Goal: Information Seeking & Learning: Find specific fact

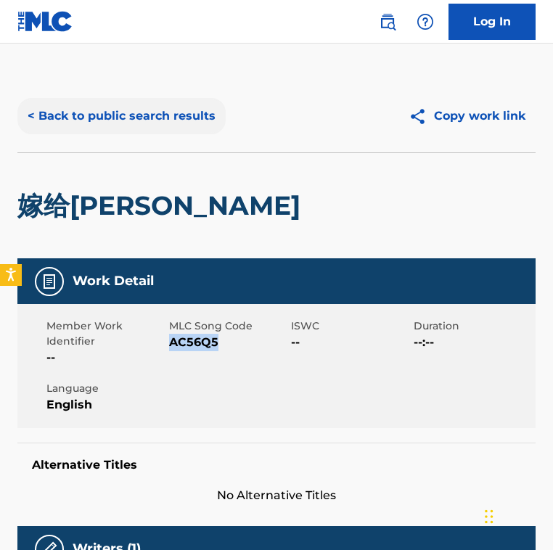
click at [134, 121] on button "< Back to public search results" at bounding box center [121, 116] width 208 height 36
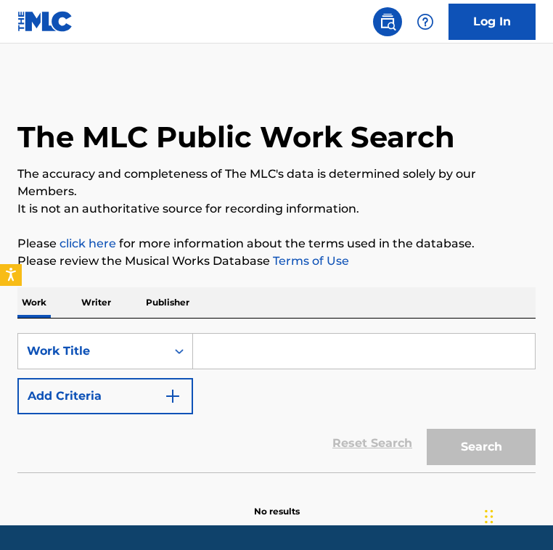
click at [218, 341] on input "Search Form" at bounding box center [364, 351] width 342 height 35
paste input "Togetsukyo Bridge"
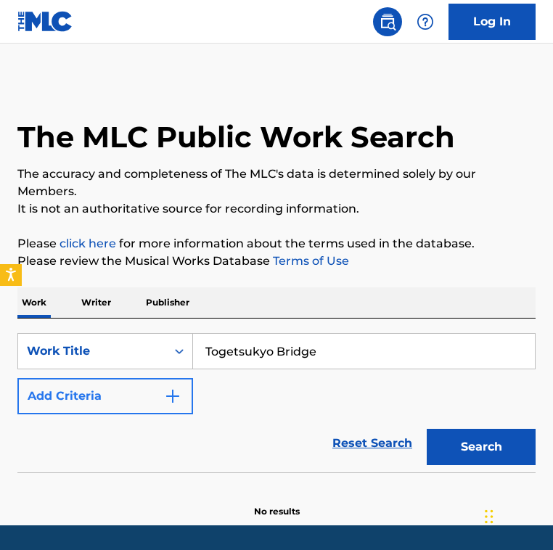
type input "Togetsukyo Bridge"
click at [165, 391] on img "Search Form" at bounding box center [172, 396] width 17 height 17
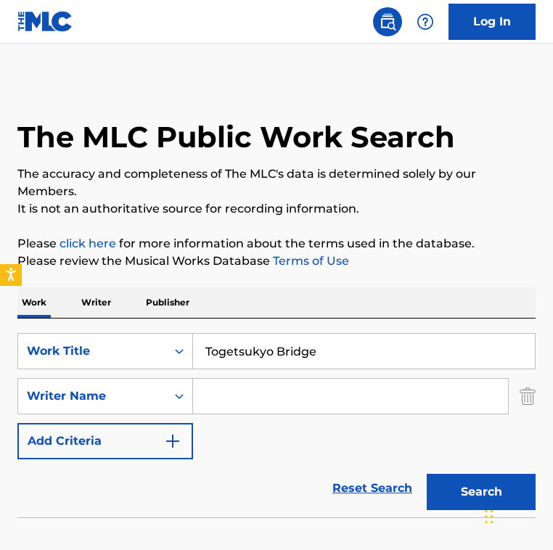
click at [251, 406] on input "Search Form" at bounding box center [350, 396] width 315 height 35
paste input "Xiǎohán"
type input "Xiǎohán"
click at [427, 474] on button "Search" at bounding box center [481, 492] width 109 height 36
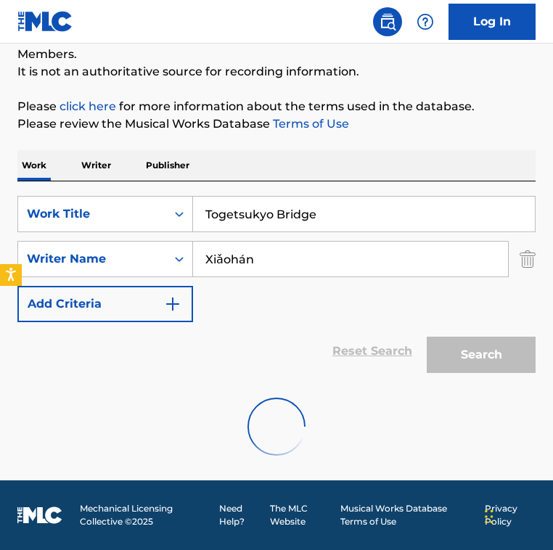
scroll to position [90, 0]
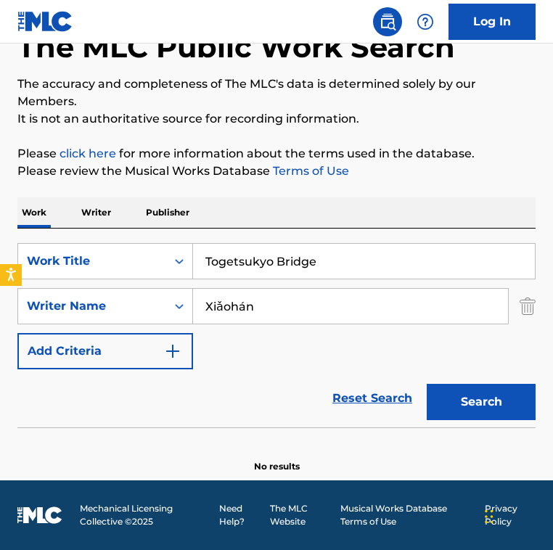
drag, startPoint x: 340, startPoint y: 264, endPoint x: -31, endPoint y: 203, distance: 376.7
click at [0, 203] on html "Accessibility Screen-Reader Guide, Feedback, and Issue Reporting | New window 0…" at bounding box center [276, 185] width 553 height 550
paste input "此生惟你 (電視劇《倚天屠龍記》插曲)"
type input "此生惟你 (電視劇《倚天屠龍記》插曲)"
click at [301, 317] on input "Xiǎohán" at bounding box center [350, 306] width 315 height 35
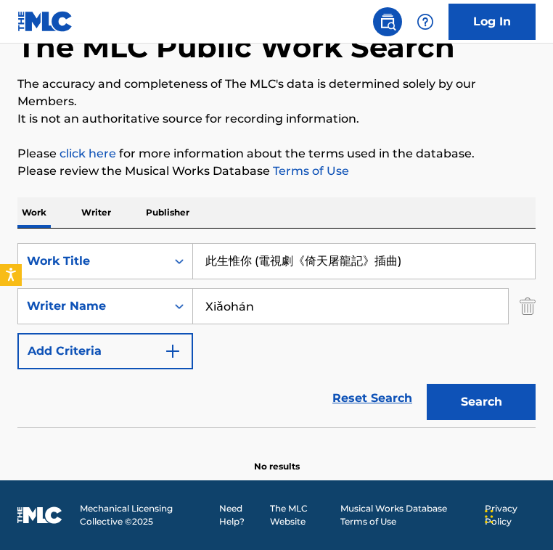
click at [301, 317] on input "Xiǎohán" at bounding box center [350, 306] width 315 height 35
paste input "Zhang Ying"
type input "Zhang Ying"
drag, startPoint x: 445, startPoint y: 264, endPoint x: -28, endPoint y: 242, distance: 473.1
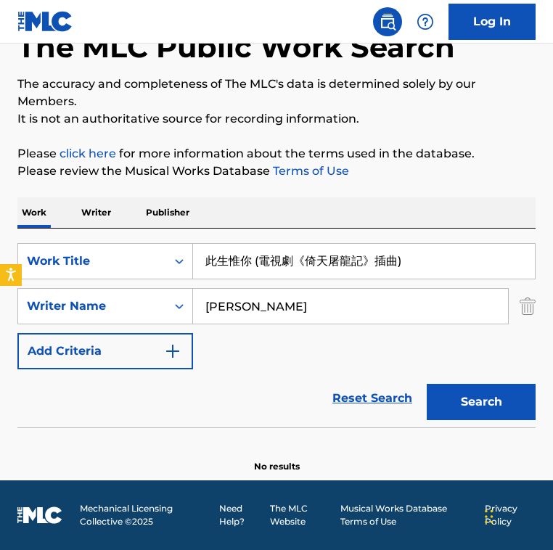
click at [0, 242] on html "Accessibility Screen-Reader Guide, Feedback, and Issue Reporting | New window 0…" at bounding box center [276, 185] width 553 height 550
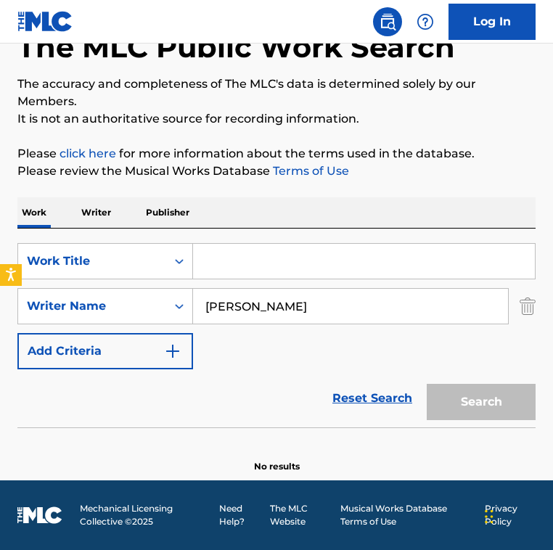
click at [291, 319] on input "Zhang Ying" at bounding box center [350, 306] width 315 height 35
paste input "Wang Yaoguang"
type input "Zhang Ying Wang Yaoguang"
click at [248, 260] on input "Search Form" at bounding box center [364, 261] width 342 height 35
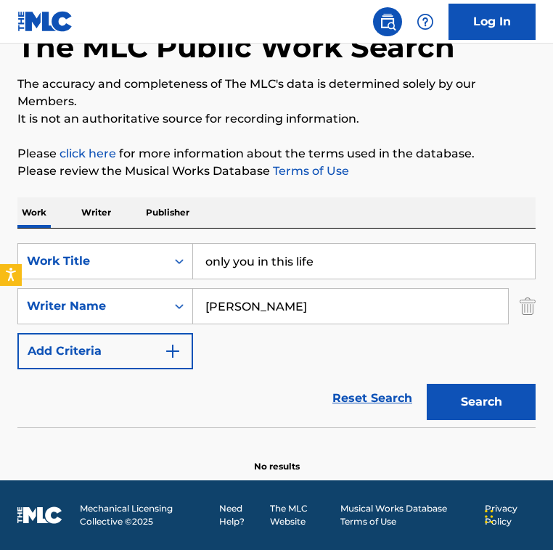
type input "only you in this life"
drag, startPoint x: 279, startPoint y: 308, endPoint x: 474, endPoint y: 312, distance: 195.3
click at [473, 313] on input "Zhang Ying Wang Yaoguang" at bounding box center [350, 306] width 315 height 35
click at [427, 384] on button "Search" at bounding box center [481, 402] width 109 height 36
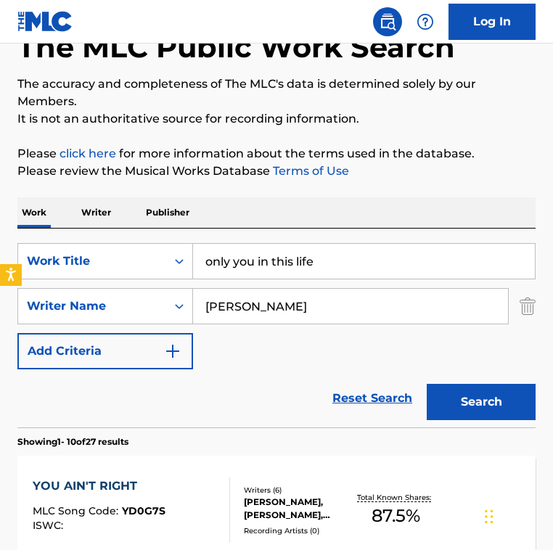
click at [260, 393] on div "Reset Search Search" at bounding box center [276, 399] width 518 height 58
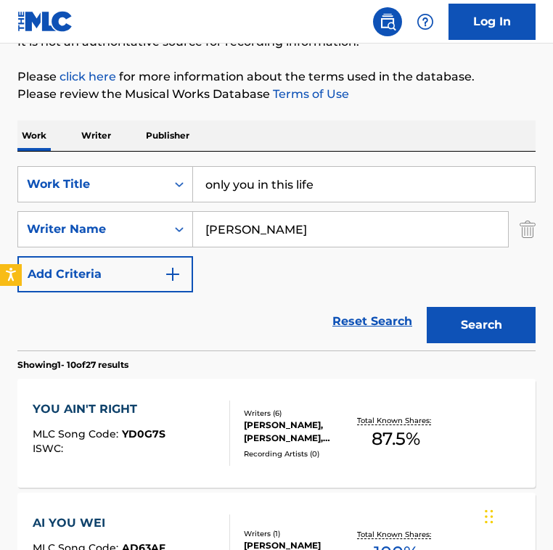
scroll to position [0, 0]
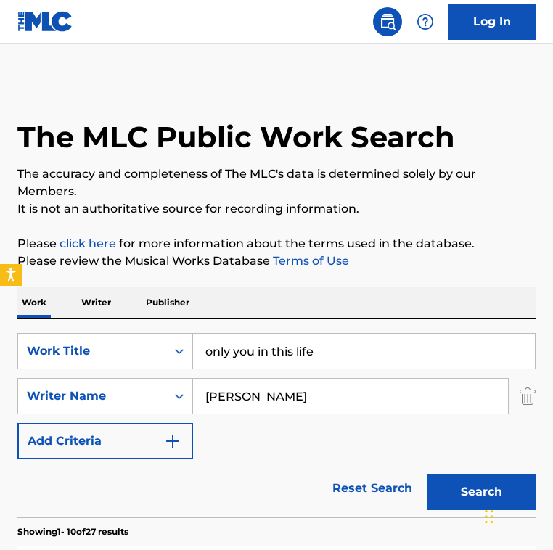
click at [293, 401] on input "Zhang Ying" at bounding box center [350, 396] width 315 height 35
paste input "Wang Yaoguang"
type input "Zhang Ying Wang Yaoguang"
drag, startPoint x: 343, startPoint y: 359, endPoint x: 99, endPoint y: 314, distance: 248.2
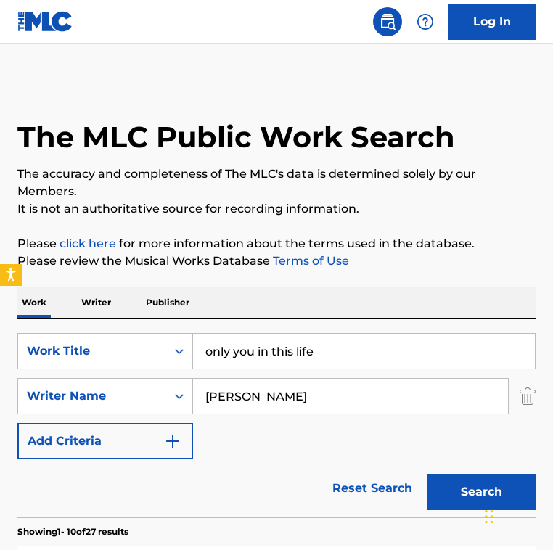
paste input "Piano Sonata No. 7 in D Major, Op. 10 No. 3: III. Menuetto. Allegro - Live at T…"
type input "Piano Sonata No. 7 in D Major, Op. 10 No. 3: III. Menuetto. Allegro - Live at T…"
drag, startPoint x: 412, startPoint y: 405, endPoint x: 102, endPoint y: 314, distance: 323.0
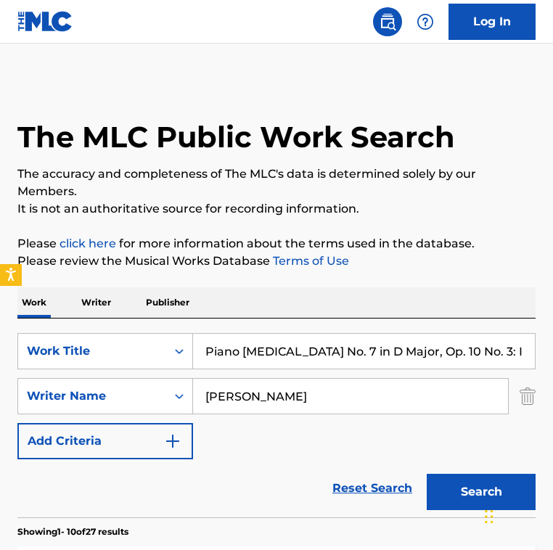
type input "beethoven"
click at [427, 474] on button "Search" at bounding box center [481, 492] width 109 height 36
click at [252, 467] on div "Reset Search Search" at bounding box center [276, 489] width 518 height 58
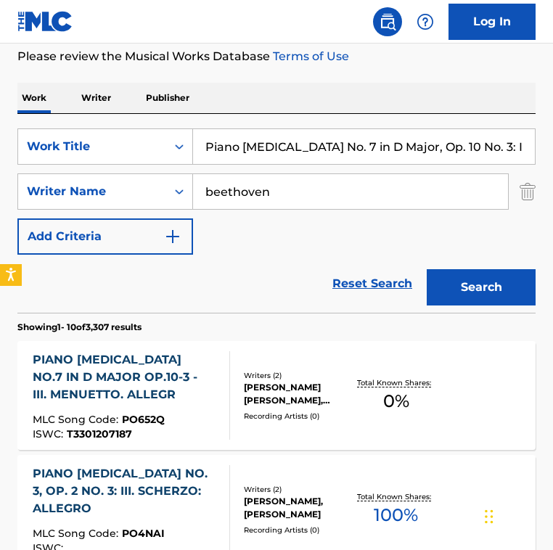
scroll to position [205, 0]
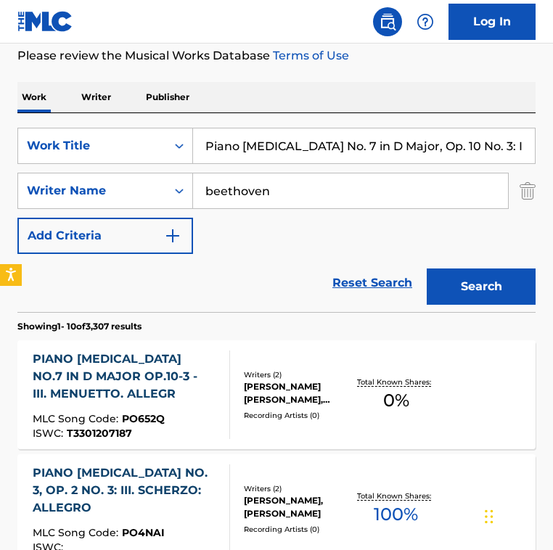
click at [221, 237] on div "SearchWithCriteria14f49bdd-624e-49b6-ab6b-9bb183b6b792 Work Title Piano Sonata …" at bounding box center [276, 191] width 518 height 126
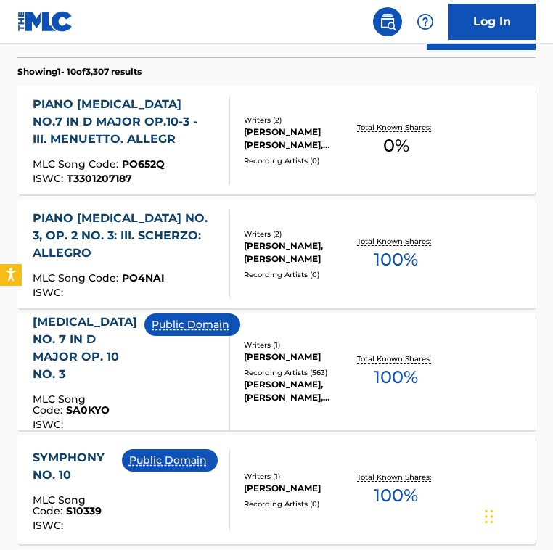
scroll to position [465, 0]
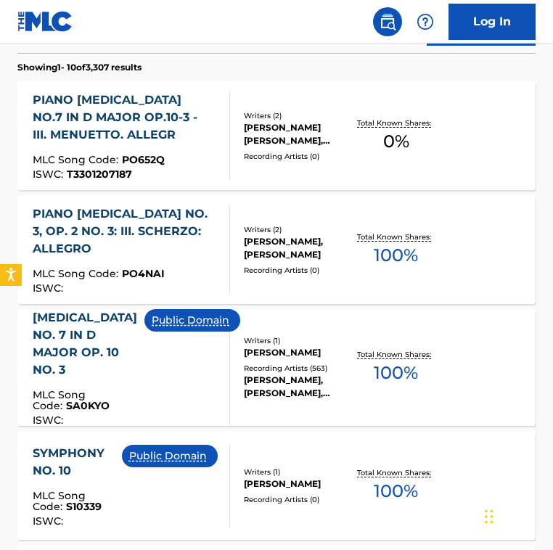
click at [192, 355] on div "Public Domain" at bounding box center [197, 367] width 107 height 117
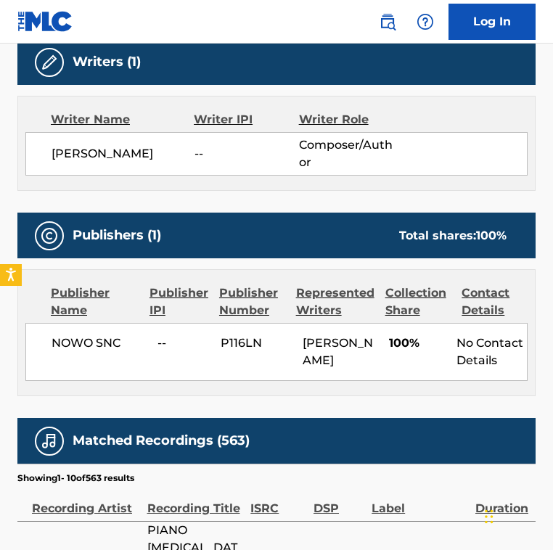
click at [198, 348] on div "NOWO SNC -- P116LN LUDWIG VAN BEETHOVEN 100% No Contact Details" at bounding box center [276, 352] width 502 height 58
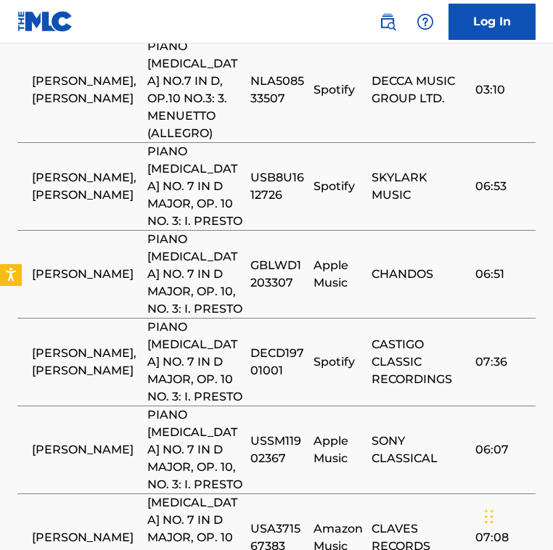
scroll to position [1303, 0]
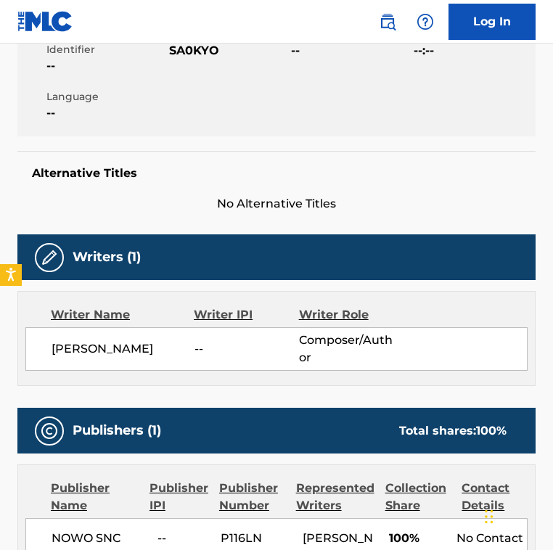
scroll to position [0, 0]
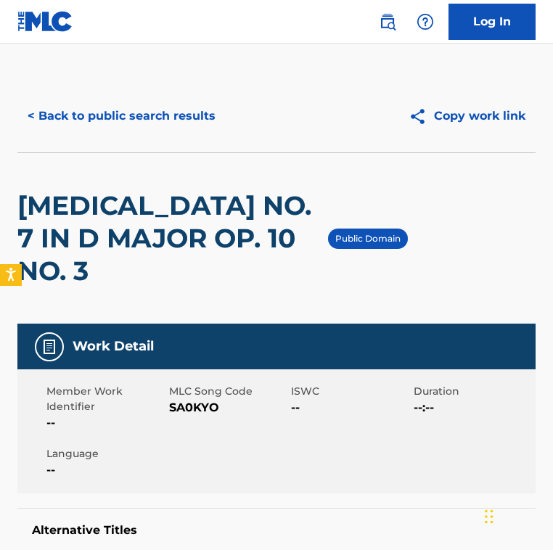
click at [234, 285] on div "SONATA NO. 7 IN D MAJOR OP. 10 NO. 3" at bounding box center [172, 238] width 311 height 171
click at [183, 399] on span "SA0KYO" at bounding box center [228, 407] width 119 height 17
copy span "SA0KYO"
click at [195, 399] on span "SA0KYO" at bounding box center [228, 407] width 119 height 17
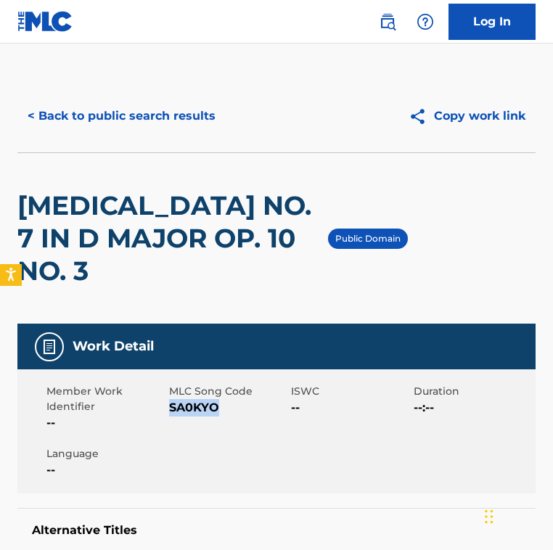
click at [195, 399] on span "SA0KYO" at bounding box center [228, 407] width 119 height 17
click at [127, 99] on button "< Back to public search results" at bounding box center [121, 116] width 208 height 36
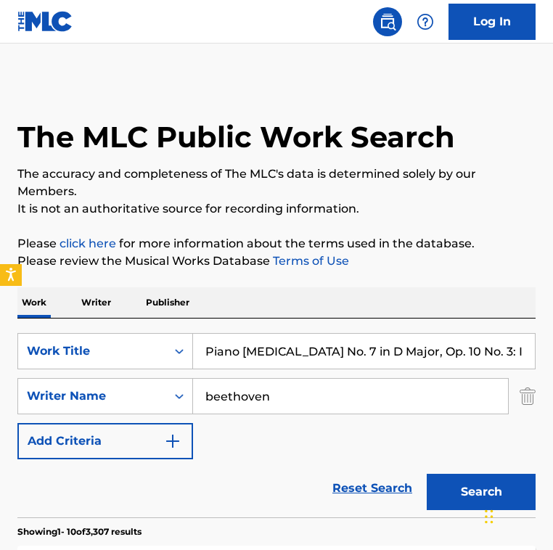
click at [279, 347] on input "Piano Sonata No. 7 in D Major, Op. 10 No. 3: III. Menuetto. Allegro - Live at T…" at bounding box center [364, 351] width 342 height 35
paste input "Symphony No. 1 in C Major, Op. 21: I. Adagio molto – Allegro con brio"
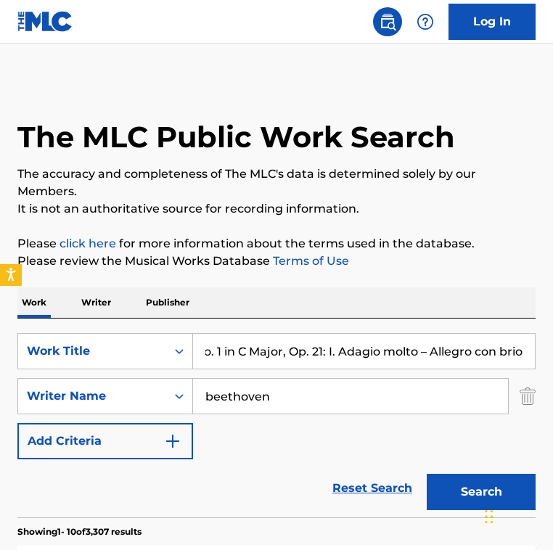
type input "Symphony No. 1 in C Major, Op. 21: I. Adagio molto – Allegro con brio"
click at [427, 474] on button "Search" at bounding box center [481, 492] width 109 height 36
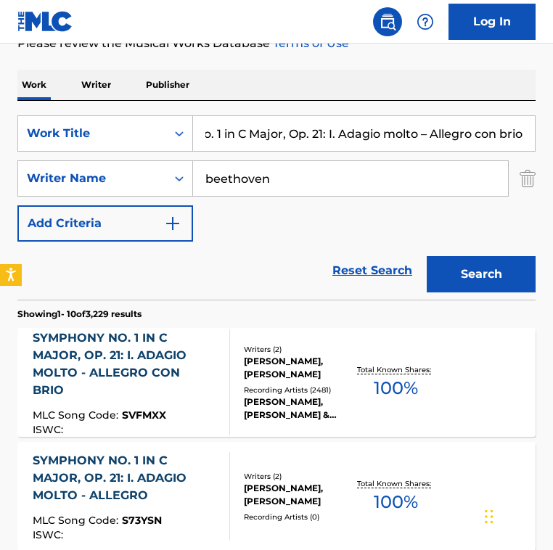
scroll to position [0, 0]
click at [228, 371] on div at bounding box center [224, 383] width 12 height 106
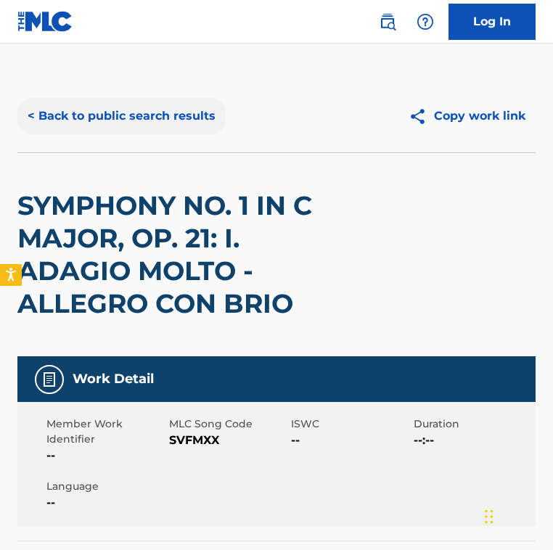
click at [118, 115] on button "< Back to public search results" at bounding box center [121, 116] width 208 height 36
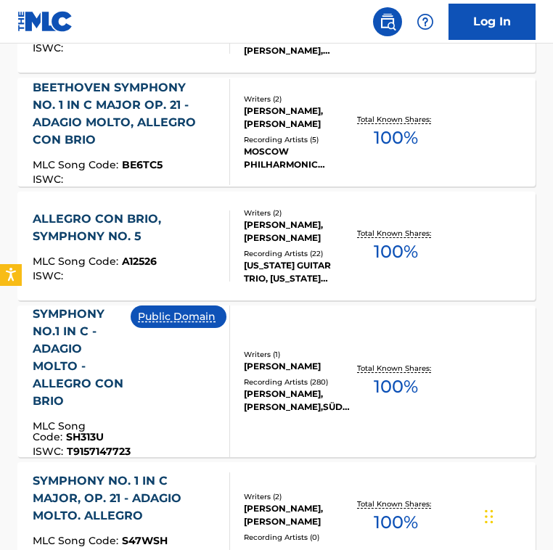
scroll to position [958, 0]
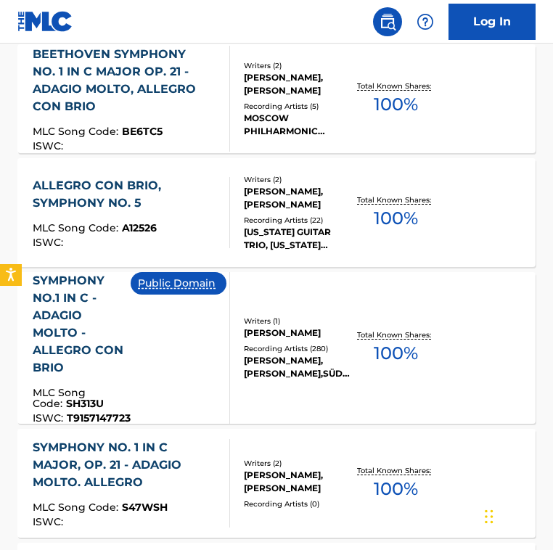
click at [205, 355] on div "Public Domain" at bounding box center [184, 348] width 107 height 152
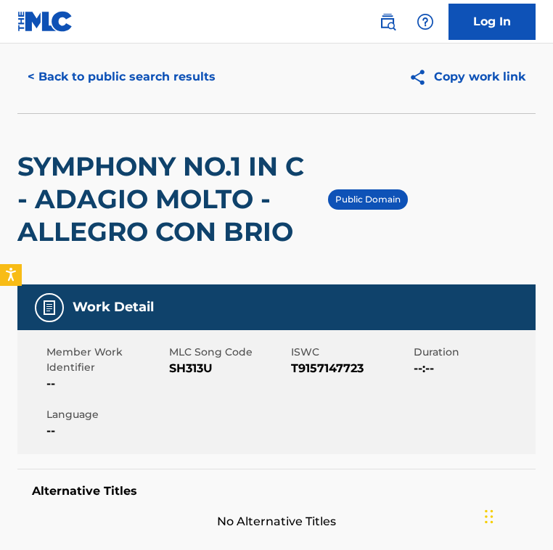
scroll to position [41, 0]
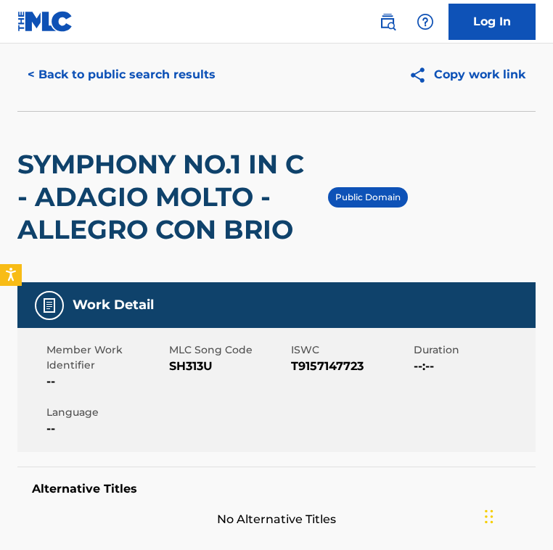
click at [198, 359] on span "SH313U" at bounding box center [228, 366] width 119 height 17
copy span "SH313U"
click at [219, 131] on div "SYMPHONY NO.1 IN C - ADAGIO MOLTO - ALLEGRO CON BRIO" at bounding box center [172, 197] width 311 height 171
click at [128, 73] on button "< Back to public search results" at bounding box center [121, 75] width 208 height 36
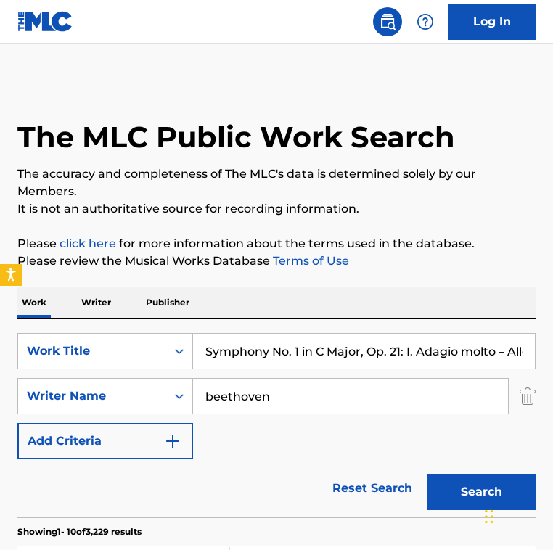
click at [311, 347] on input "Symphony No. 1 in C Major, Op. 21: I. Adagio molto – Allegro con brio" at bounding box center [364, 351] width 342 height 35
paste input "Brandenburg Concerto No. 2 in F Major, BWV 1047: I. Allegro - Transcribed for P…"
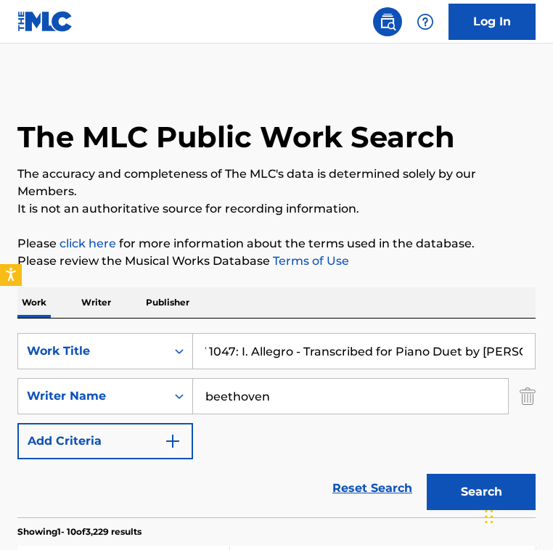
click at [311, 347] on input "Brandenburg Concerto No. 2 in F Major, BWV 1047: I. Allegro - Transcribed for P…" at bounding box center [364, 351] width 342 height 35
type input "Brandenburg Concerto No. 2 in F Major, BWV 1047: I. Allegro - Transcribed for P…"
drag, startPoint x: 240, startPoint y: 396, endPoint x: 91, endPoint y: 392, distance: 148.2
click at [91, 392] on div "SearchWithCriteria22423add-dfc8-4c83-a1d4-fb74c871c717 Writer Name beethoven" at bounding box center [276, 396] width 518 height 36
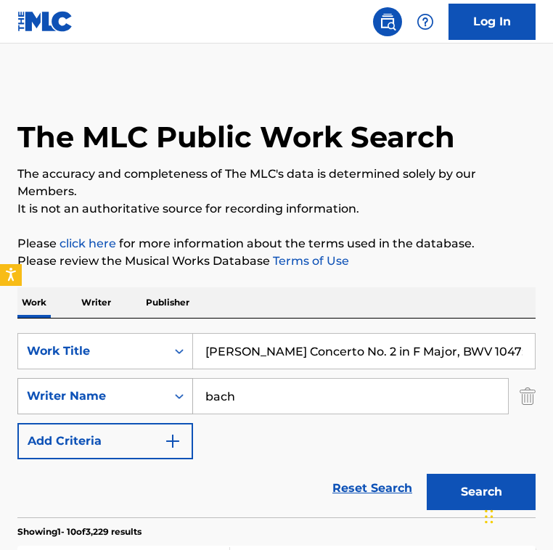
type input "bach"
click at [427, 474] on button "Search" at bounding box center [481, 492] width 109 height 36
click at [225, 428] on div "SearchWithCriteria14f49bdd-624e-49b6-ab6b-9bb183b6b792 Work Title Brandenburg C…" at bounding box center [276, 396] width 518 height 126
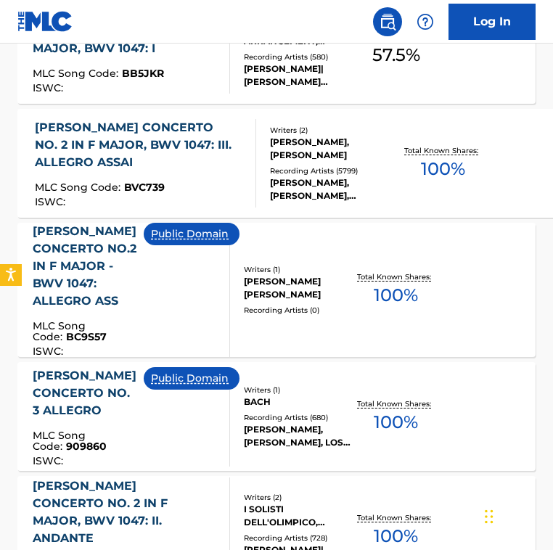
scroll to position [894, 0]
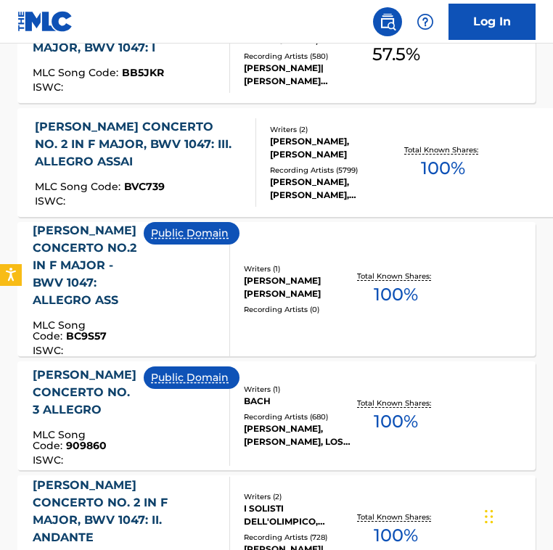
click at [230, 311] on div "Writers ( 1 ) BACH JOHANN SEBASTIAN Recording Artists ( 0 )" at bounding box center [291, 290] width 123 height 52
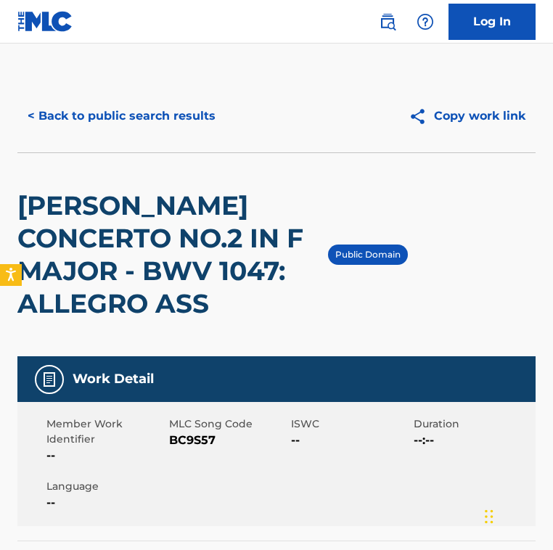
click at [167, 90] on div "< Back to public search results Copy work link" at bounding box center [276, 116] width 518 height 73
click at [163, 111] on button "< Back to public search results" at bounding box center [121, 116] width 208 height 36
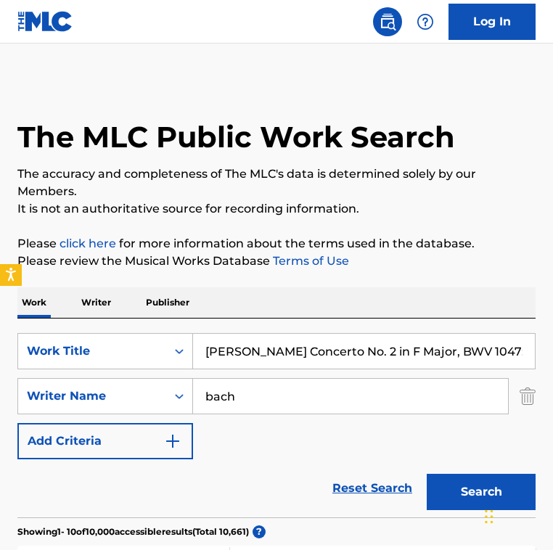
scroll to position [976, 0]
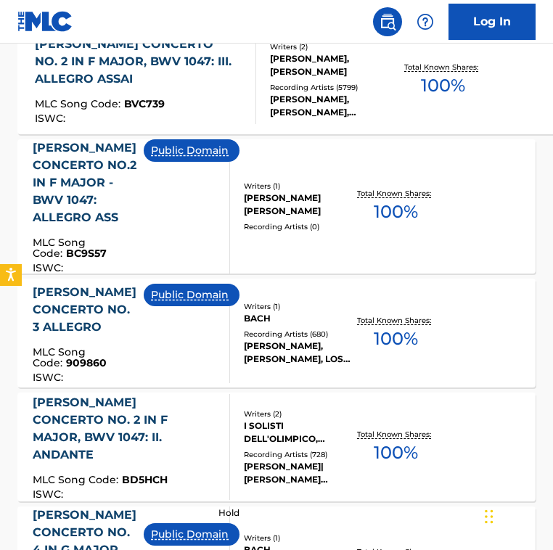
click at [163, 214] on div "Public Domain" at bounding box center [197, 206] width 107 height 134
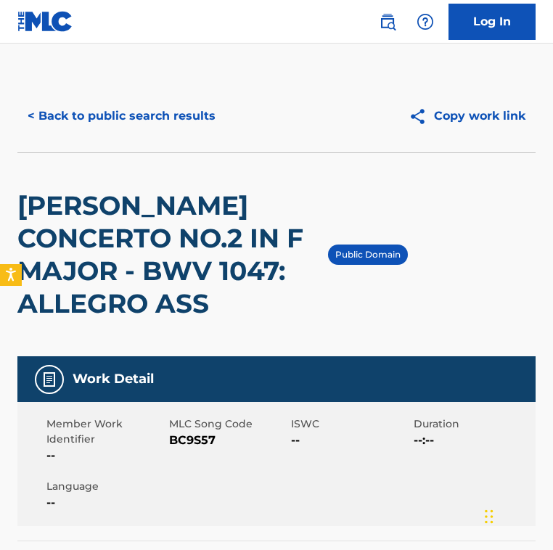
click at [163, 214] on h2 "BRANDENBURG CONCERTO NO.2 IN F MAJOR - BWV 1047: ALLEGRO ASS" at bounding box center [172, 254] width 311 height 131
click at [181, 190] on h2 "BRANDENBURG CONCERTO NO.2 IN F MAJOR - BWV 1047: ALLEGRO ASS" at bounding box center [172, 254] width 311 height 131
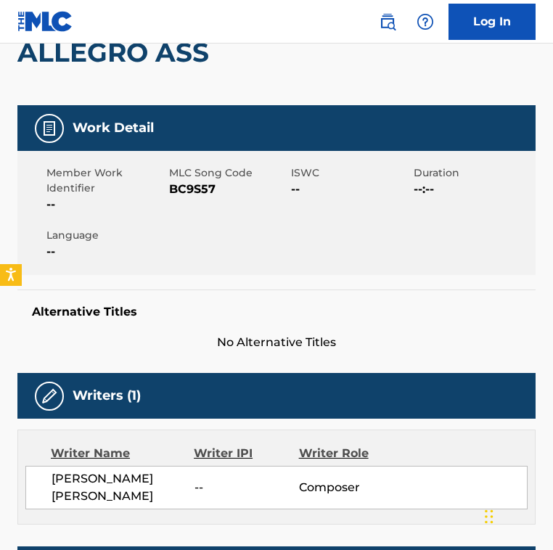
scroll to position [256, 0]
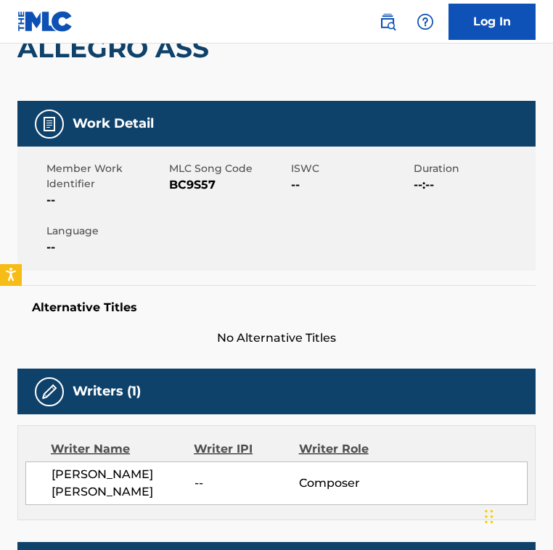
click at [181, 190] on span "BC9S57" at bounding box center [228, 184] width 119 height 17
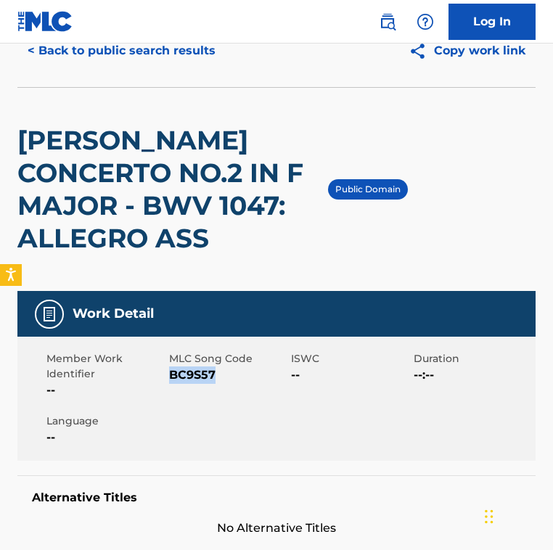
scroll to position [62, 0]
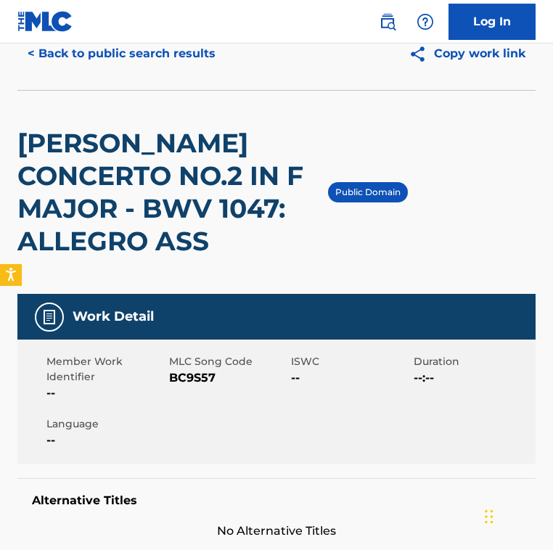
click at [187, 243] on h2 "BRANDENBURG CONCERTO NO.2 IN F MAJOR - BWV 1047: ALLEGRO ASS" at bounding box center [172, 192] width 311 height 131
click at [168, 246] on h2 "BRANDENBURG CONCERTO NO.2 IN F MAJOR - BWV 1047: ALLEGRO ASS" at bounding box center [172, 192] width 311 height 131
click at [220, 224] on h2 "BRANDENBURG CONCERTO NO.2 IN F MAJOR - BWV 1047: ALLEGRO ASS" at bounding box center [172, 192] width 311 height 131
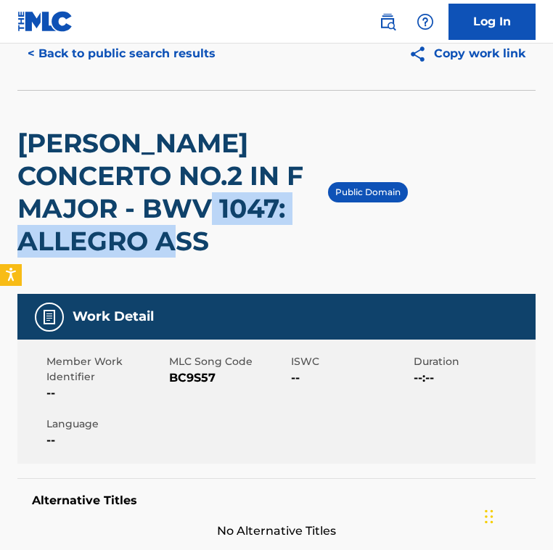
click at [229, 224] on h2 "BRANDENBURG CONCERTO NO.2 IN F MAJOR - BWV 1047: ALLEGRO ASS" at bounding box center [172, 192] width 311 height 131
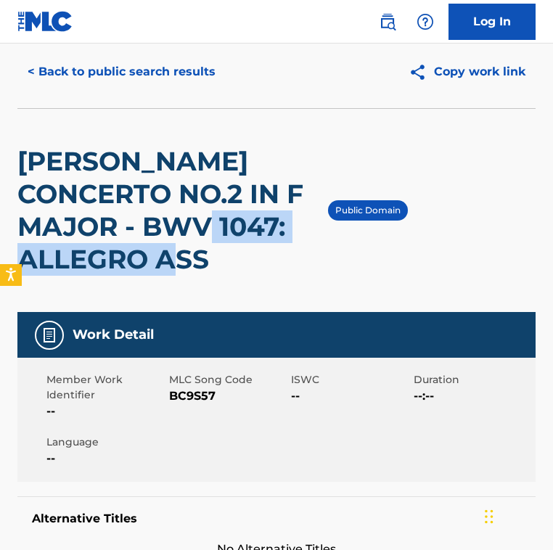
scroll to position [0, 0]
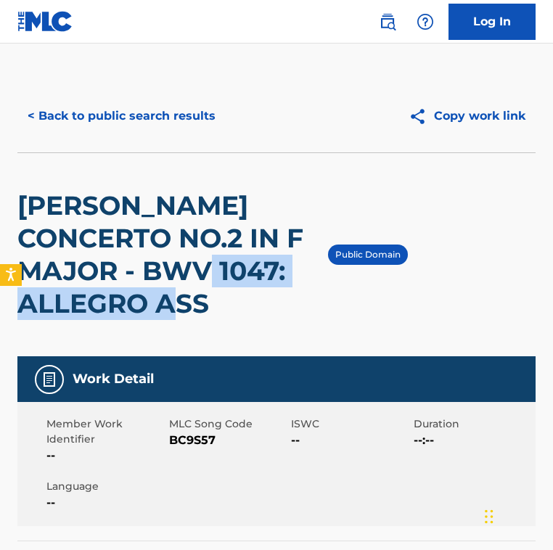
click at [213, 296] on h2 "BRANDENBURG CONCERTO NO.2 IN F MAJOR - BWV 1047: ALLEGRO ASS" at bounding box center [172, 254] width 311 height 131
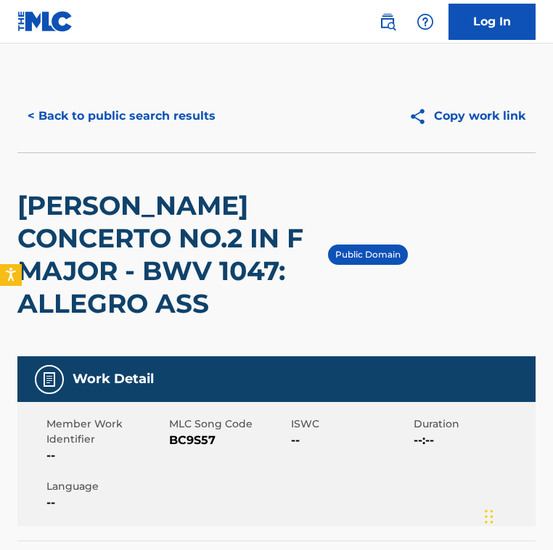
click at [195, 300] on h2 "BRANDENBURG CONCERTO NO.2 IN F MAJOR - BWV 1047: ALLEGRO ASS" at bounding box center [172, 254] width 311 height 131
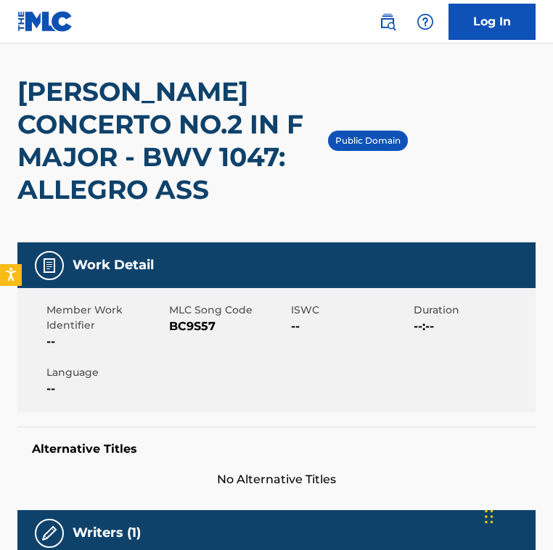
scroll to position [113, 0]
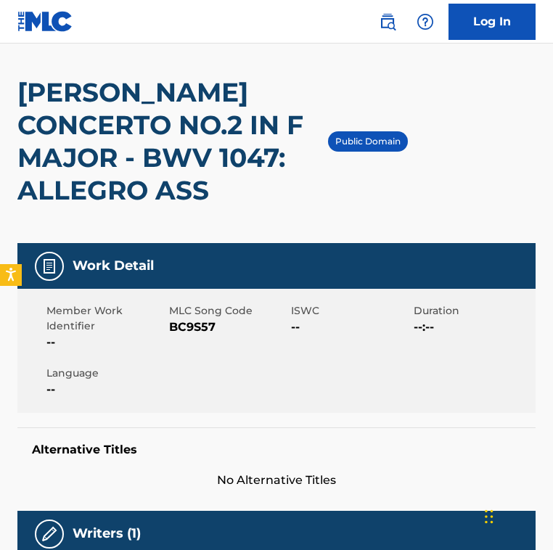
click at [211, 253] on div "Work Detail" at bounding box center [276, 266] width 518 height 46
click at [217, 249] on div "Work Detail" at bounding box center [276, 266] width 518 height 46
drag, startPoint x: 163, startPoint y: 194, endPoint x: 197, endPoint y: 194, distance: 34.1
click at [197, 194] on h2 "BRANDENBURG CONCERTO NO.2 IN F MAJOR - BWV 1047: ALLEGRO ASS" at bounding box center [172, 141] width 311 height 131
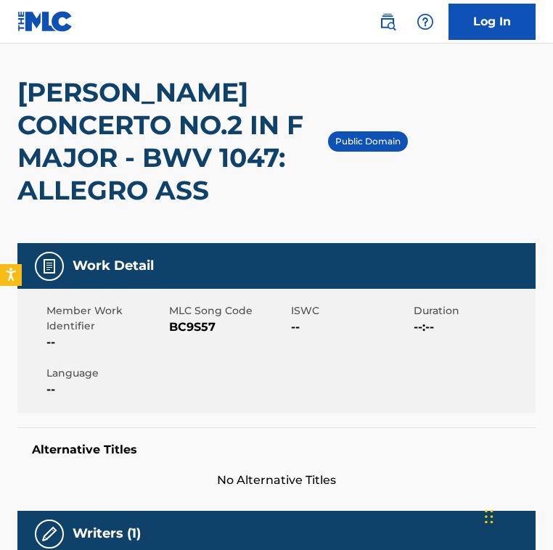
click at [197, 327] on span "BC9S57" at bounding box center [228, 327] width 119 height 17
copy span "BC9S57"
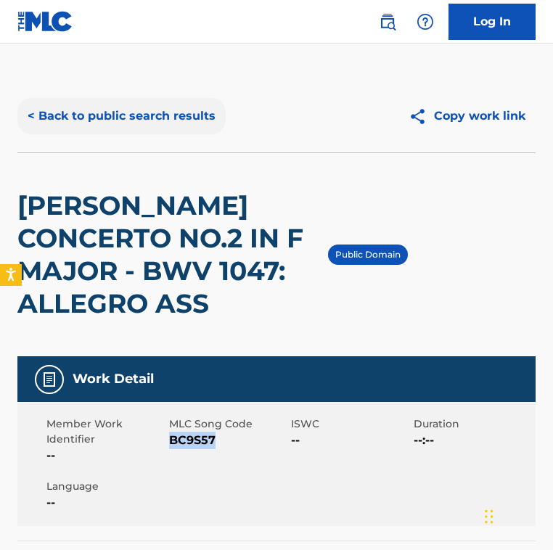
click at [151, 107] on button "< Back to public search results" at bounding box center [121, 116] width 208 height 36
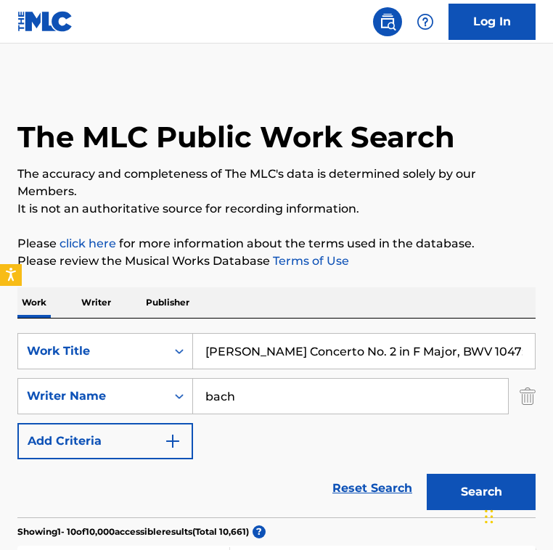
click at [258, 348] on input "Brandenburg Concerto No. 2 in F Major, BWV 1047: I. Allegro - Transcribed for P…" at bounding box center [364, 351] width 342 height 35
paste input "Cómo Quisiera Decirte"
type input "Cómo Quisiera Decirte"
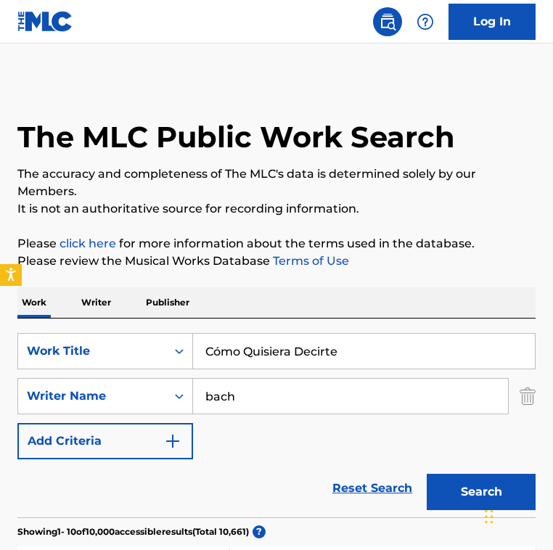
click at [238, 377] on div "SearchWithCriteria14f49bdd-624e-49b6-ab6b-9bb183b6b792 Work Title Cómo Quisiera…" at bounding box center [276, 396] width 518 height 126
click at [242, 389] on input "bach" at bounding box center [350, 396] width 315 height 35
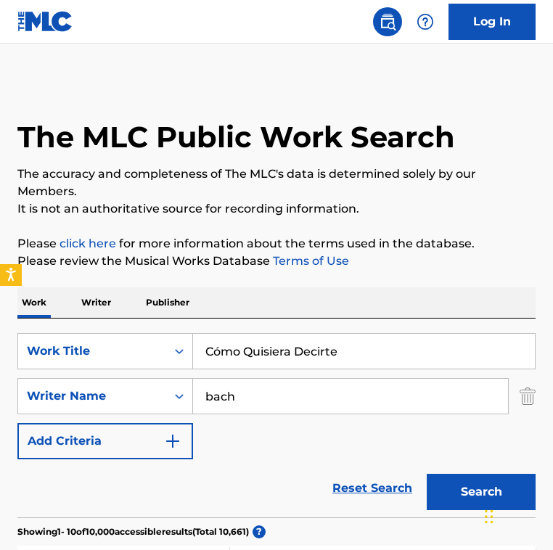
paste input "Orlando Salinas"
type input "Orlando Salinas"
click at [221, 353] on input "Cómo Quisiera Decirte" at bounding box center [364, 351] width 342 height 35
type input "Como Quisiera Decirte"
click at [427, 474] on button "Search" at bounding box center [481, 492] width 109 height 36
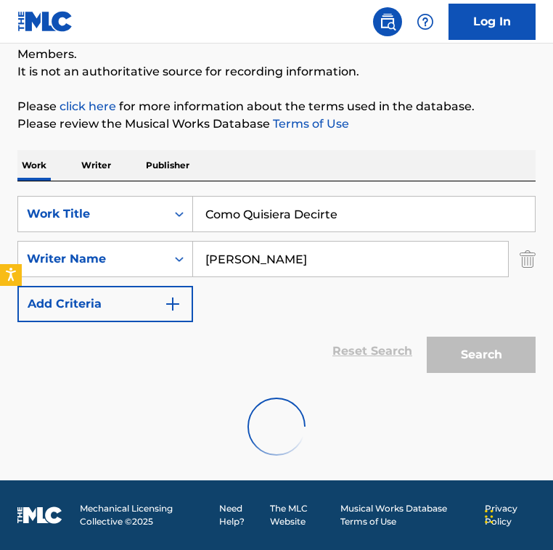
scroll to position [162, 0]
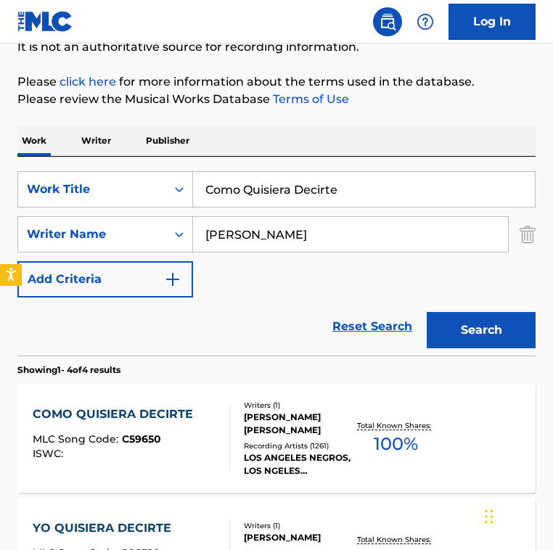
click at [232, 318] on div "Reset Search Search" at bounding box center [276, 327] width 518 height 58
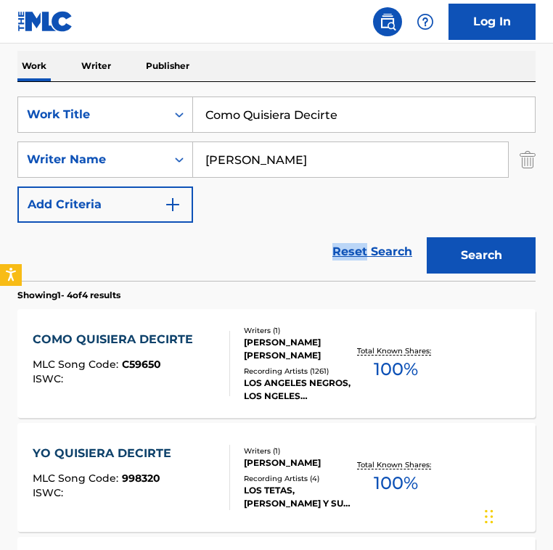
scroll to position [250, 0]
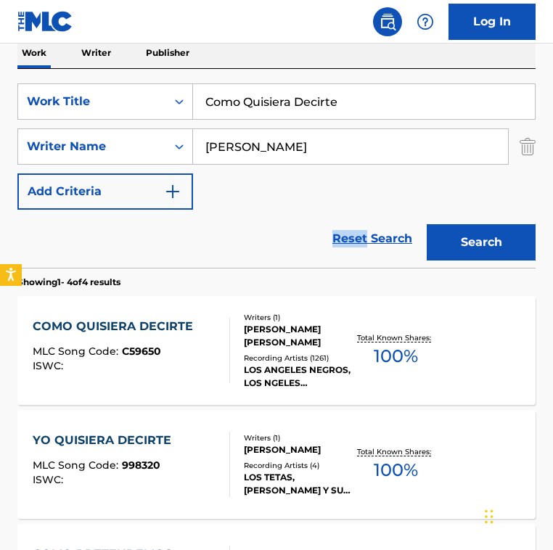
click at [232, 318] on div "Writers ( 1 ) ORLANDO SALINAS TOLEDANO Recording Artists ( 1261 ) LOS ANGELES N…" at bounding box center [291, 351] width 123 height 78
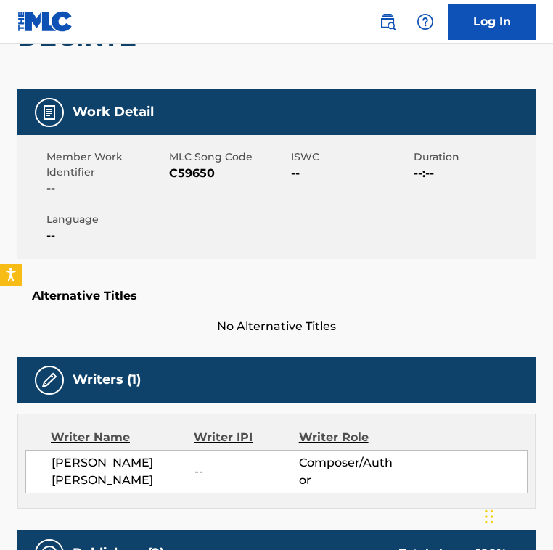
scroll to position [211, 0]
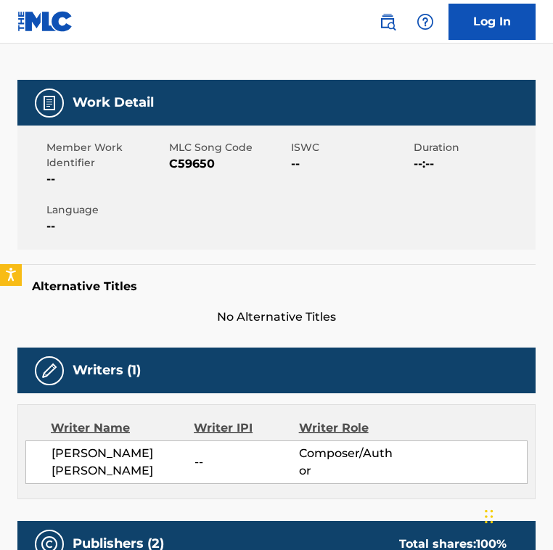
click at [250, 293] on h5 "Alternative Titles" at bounding box center [276, 286] width 489 height 15
click at [254, 279] on h5 "Alternative Titles" at bounding box center [276, 286] width 489 height 15
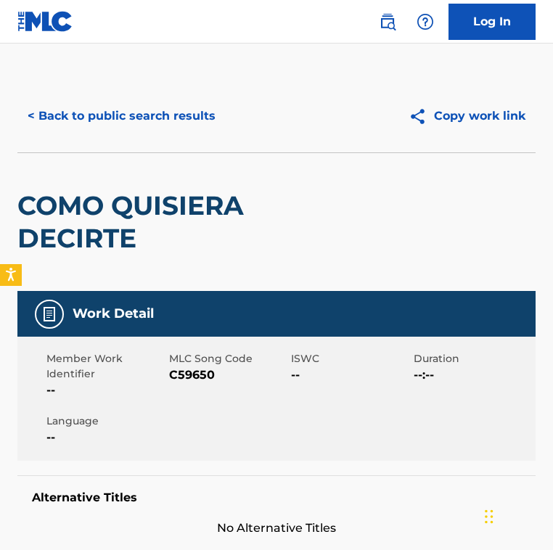
click at [196, 384] on div "MLC Song Code C59650" at bounding box center [230, 375] width 123 height 48
click at [196, 380] on span "C59650" at bounding box center [228, 375] width 119 height 17
copy span "C59650"
click at [155, 118] on button "< Back to public search results" at bounding box center [121, 116] width 208 height 36
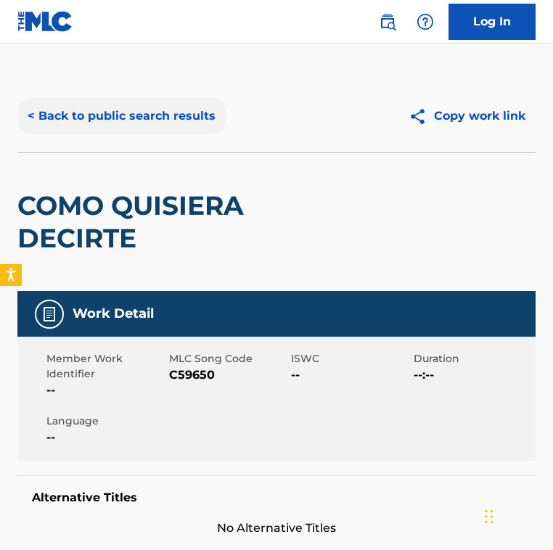
scroll to position [250, 0]
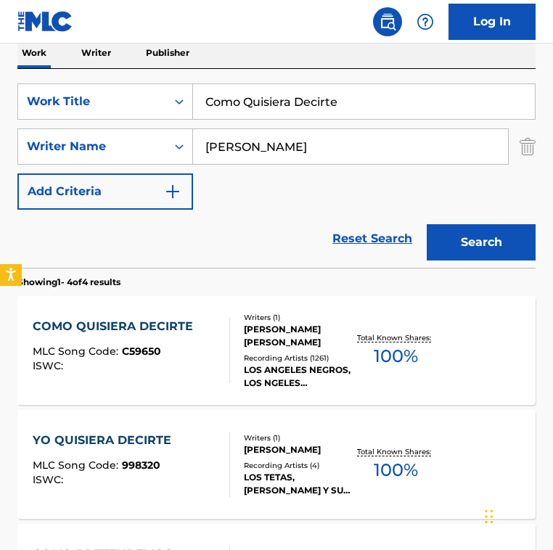
drag, startPoint x: 359, startPoint y: 102, endPoint x: -91, endPoint y: 102, distance: 450.8
click at [0, 102] on html "Accessibility Screen-Reader Guide, Feedback, and Issue Reporting | New window 0…" at bounding box center [276, 25] width 553 height 550
paste input "arol of the Bells"
type input "Carol of the Bells"
click at [316, 159] on input "Orlando Salinas" at bounding box center [350, 146] width 315 height 35
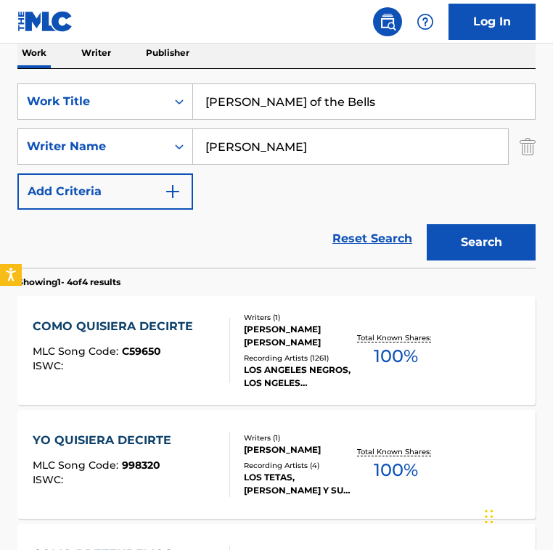
click at [316, 159] on input "Orlando Salinas" at bounding box center [350, 146] width 315 height 35
paste input "Mykola Dmytrovych Leontovych"
type input "Mykola Dmytrovych Leontovych"
click at [427, 224] on button "Search" at bounding box center [481, 242] width 109 height 36
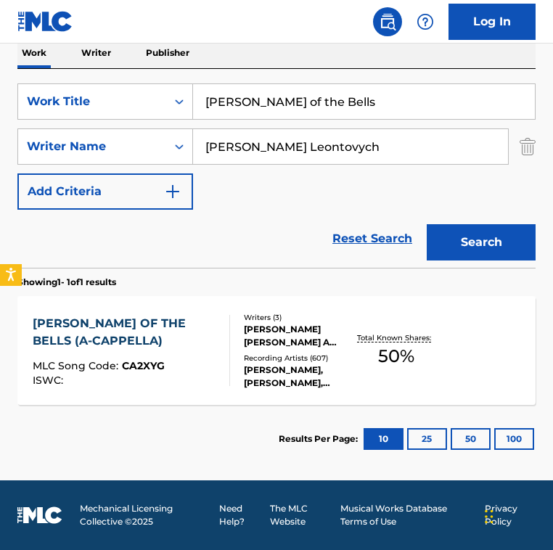
click at [221, 183] on div "SearchWithCriteria14f49bdd-624e-49b6-ab6b-9bb183b6b792 Work Title Carol of the …" at bounding box center [276, 146] width 518 height 126
click at [189, 350] on div "CAROL OF THE BELLS (A-CAPPELLA) MLC Song Code : CA2XYG ISWC :" at bounding box center [125, 350] width 184 height 71
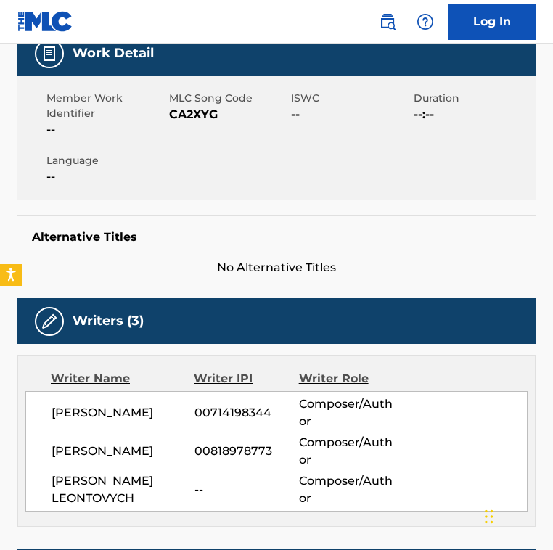
scroll to position [293, 0]
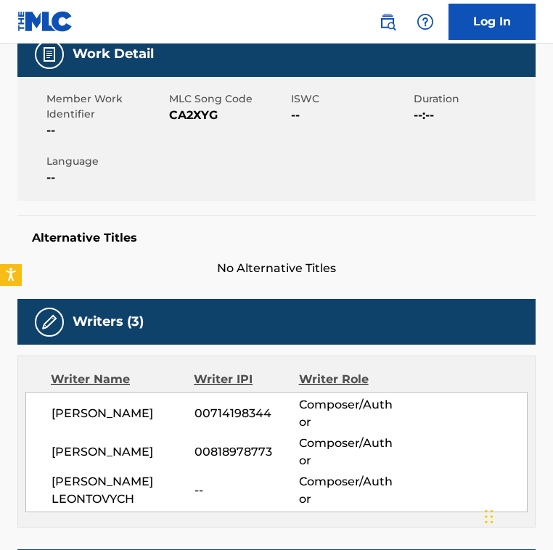
click at [204, 444] on span "00818978773" at bounding box center [247, 452] width 105 height 17
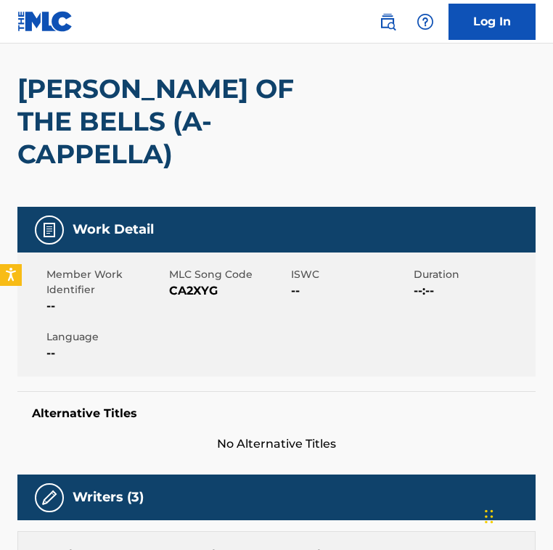
scroll to position [116, 0]
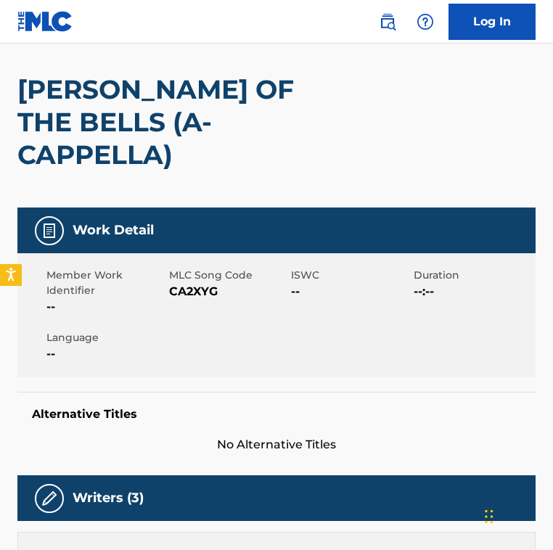
click at [113, 129] on h2 "CAROL OF THE BELLS (A-CAPPELLA)" at bounding box center [172, 122] width 311 height 98
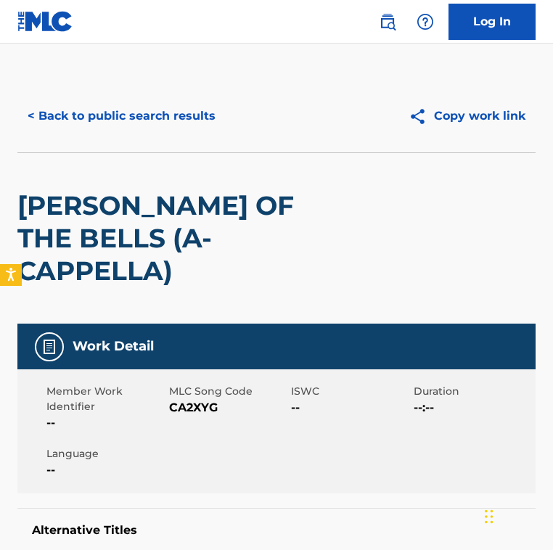
click at [113, 127] on button "< Back to public search results" at bounding box center [121, 116] width 208 height 36
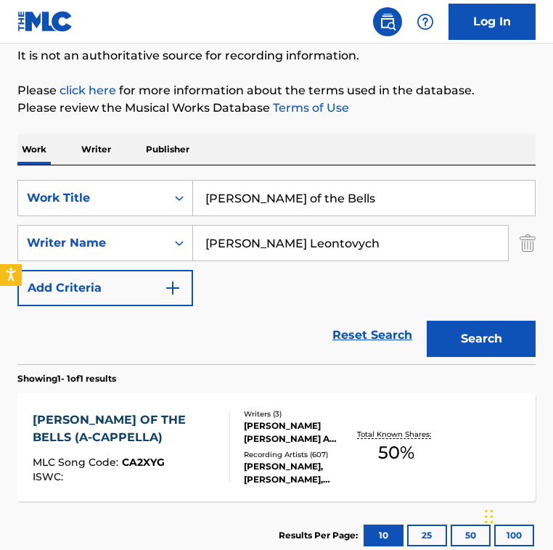
scroll to position [151, 0]
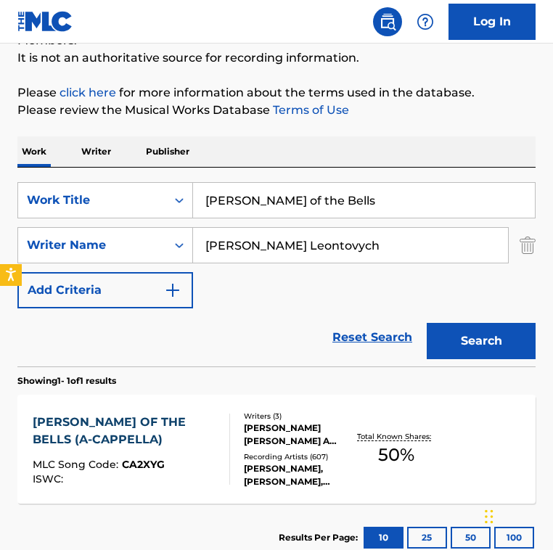
click at [203, 315] on div "Reset Search Search" at bounding box center [276, 338] width 518 height 58
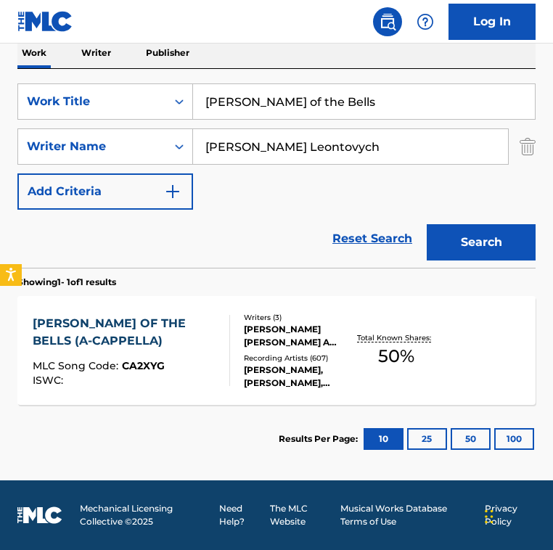
click at [253, 375] on div "HAUSER, HAUSER, HAUSER, JONATHAN YOUNG,RICHAADEB, MYKOLA DMYTROVYCH LEONTOVYCH,…" at bounding box center [299, 377] width 110 height 26
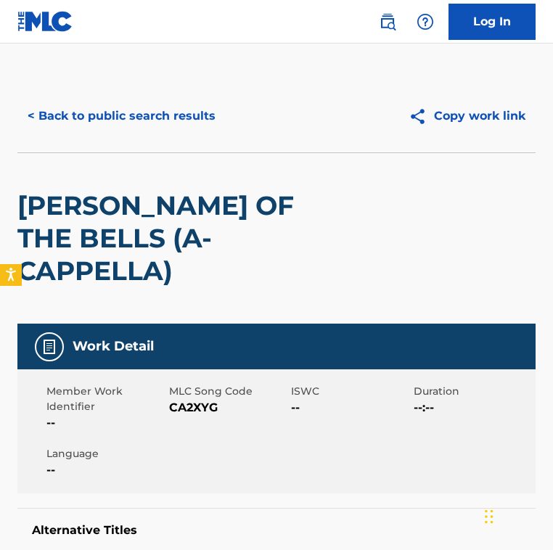
click at [206, 399] on span "CA2XYG" at bounding box center [228, 407] width 119 height 17
click at [160, 256] on div "CAROL OF THE BELLS (A-CAPPELLA)" at bounding box center [172, 238] width 311 height 171
click at [115, 117] on button "< Back to public search results" at bounding box center [121, 116] width 208 height 36
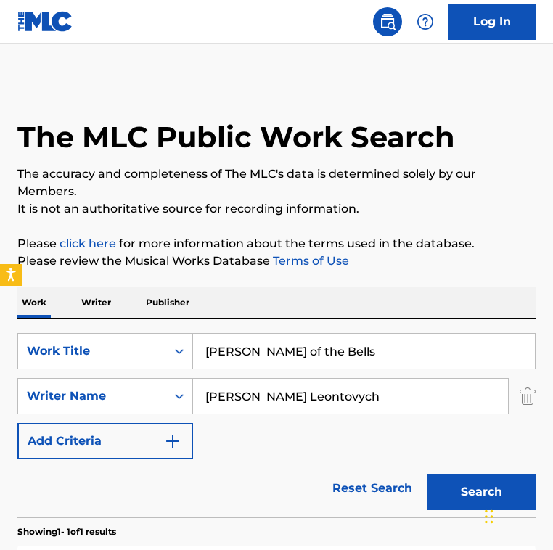
scroll to position [167, 0]
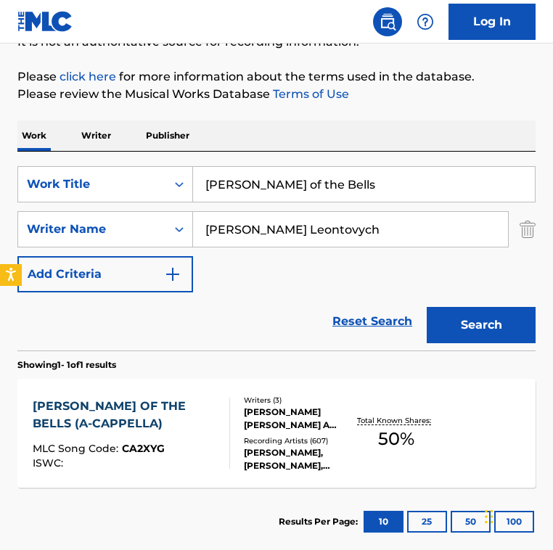
drag, startPoint x: 412, startPoint y: 238, endPoint x: 14, endPoint y: 226, distance: 398.0
click at [14, 226] on div "The MLC Public Work Search The accuracy and completeness of The MLC's data is d…" at bounding box center [276, 234] width 553 height 643
click at [249, 219] on input "Search Form" at bounding box center [350, 229] width 315 height 35
paste input "Peter J. Wilhousky"
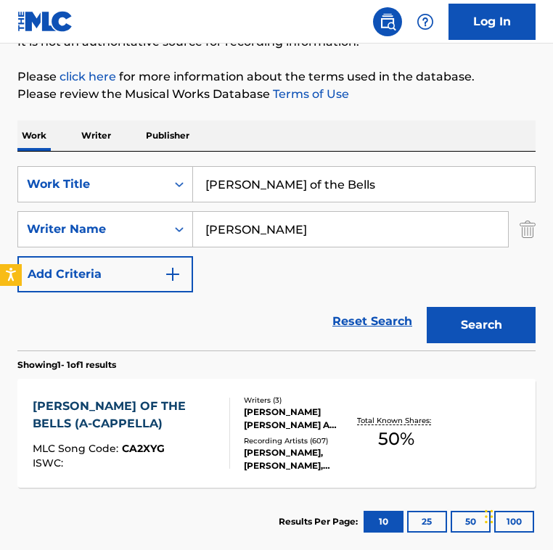
type input "Peter J. Wilhousky"
click at [427, 307] on button "Search" at bounding box center [481, 325] width 109 height 36
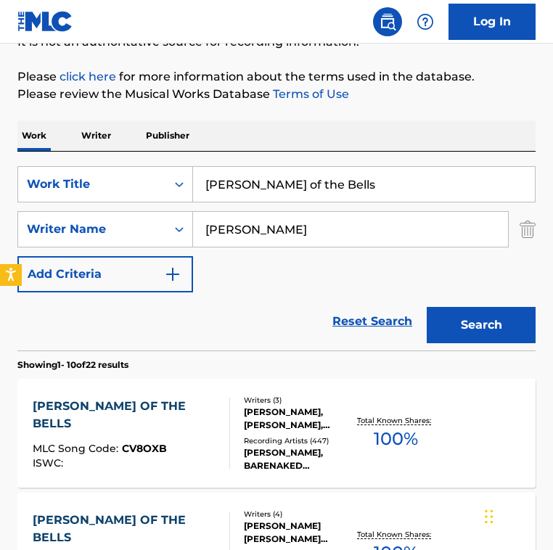
click at [248, 290] on div "SearchWithCriteria14f49bdd-624e-49b6-ab6b-9bb183b6b792 Work Title Carol of the …" at bounding box center [276, 229] width 518 height 126
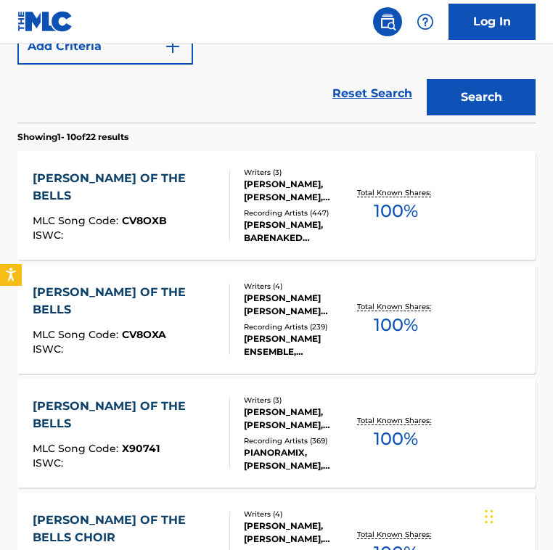
scroll to position [397, 0]
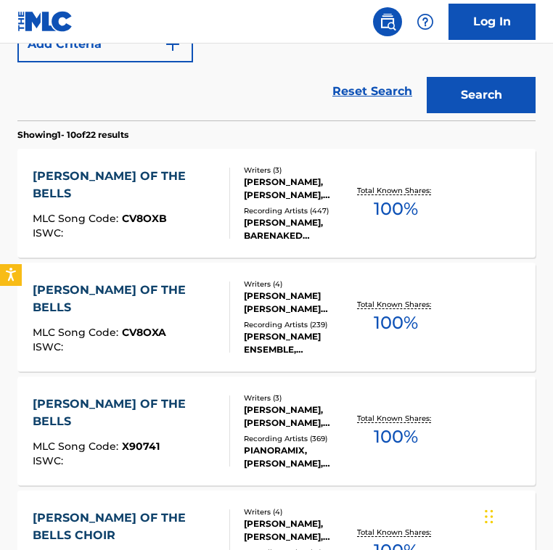
click at [216, 401] on div "CAROL OF THE BELLS MLC Song Code : X90741 ISWC :" at bounding box center [131, 431] width 197 height 71
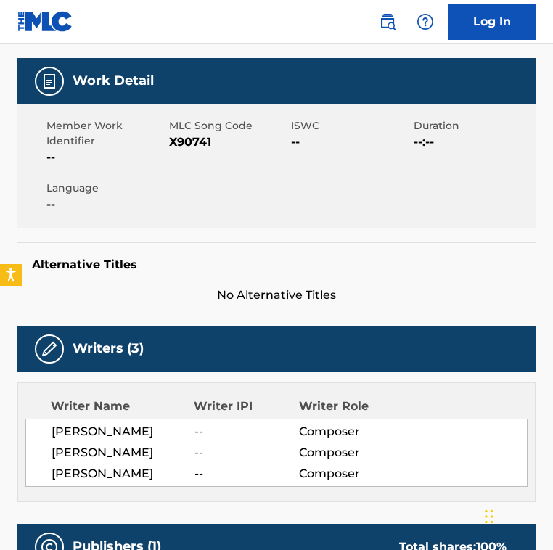
scroll to position [236, 0]
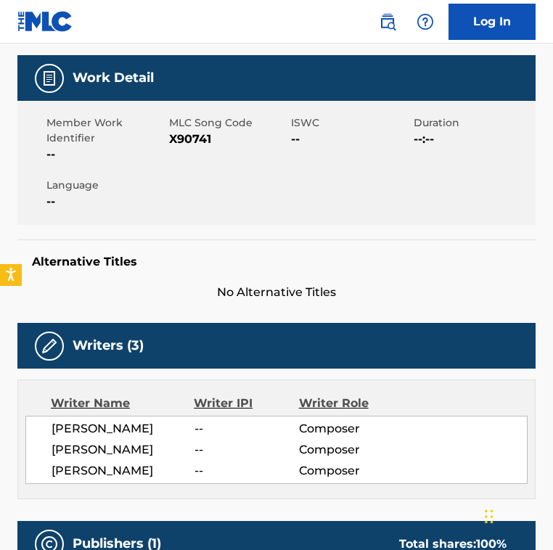
click at [83, 240] on div "Alternative Titles No Alternative Titles" at bounding box center [276, 271] width 518 height 62
click at [276, 162] on div "Member Work Identifier -- MLC Song Code X90741 ISWC -- Duration --:-- Language …" at bounding box center [276, 163] width 518 height 124
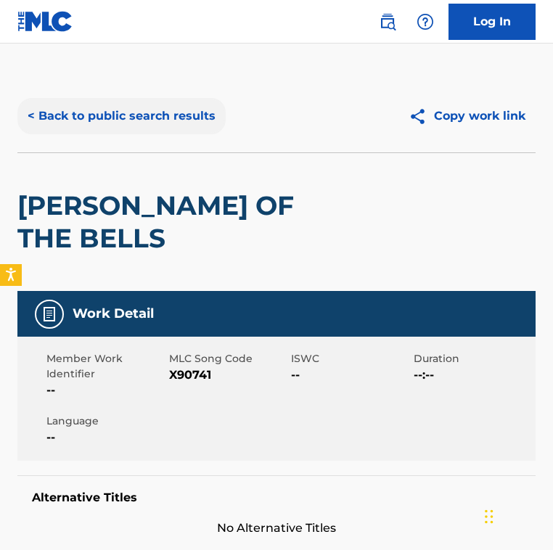
click at [113, 119] on button "< Back to public search results" at bounding box center [121, 116] width 208 height 36
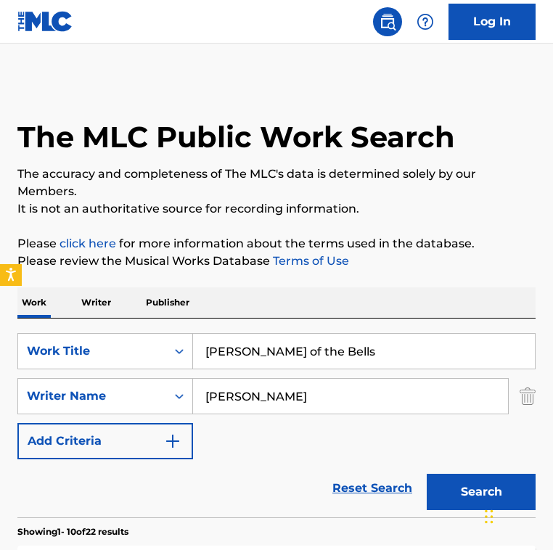
scroll to position [477, 0]
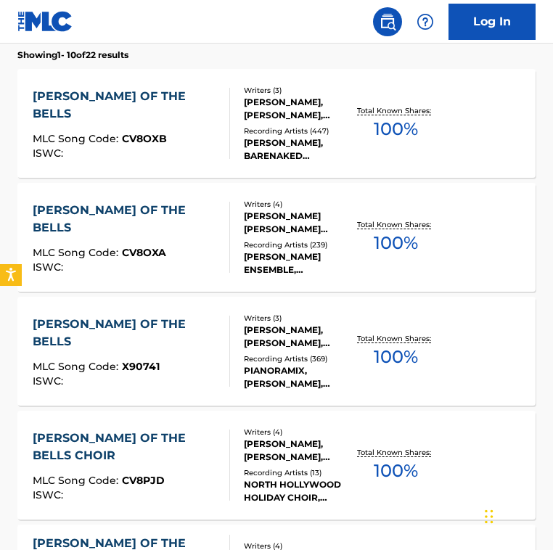
click at [253, 60] on section "Showing 1 - 10 of 22 results" at bounding box center [276, 51] width 518 height 21
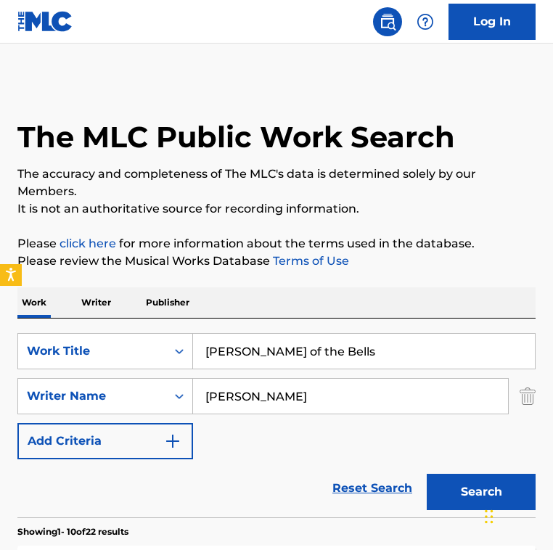
click at [316, 358] on input "Carol of the Bells" at bounding box center [364, 351] width 342 height 35
paste input "ello Suite No. 2 in D Minor, BWV 1008: II. Allemande"
type input "Cello Suite No. 2 in D Minor, BWV 1008: II. Allemande"
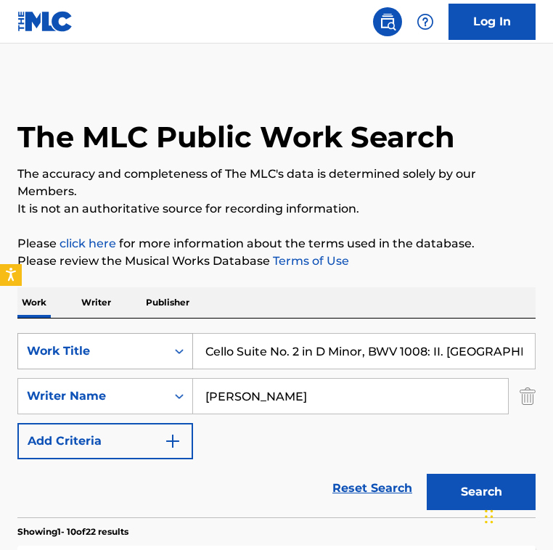
drag, startPoint x: 339, startPoint y: 398, endPoint x: 107, endPoint y: 367, distance: 234.4
click at [107, 367] on div "SearchWithCriteria14f49bdd-624e-49b6-ab6b-9bb183b6b792 Work Title Cello Suite N…" at bounding box center [276, 396] width 518 height 126
click at [427, 474] on button "Search" at bounding box center [481, 492] width 109 height 36
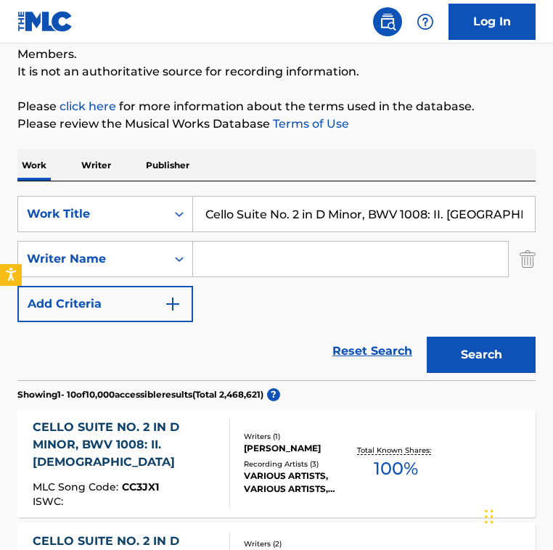
scroll to position [144, 0]
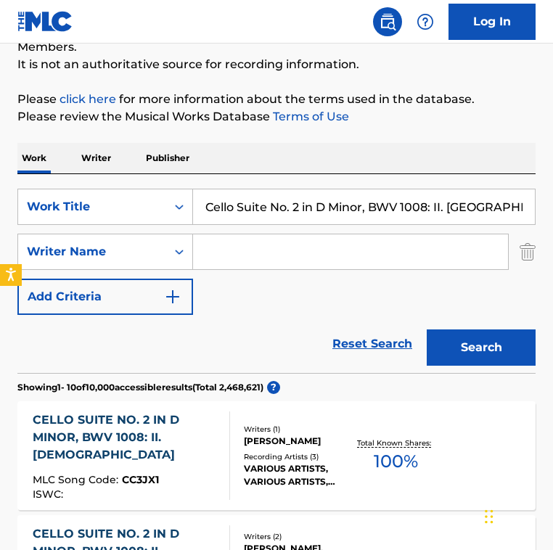
click at [210, 327] on div "Reset Search Search" at bounding box center [276, 344] width 518 height 58
click at [223, 232] on div "SearchWithCriteria14f49bdd-624e-49b6-ab6b-9bb183b6b792 Work Title Cello Suite N…" at bounding box center [276, 252] width 518 height 126
click at [223, 246] on input "Search Form" at bounding box center [350, 251] width 315 height 35
paste input "Johann Sebastian Bach"
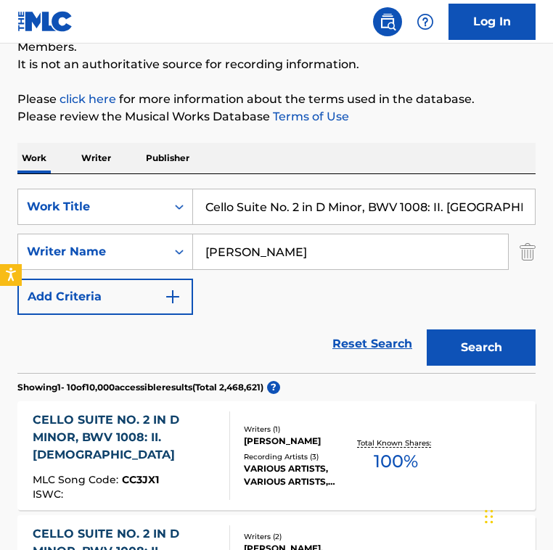
type input "Johann Sebastian Bach"
click at [427, 330] on button "Search" at bounding box center [481, 348] width 109 height 36
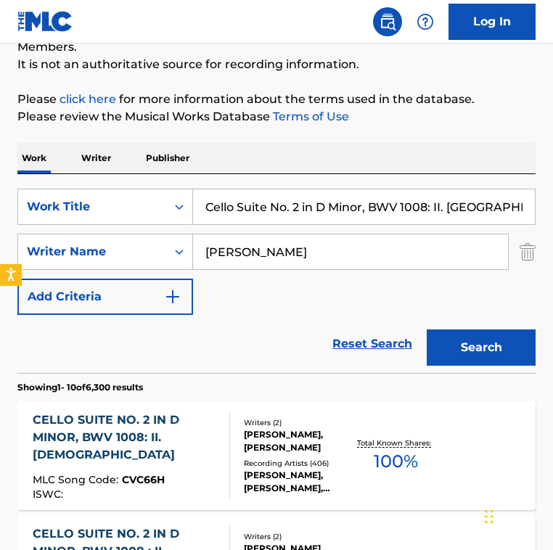
click at [269, 340] on div "Reset Search Search" at bounding box center [276, 344] width 518 height 58
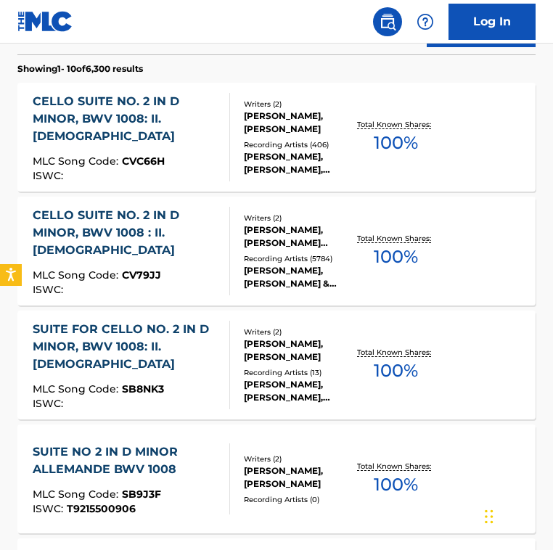
scroll to position [0, 0]
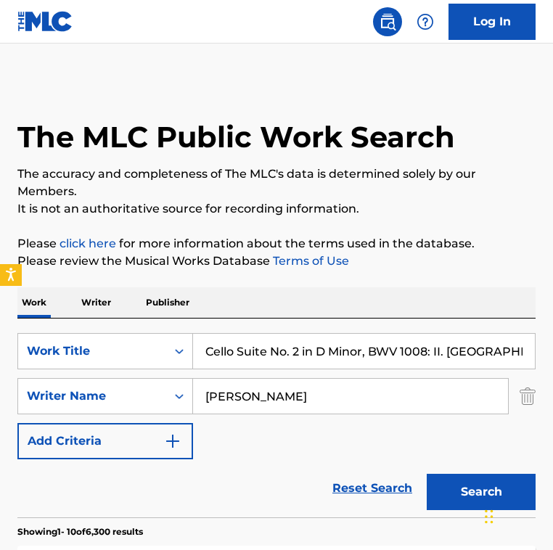
click at [334, 346] on input "Cello Suite No. 2 in D Minor, BWV 1008: II. Allemande" at bounding box center [364, 351] width 342 height 35
paste input "larinet Quintet in B Minor, Op. 115: II. Adagio"
type input "Clarinet Quintet in B Minor, Op. 115: II. Adagio"
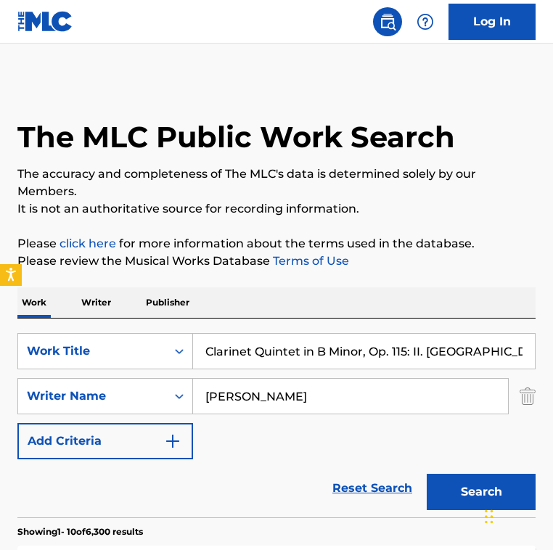
drag, startPoint x: 254, startPoint y: 395, endPoint x: 391, endPoint y: 396, distance: 136.5
click at [391, 396] on input "Johann Sebastian Bach" at bounding box center [350, 396] width 315 height 35
type input "Johannes brahms"
click at [427, 474] on button "Search" at bounding box center [481, 492] width 109 height 36
click at [240, 409] on input "Johannes brahms" at bounding box center [350, 396] width 315 height 35
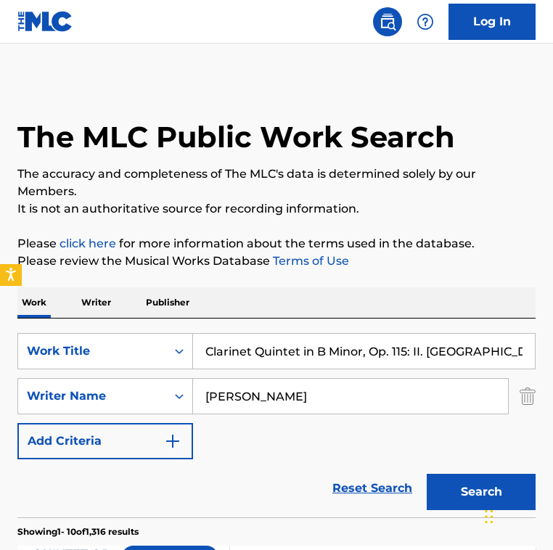
click at [252, 431] on div "SearchWithCriteria14f49bdd-624e-49b6-ab6b-9bb183b6b792 Work Title Clarinet Quin…" at bounding box center [276, 396] width 518 height 126
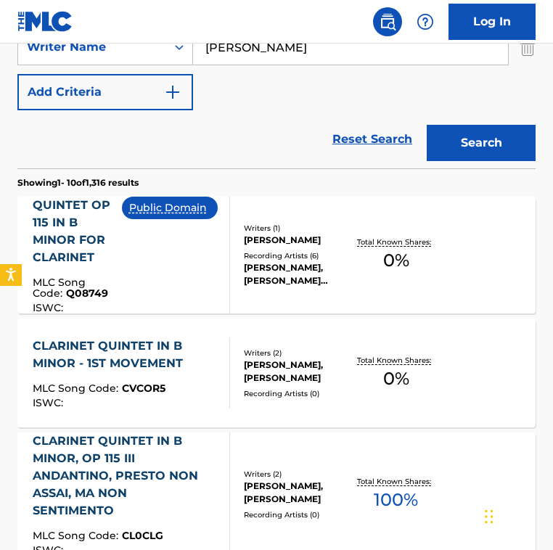
scroll to position [352, 0]
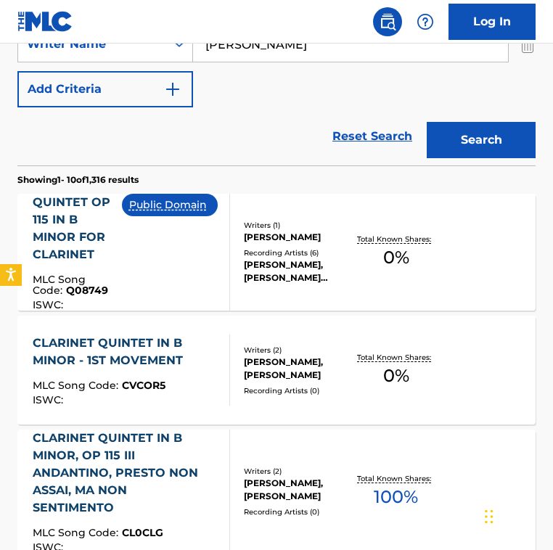
click at [237, 136] on div "Reset Search Search" at bounding box center [276, 136] width 518 height 58
click at [240, 163] on div "Reset Search Search" at bounding box center [276, 136] width 518 height 58
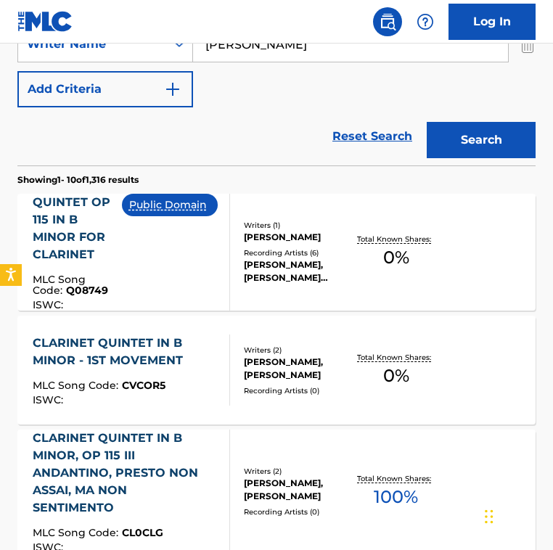
click at [240, 163] on div "Reset Search Search" at bounding box center [276, 136] width 518 height 58
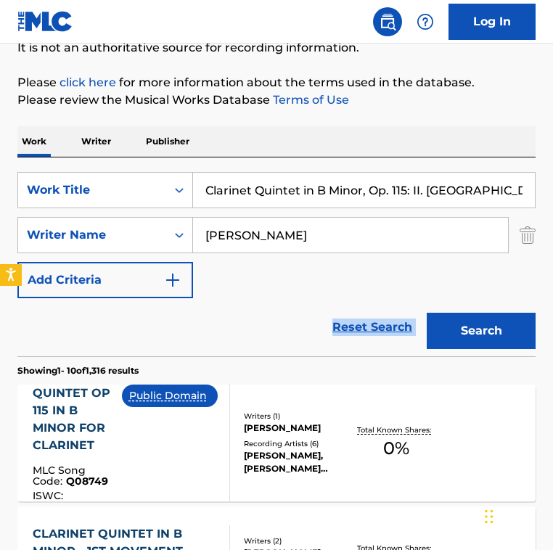
scroll to position [239, 0]
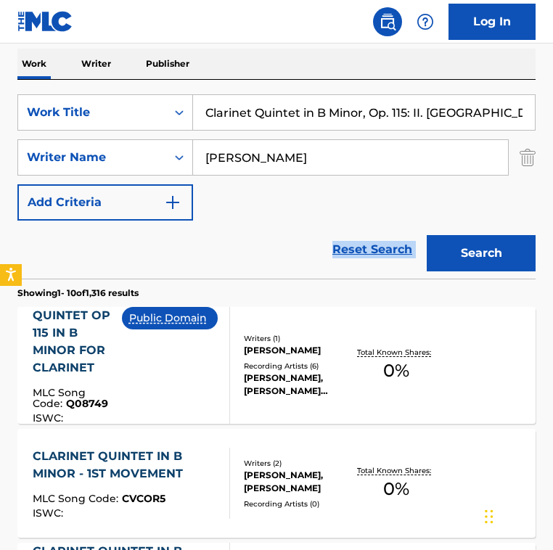
click at [206, 334] on div "Public Domain" at bounding box center [175, 365] width 107 height 117
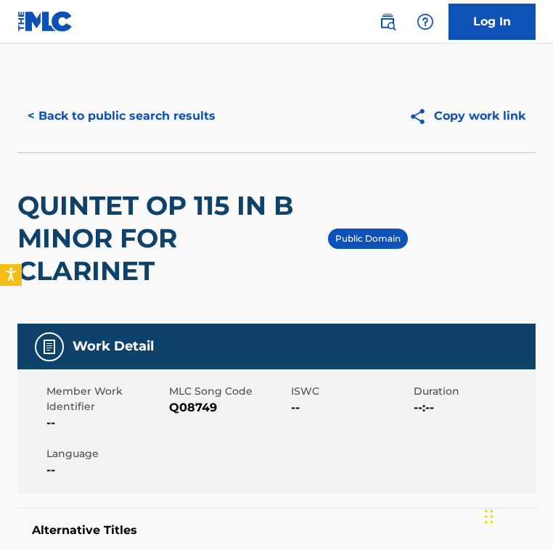
click at [198, 412] on span "Q08749" at bounding box center [228, 407] width 119 height 17
copy span "Q08749"
click at [162, 115] on button "< Back to public search results" at bounding box center [121, 116] width 208 height 36
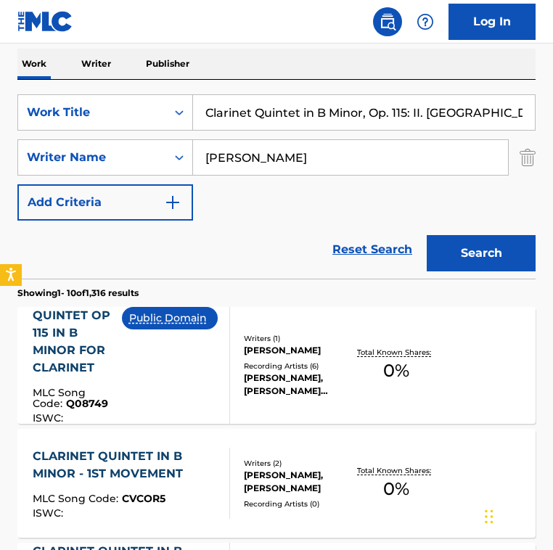
click at [307, 106] on input "Clarinet Quintet in B Minor, Op. 115: II. Adagio" at bounding box center [364, 112] width 342 height 35
paste input "o Je To Láska"
type input "Co Je To Láska"
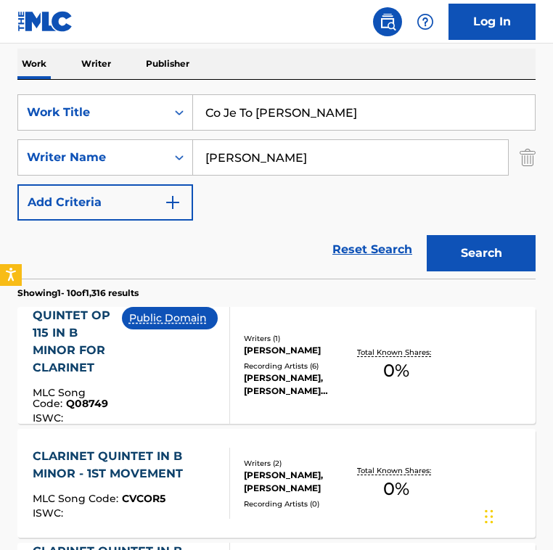
click at [255, 168] on input "Johannes brahms" at bounding box center [350, 157] width 315 height 35
paste input "Otis Blackwell"
click at [427, 235] on button "Search" at bounding box center [481, 253] width 109 height 36
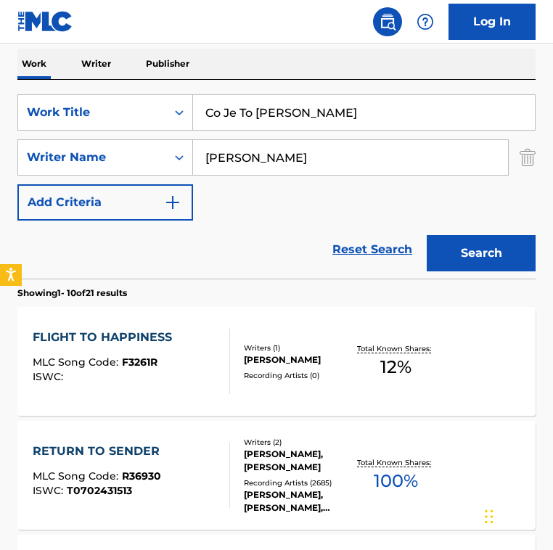
click at [215, 236] on div "Reset Search Search" at bounding box center [276, 250] width 518 height 58
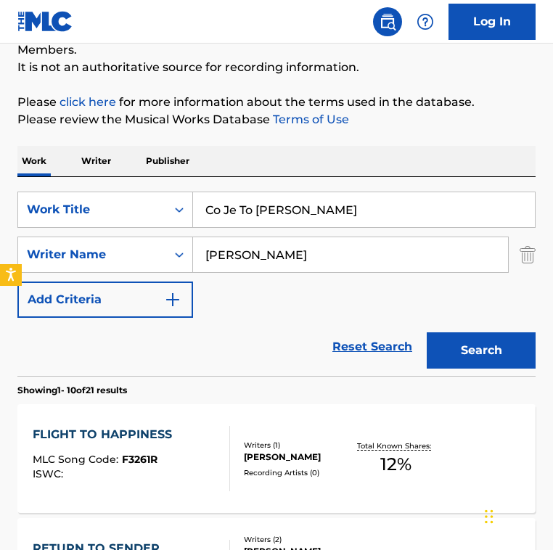
scroll to position [0, 0]
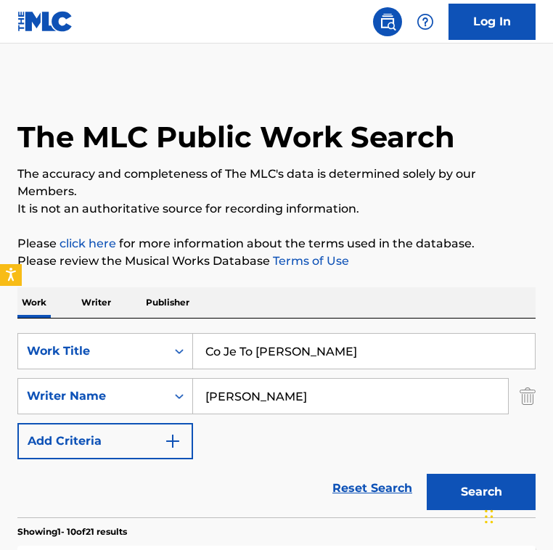
click at [360, 408] on input "Otis Blackwell" at bounding box center [350, 396] width 315 height 35
paste input "Elvis Presley"
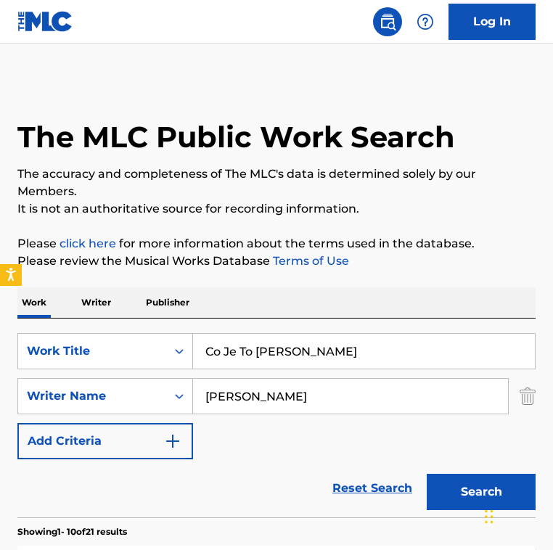
type input "Elvis Presley"
click at [427, 474] on button "Search" at bounding box center [481, 492] width 109 height 36
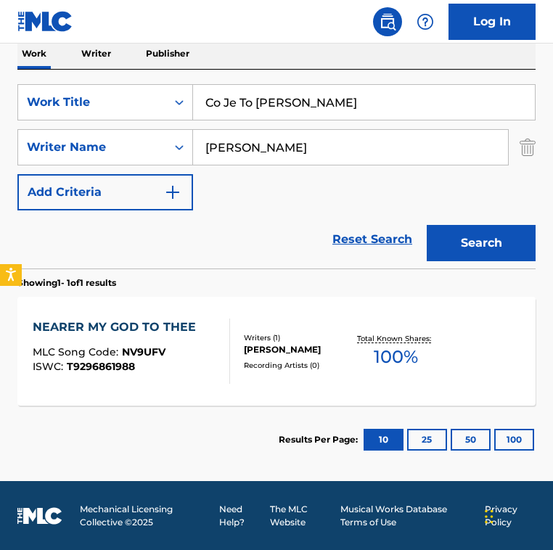
scroll to position [250, 0]
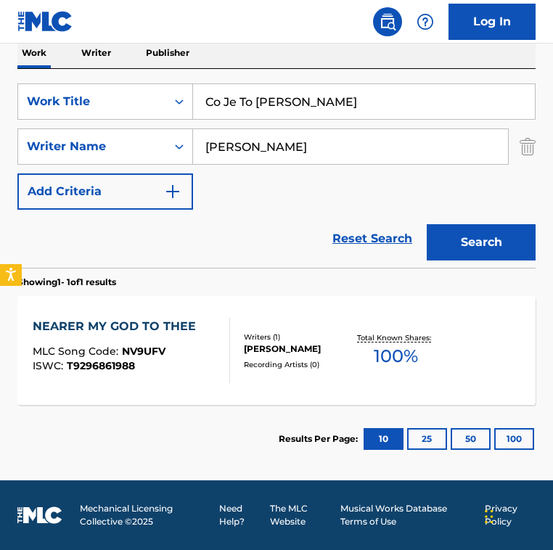
drag, startPoint x: 302, startPoint y: 102, endPoint x: -209, endPoint y: 44, distance: 514.4
click at [0, 44] on html "Accessibility Screen-Reader Guide, Feedback, and Issue Reporting | New window 0…" at bounding box center [276, 25] width 553 height 550
paste input "Zaurak the First"
type input "Zaurak the First"
click at [273, 143] on input "Elvis Presley" at bounding box center [350, 146] width 315 height 35
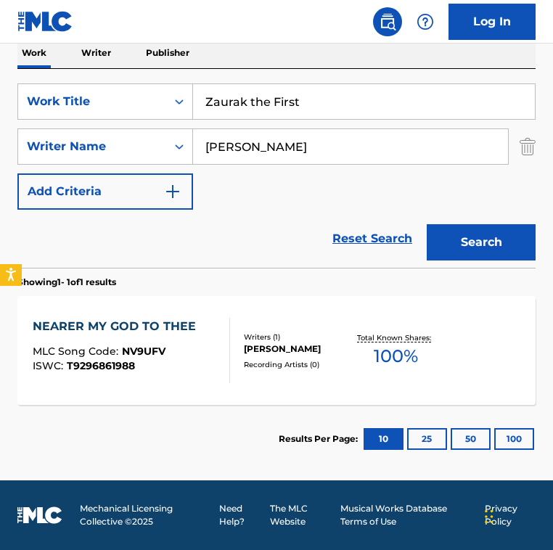
click at [273, 143] on input "Elvis Presley" at bounding box center [350, 146] width 315 height 35
paste input "Marco Allevi"
type input "Marco Allevi"
click at [427, 224] on button "Search" at bounding box center [481, 242] width 109 height 36
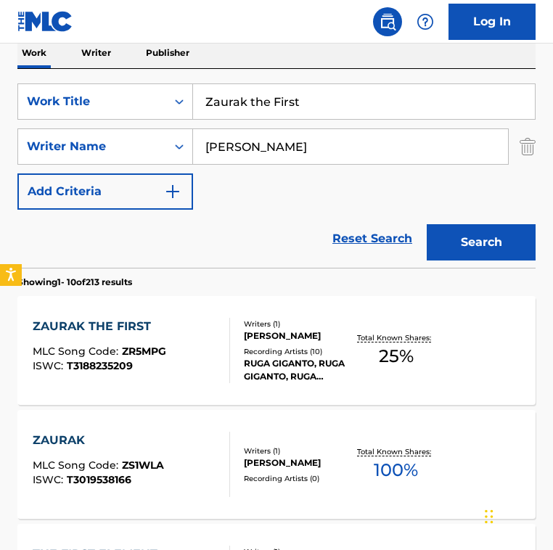
click at [227, 197] on div "SearchWithCriteria14f49bdd-624e-49b6-ab6b-9bb183b6b792 Work Title Zaurak the Fi…" at bounding box center [276, 146] width 518 height 126
click at [230, 197] on div "SearchWithCriteria14f49bdd-624e-49b6-ab6b-9bb183b6b792 Work Title Zaurak the Fi…" at bounding box center [276, 146] width 518 height 126
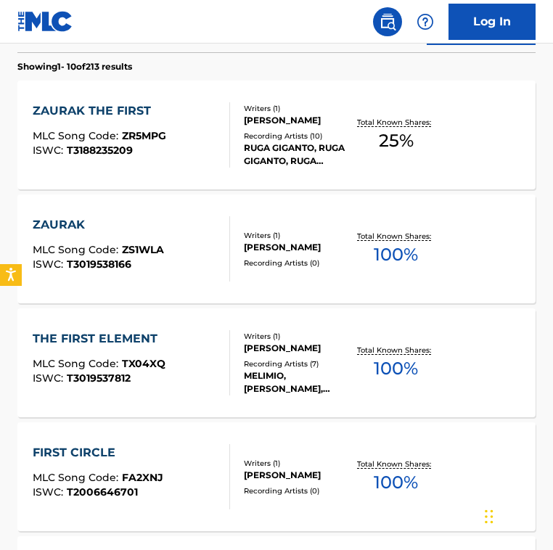
scroll to position [430, 0]
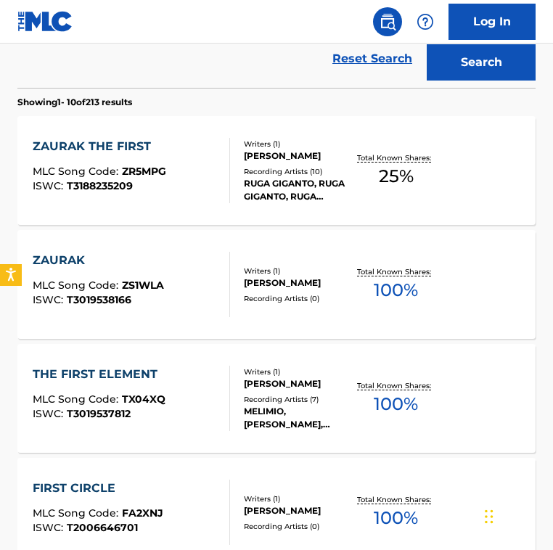
click at [230, 198] on div "Writers ( 1 ) MARCO ALLEVI Recording Artists ( 10 ) RUGA GIGANTO, RUGA GIGANTO,…" at bounding box center [291, 171] width 123 height 65
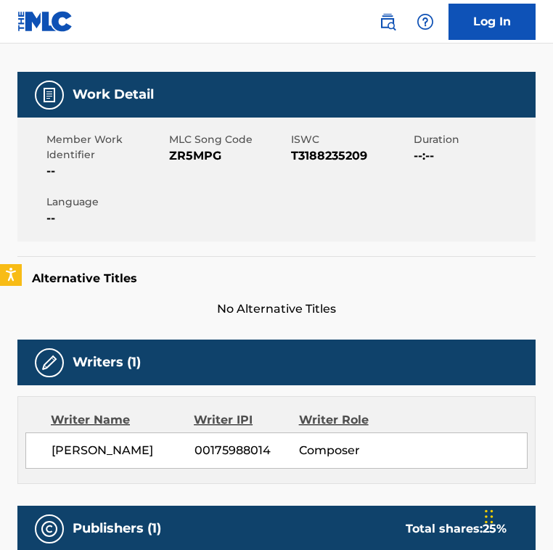
scroll to position [188, 0]
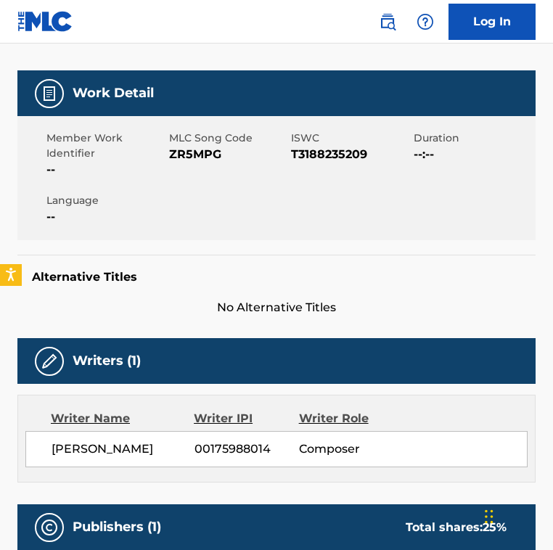
click at [197, 161] on span "ZR5MPG" at bounding box center [228, 154] width 119 height 17
copy span "ZR5MPG"
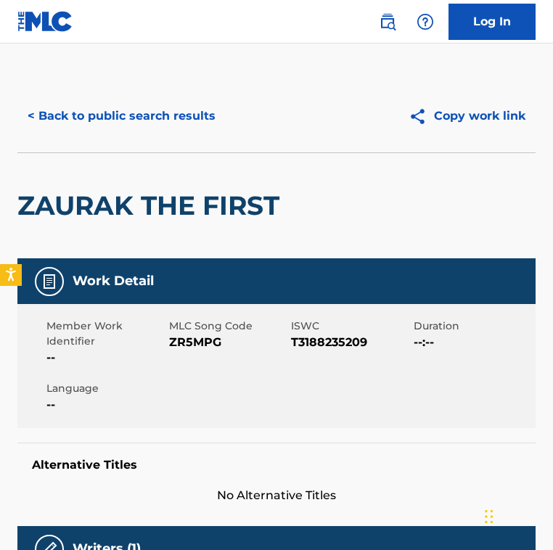
click at [204, 342] on span "ZR5MPG" at bounding box center [228, 342] width 119 height 17
copy span "ZR5MPG"
click at [176, 113] on button "< Back to public search results" at bounding box center [121, 116] width 208 height 36
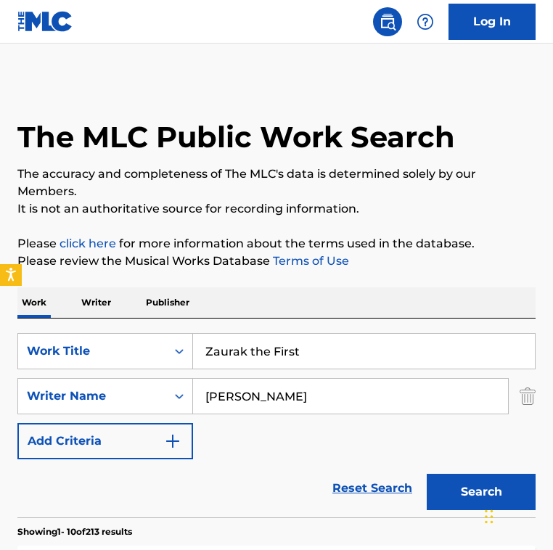
drag, startPoint x: 323, startPoint y: 369, endPoint x: 315, endPoint y: 356, distance: 14.7
click at [315, 356] on div "Zaurak the First" at bounding box center [364, 351] width 343 height 36
drag, startPoint x: 315, startPoint y: 356, endPoint x: 127, endPoint y: 343, distance: 188.5
click at [127, 343] on div "SearchWithCriteria14f49bdd-624e-49b6-ab6b-9bb183b6b792 Work Title Zaurak the Fi…" at bounding box center [276, 351] width 518 height 36
paste input "You're Still The One"
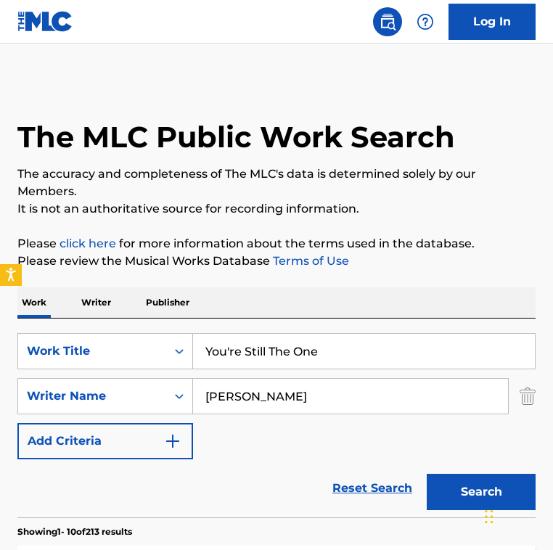
type input "You're Still The One"
click at [304, 397] on input "Marco Allevi" at bounding box center [350, 396] width 315 height 35
paste input "Robert John "Mutt" Lange"
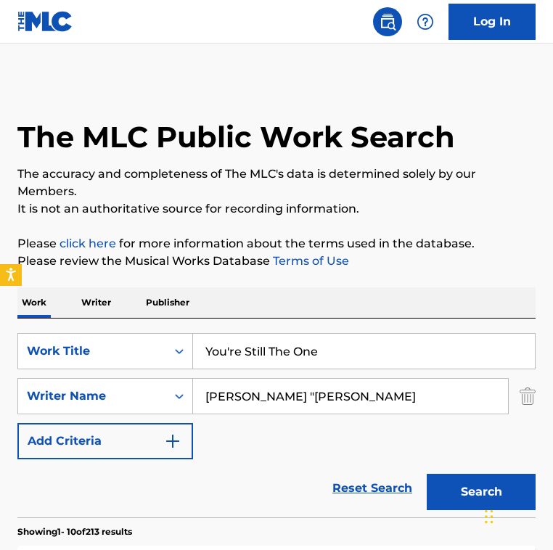
click at [325, 395] on input "Robert John "Mutt" Lange" at bounding box center [350, 396] width 315 height 35
click at [323, 395] on input "Robert John "Mutt" Lange" at bounding box center [350, 396] width 315 height 35
type input "Robert John Lange"
click at [427, 474] on button "Search" at bounding box center [481, 492] width 109 height 36
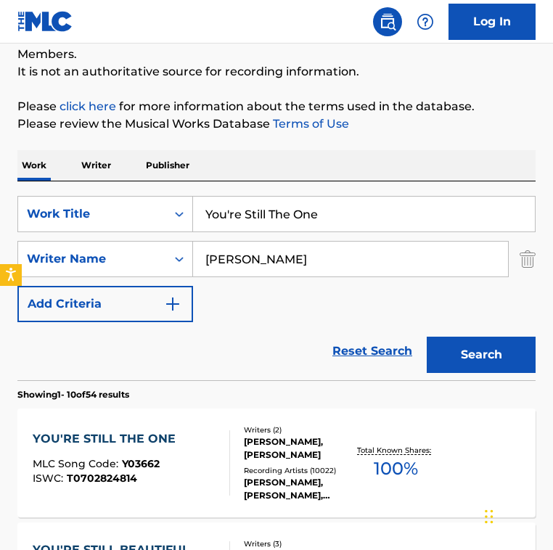
scroll to position [139, 0]
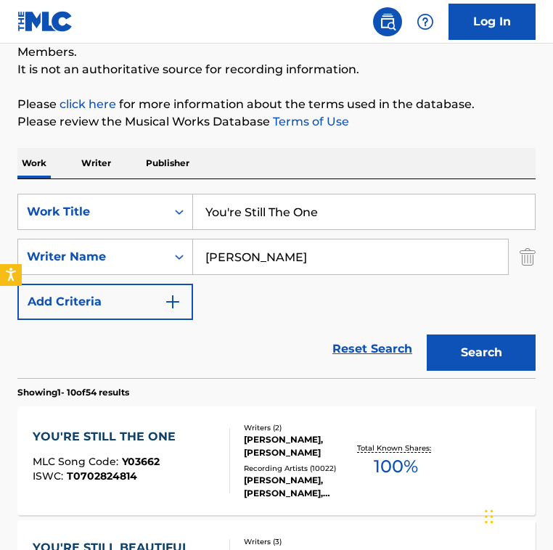
click at [241, 285] on div "SearchWithCriteria14f49bdd-624e-49b6-ab6b-9bb183b6b792 Work Title You're Still …" at bounding box center [276, 257] width 518 height 126
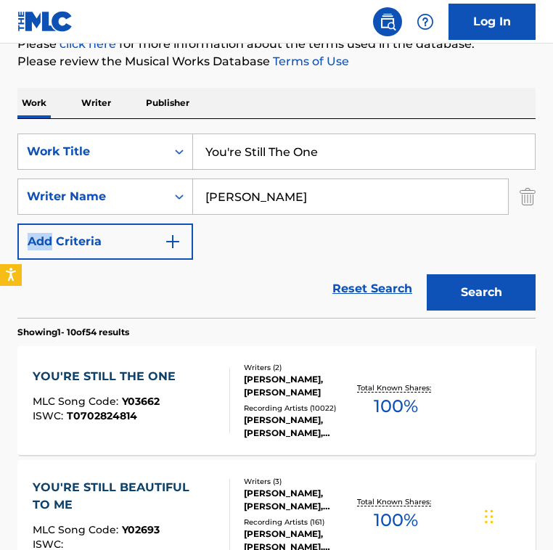
scroll to position [202, 0]
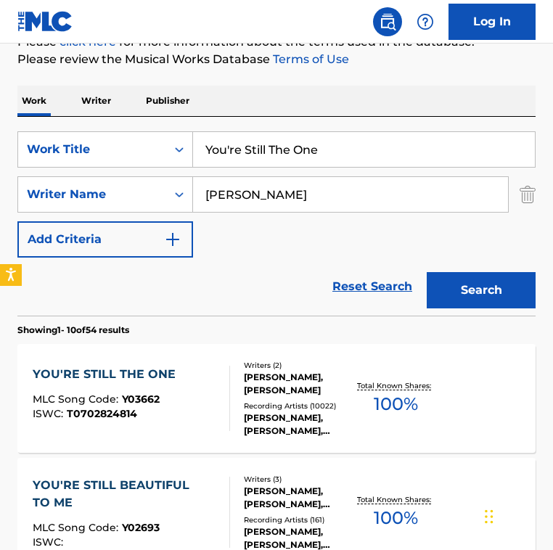
click at [241, 285] on div "Reset Search Search" at bounding box center [276, 287] width 518 height 58
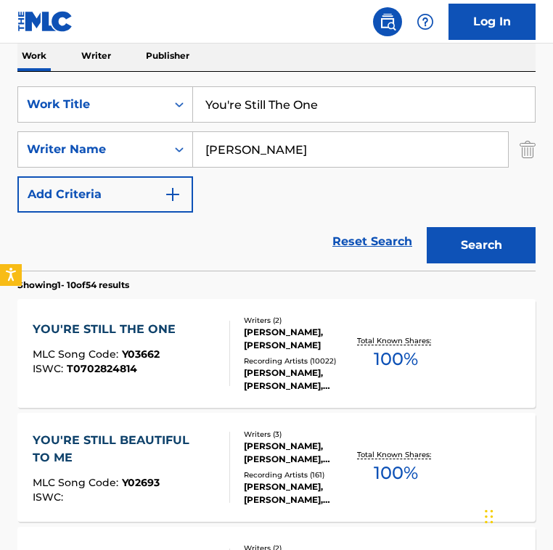
scroll to position [248, 0]
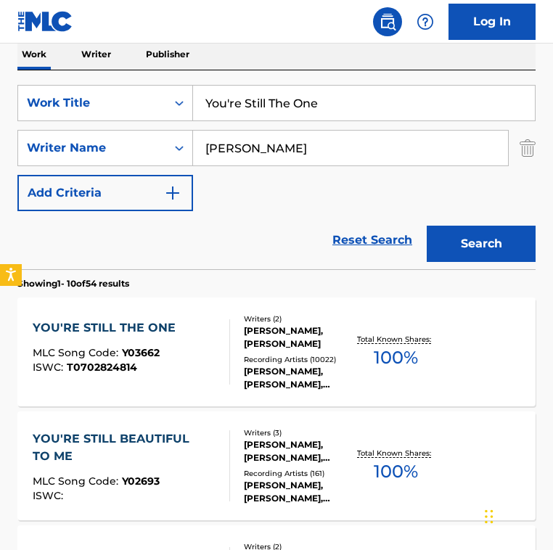
click at [226, 338] on div at bounding box center [224, 351] width 12 height 65
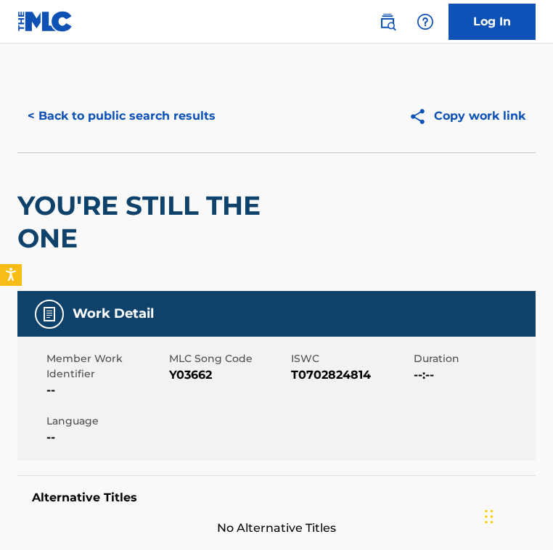
click at [202, 287] on div "YOU'RE STILL THE ONE" at bounding box center [172, 222] width 311 height 138
click at [200, 374] on span "Y03662" at bounding box center [228, 375] width 119 height 17
copy span "Y03662"
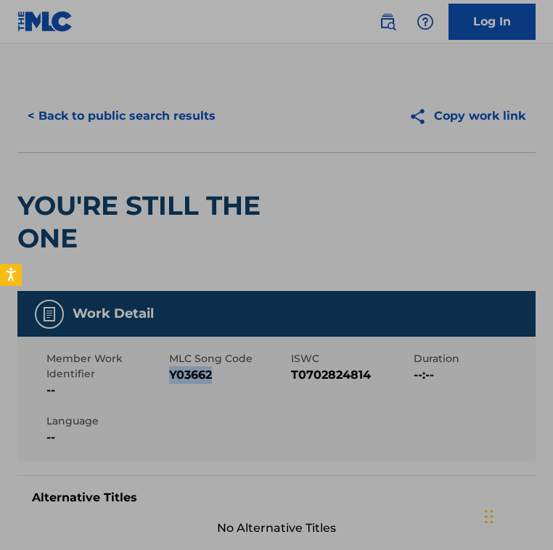
click at [227, 393] on div "MLC Song Code Y03662" at bounding box center [230, 375] width 123 height 48
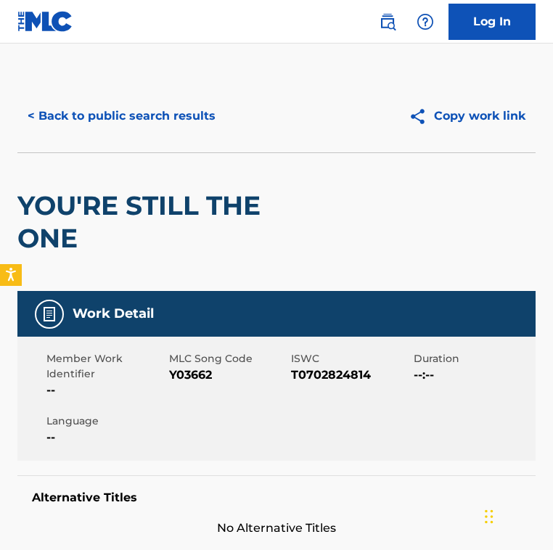
click at [204, 377] on span "Y03662" at bounding box center [228, 375] width 119 height 17
copy span "Y03662"
click at [162, 129] on button "< Back to public search results" at bounding box center [121, 116] width 208 height 36
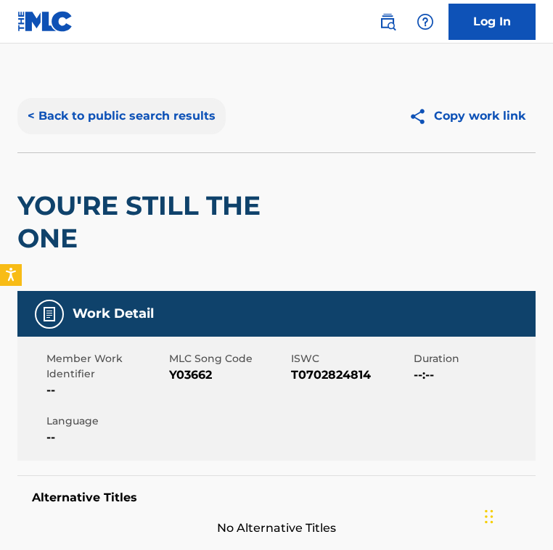
scroll to position [248, 0]
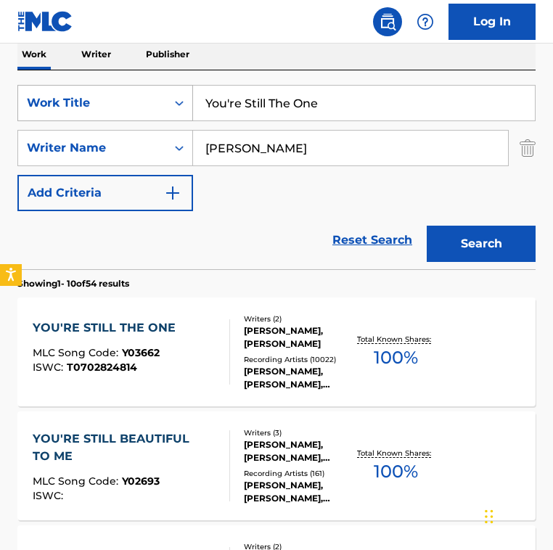
drag, startPoint x: 257, startPoint y: 98, endPoint x: 60, endPoint y: 93, distance: 196.8
click at [65, 93] on div "SearchWithCriteria14f49bdd-624e-49b6-ab6b-9bb183b6b792 Work Title You're Still …" at bounding box center [276, 103] width 518 height 36
paste input "Light Up My Lif"
type input "You Light Up My Life"
drag, startPoint x: 346, startPoint y: 142, endPoint x: -43, endPoint y: 126, distance: 389.4
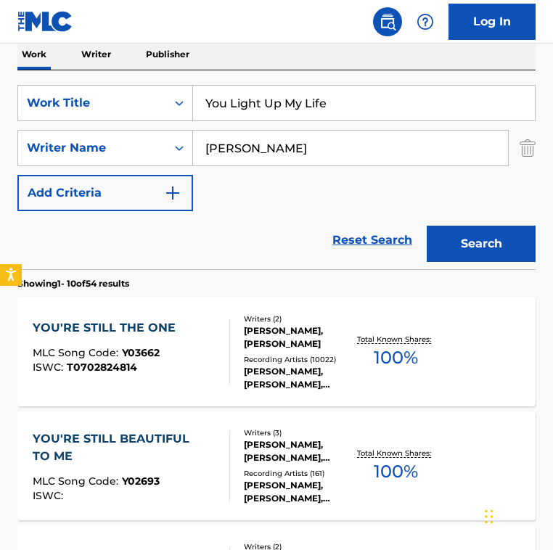
click at [0, 126] on html "Accessibility Screen-Reader Guide, Feedback, and Issue Reporting | New window 0…" at bounding box center [276, 27] width 553 height 550
type input "joe brooks"
click at [427, 226] on button "Search" at bounding box center [481, 244] width 109 height 36
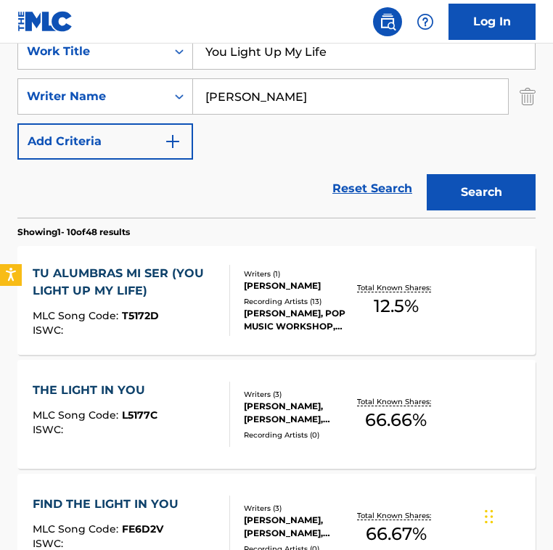
scroll to position [301, 0]
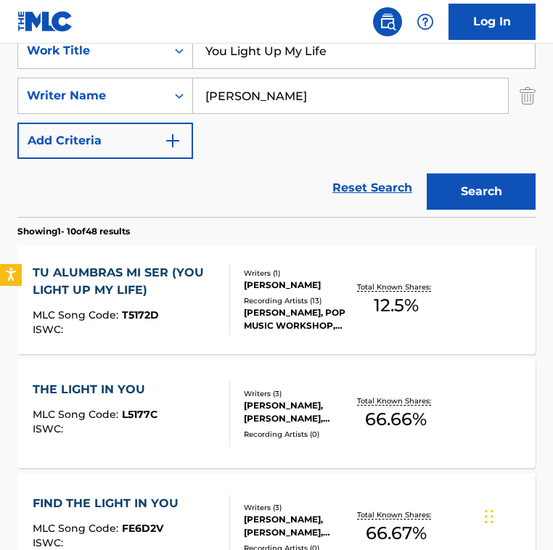
drag, startPoint x: 344, startPoint y: 60, endPoint x: 61, endPoint y: 33, distance: 284.5
paste input "Search Form"
type input "Yo"
click at [309, 110] on input "joe brooks" at bounding box center [350, 95] width 315 height 35
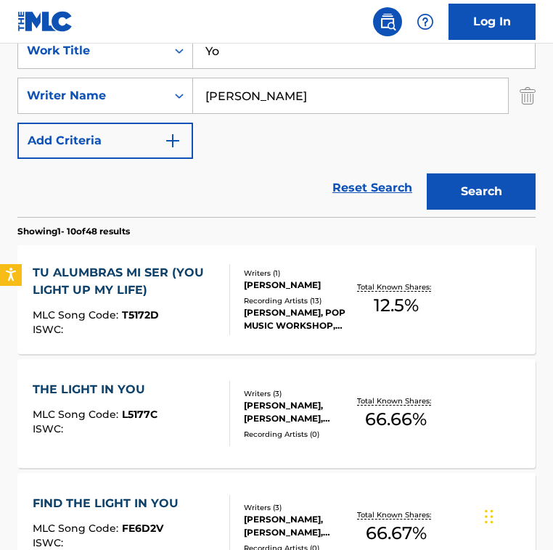
click at [308, 108] on input "joe brooks" at bounding box center [350, 95] width 315 height 35
paste input "Andrea Echeverri"
type input "Andrea Echeverri"
click at [427, 174] on button "Search" at bounding box center [481, 192] width 109 height 36
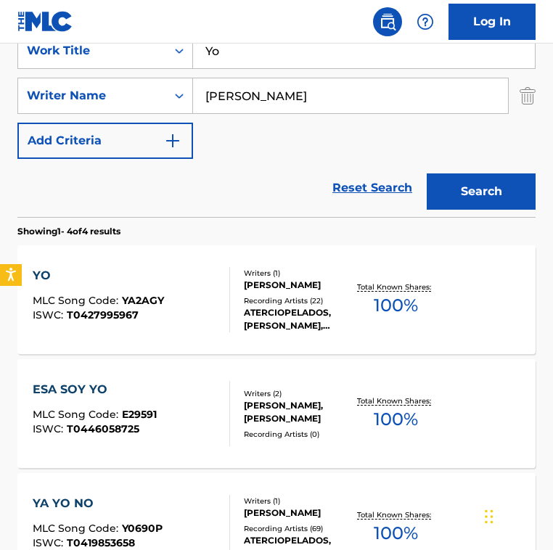
click at [233, 195] on div "Reset Search Search" at bounding box center [276, 188] width 518 height 58
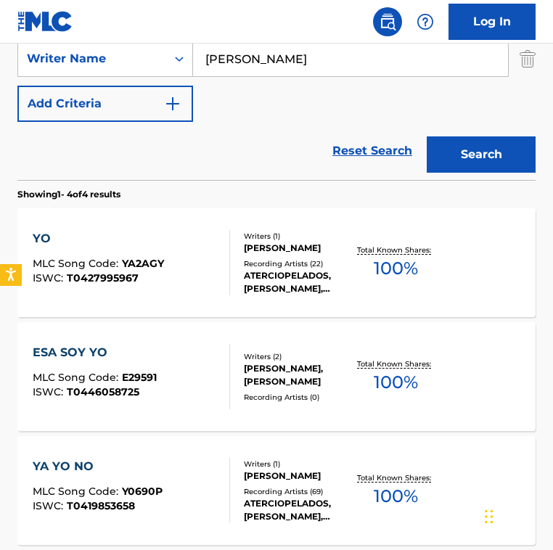
scroll to position [416, 0]
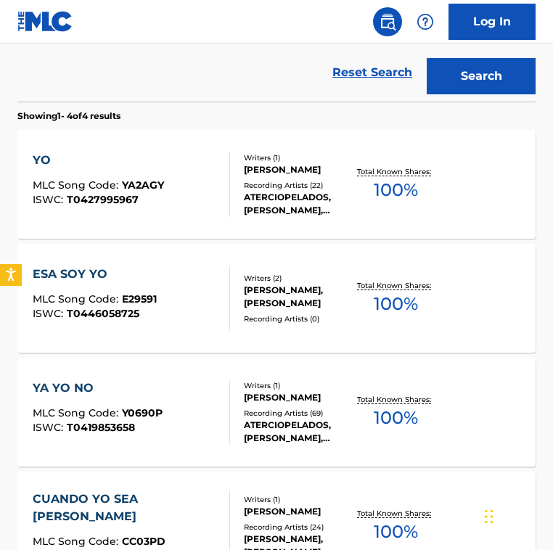
click at [213, 264] on div "ESA SOY YO MLC Song Code : E29591 ISWC : T0446058725 Writers ( 2 ) HECTOR BUITR…" at bounding box center [276, 298] width 518 height 109
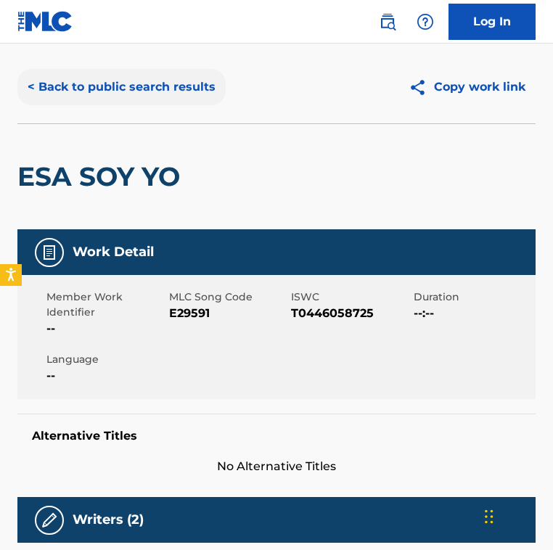
click at [158, 74] on button "< Back to public search results" at bounding box center [121, 87] width 208 height 36
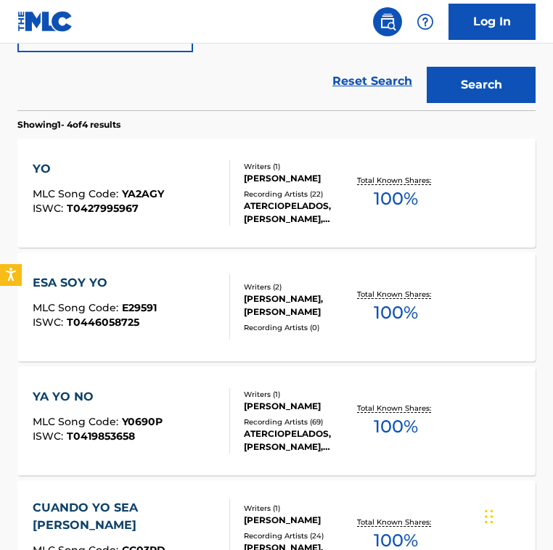
scroll to position [408, 0]
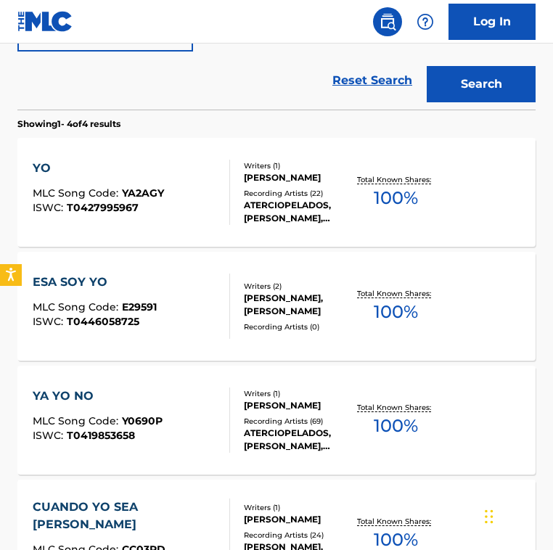
click at [212, 205] on div "YO MLC Song Code : YA2AGY ISWC : T0427995967" at bounding box center [131, 192] width 197 height 65
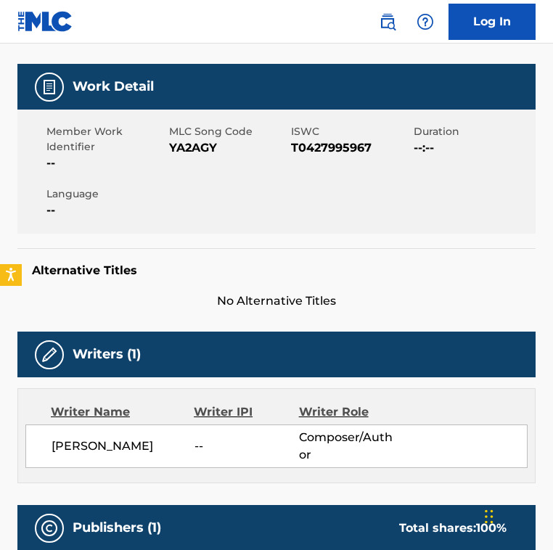
scroll to position [198, 0]
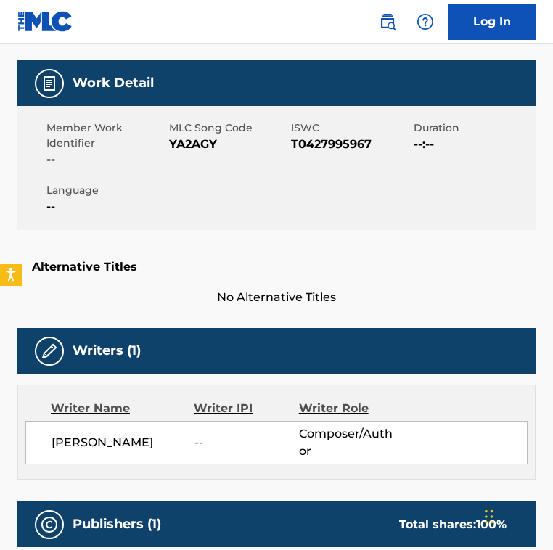
click at [195, 144] on span "YA2AGY" at bounding box center [228, 144] width 119 height 17
copy span "YA2AGY"
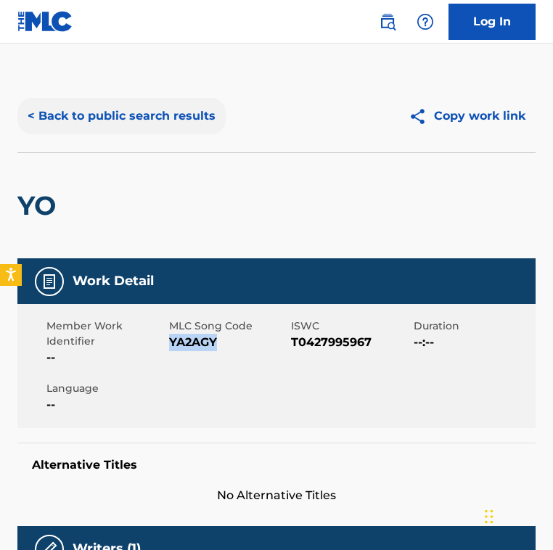
click at [160, 118] on button "< Back to public search results" at bounding box center [121, 116] width 208 height 36
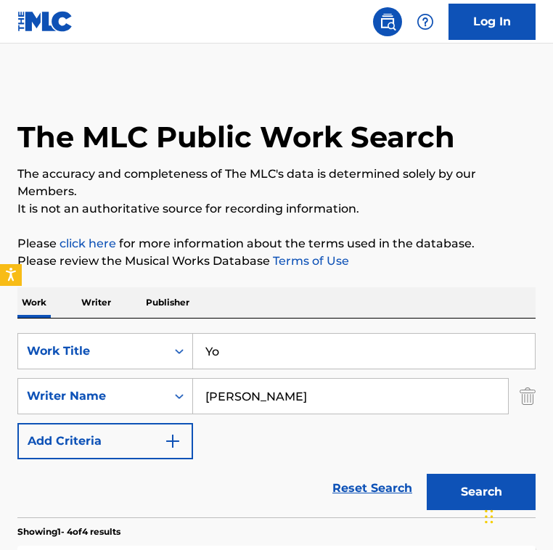
drag, startPoint x: 258, startPoint y: 363, endPoint x: 118, endPoint y: 309, distance: 150.3
paste input "a Llegó"
type input "Ya Llegó"
click at [312, 396] on input "Andrea Echeverri" at bounding box center [350, 396] width 315 height 35
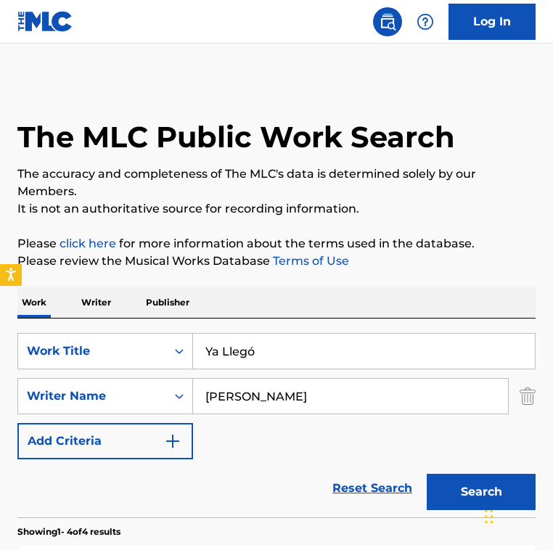
click at [312, 396] on input "Andrea Echeverri" at bounding box center [350, 396] width 315 height 35
paste input "Marinho Paz"
type input "Marinho Paz"
click at [427, 474] on button "Search" at bounding box center [481, 492] width 109 height 36
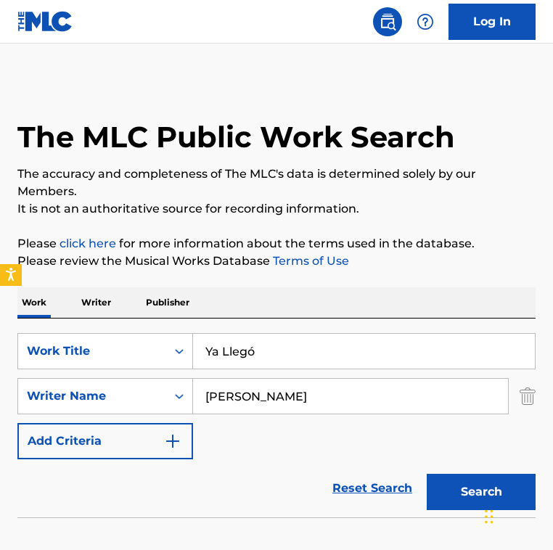
scroll to position [90, 0]
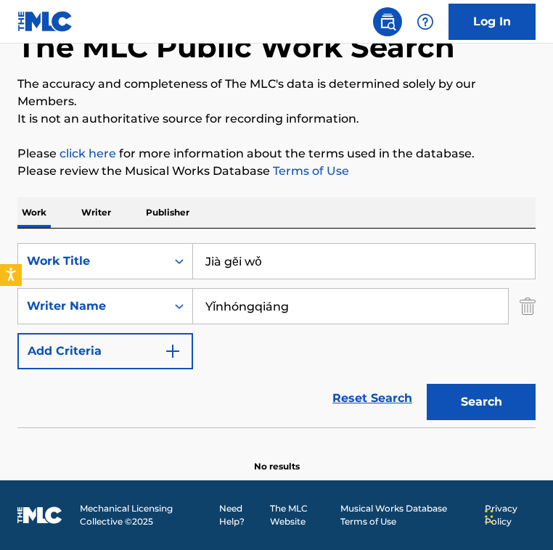
click at [143, 258] on div "Work Title" at bounding box center [92, 261] width 131 height 17
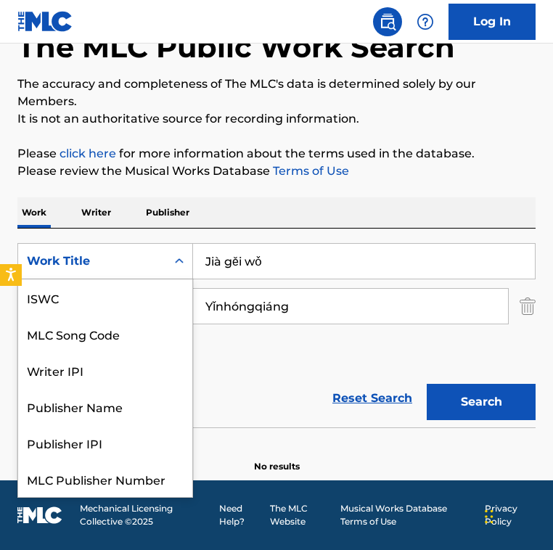
scroll to position [36, 0]
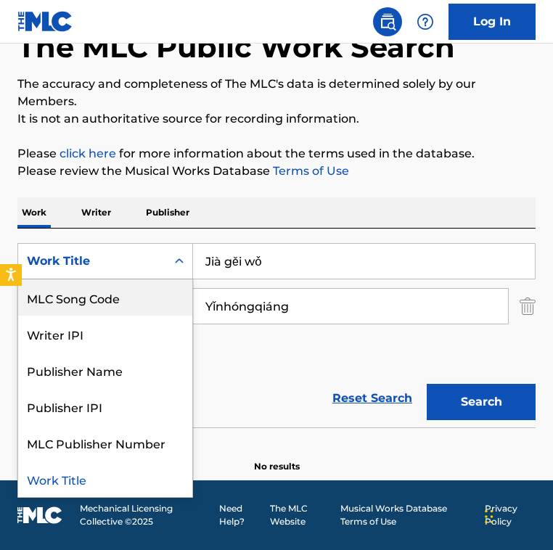
click at [132, 293] on div "MLC Song Code" at bounding box center [105, 297] width 174 height 36
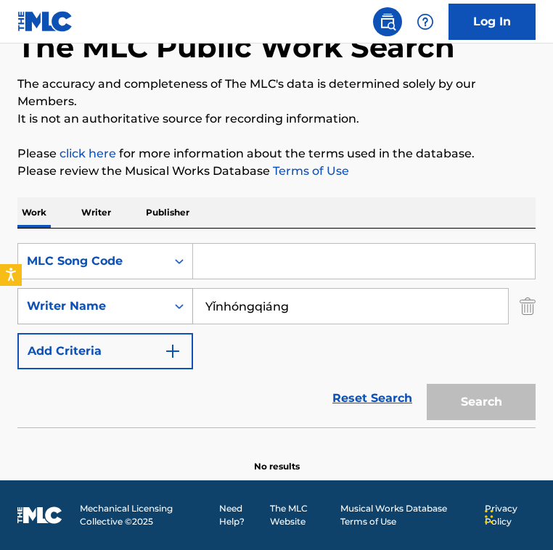
drag, startPoint x: 304, startPoint y: 317, endPoint x: 118, endPoint y: 294, distance: 188.0
click at [118, 294] on div "SearchWithCriteria8f57dcd0-ccde-403a-b6ad-12611e31a1cf Writer Name Yǐnhóngqiáng" at bounding box center [276, 306] width 518 height 36
click at [245, 260] on input "Search Form" at bounding box center [364, 261] width 342 height 35
paste input "DA1QW6"
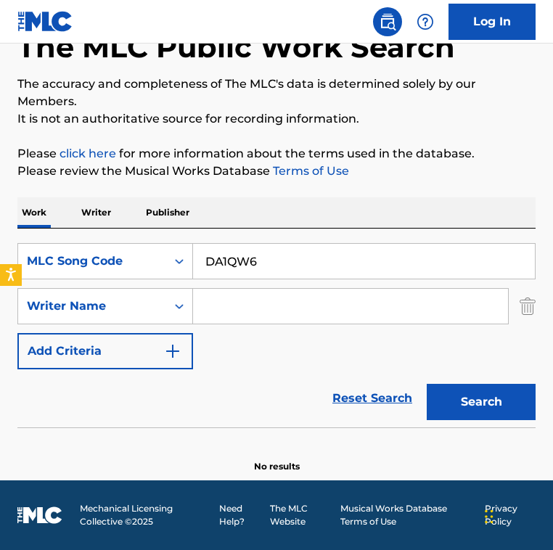
type input "DA1QW6"
click at [427, 384] on button "Search" at bounding box center [481, 402] width 109 height 36
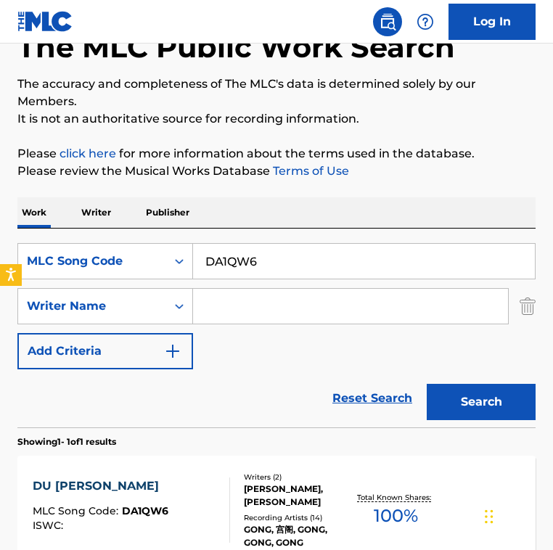
click at [274, 377] on div "Reset Search Search" at bounding box center [276, 399] width 518 height 58
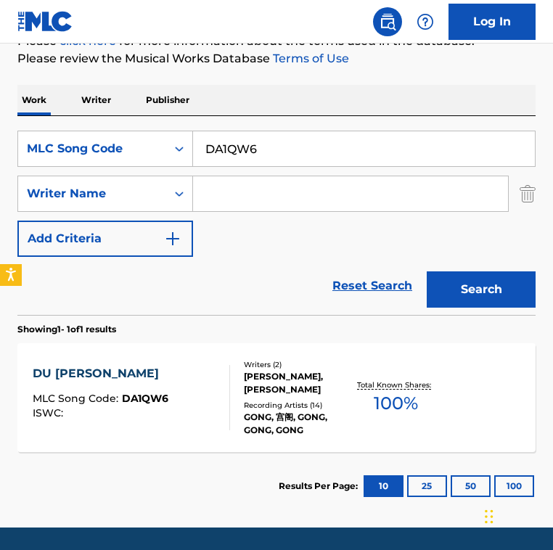
scroll to position [207, 0]
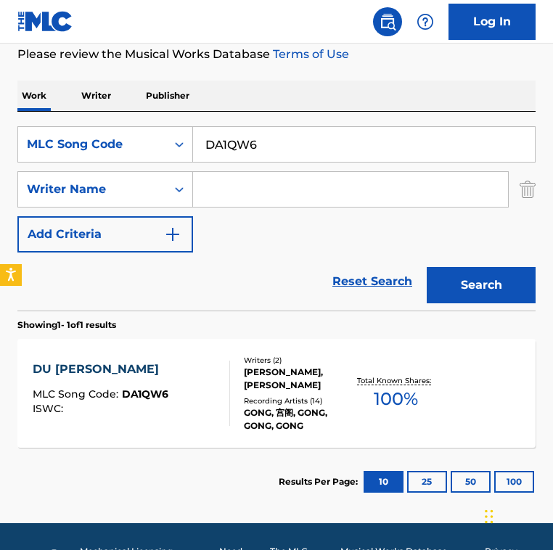
click at [166, 408] on div "DU [PERSON_NAME] MLC Song Code : DA1QW6 ISWC :" at bounding box center [131, 393] width 197 height 65
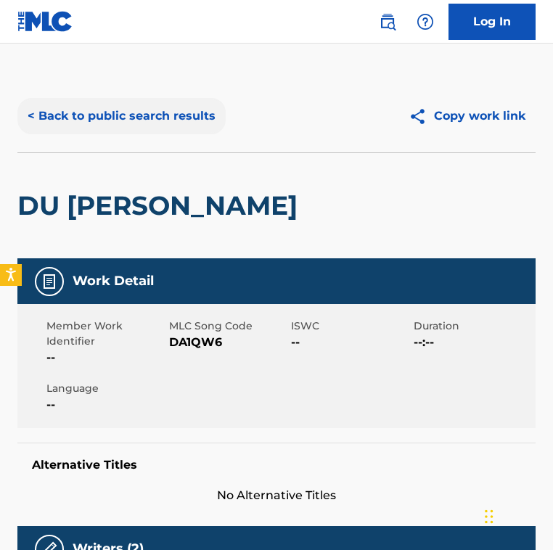
click at [135, 119] on button "< Back to public search results" at bounding box center [121, 116] width 208 height 36
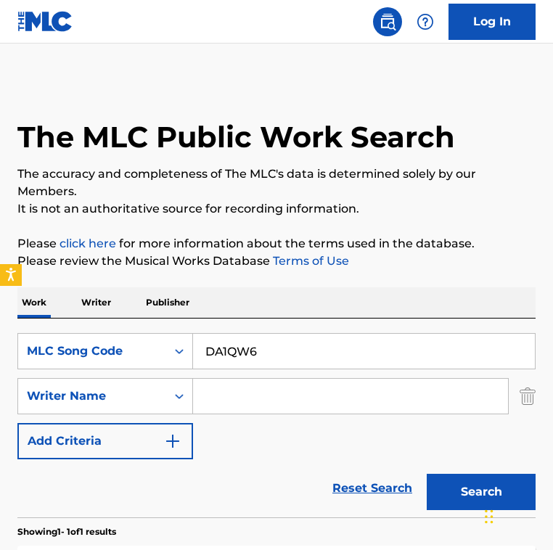
scroll to position [167, 0]
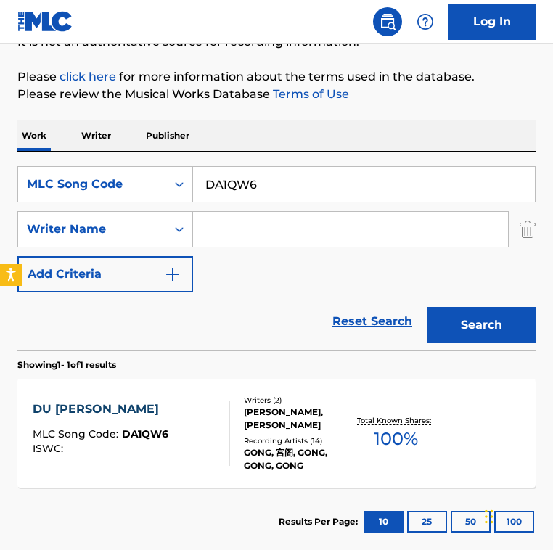
click at [212, 451] on div "DU [PERSON_NAME] MLC Song Code : DA1QW6 ISWC :" at bounding box center [131, 433] width 197 height 65
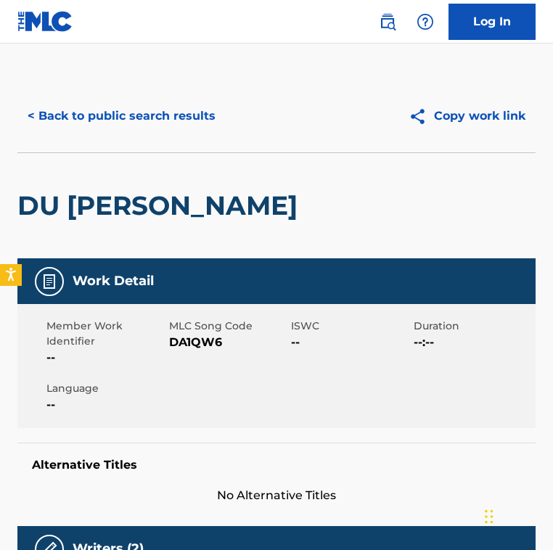
click at [189, 346] on span "DA1QW6" at bounding box center [228, 342] width 119 height 17
copy span "DA1QW6"
click at [180, 115] on button "< Back to public search results" at bounding box center [121, 116] width 208 height 36
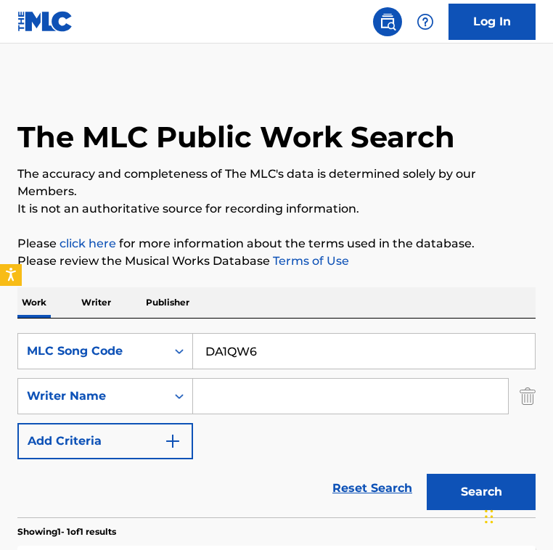
scroll to position [165, 0]
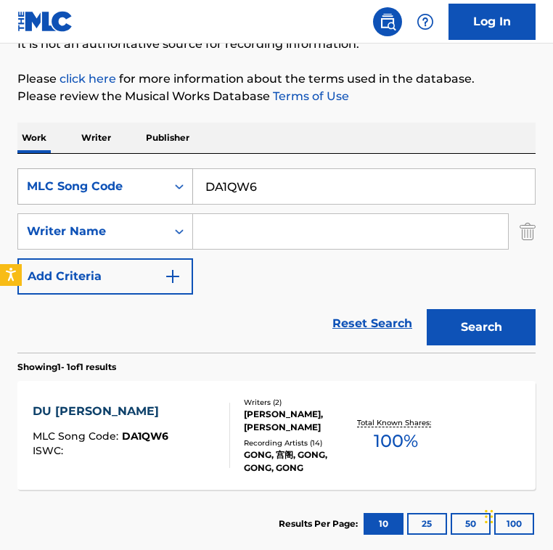
drag, startPoint x: 240, startPoint y: 192, endPoint x: 56, endPoint y: 188, distance: 184.4
click at [56, 188] on div "SearchWithCriteriad057a68b-f89b-4514-aa2c-1bf172caa801 MLC Song Code DA1QW6" at bounding box center [276, 186] width 518 height 36
paste input "CD0FOA"
type input "CD0FOA"
click at [427, 309] on button "Search" at bounding box center [481, 327] width 109 height 36
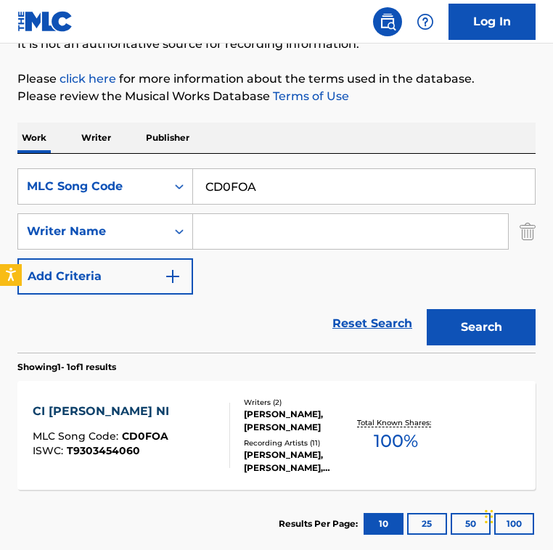
click at [144, 433] on span "CD0FOA" at bounding box center [145, 436] width 46 height 13
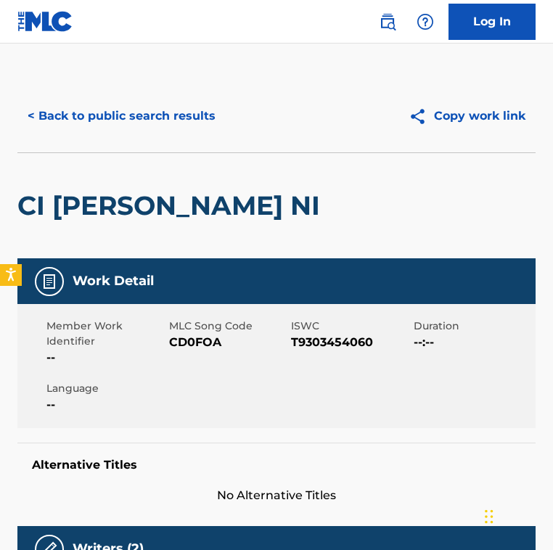
click at [196, 337] on span "CD0FOA" at bounding box center [228, 342] width 119 height 17
copy span "CD0FOA"
click at [153, 113] on button "< Back to public search results" at bounding box center [121, 116] width 208 height 36
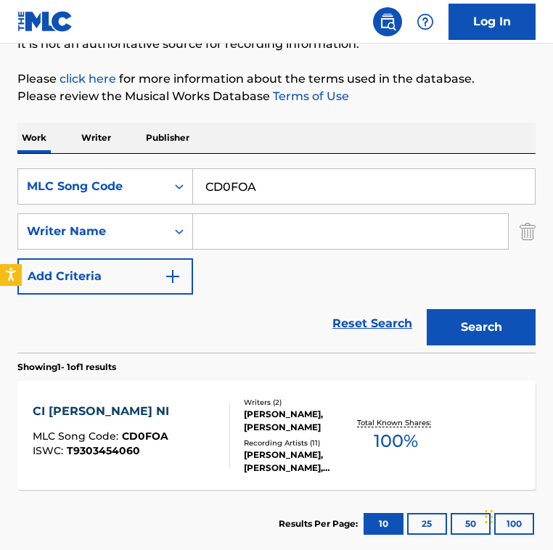
drag, startPoint x: 285, startPoint y: 189, endPoint x: -21, endPoint y: 157, distance: 307.4
click at [0, 157] on html "Accessibility Screen-Reader Guide, Feedback, and Issue Reporting | New window 0…" at bounding box center [276, 110] width 553 height 550
paste input "A04654"
type input "A04654"
click at [427, 309] on button "Search" at bounding box center [481, 327] width 109 height 36
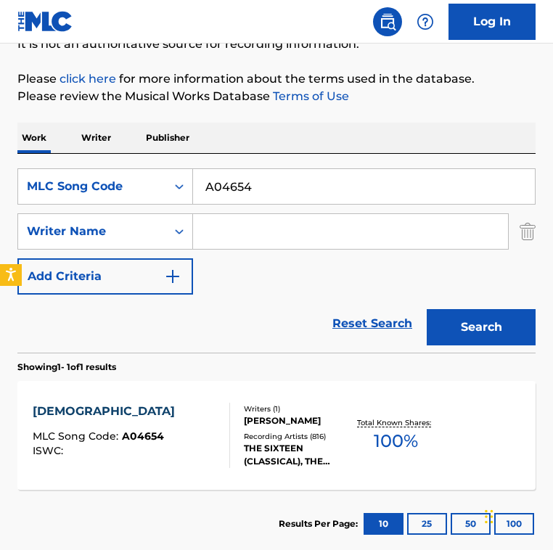
click at [229, 359] on section "Showing 1 - 1 of 1 results" at bounding box center [276, 363] width 518 height 21
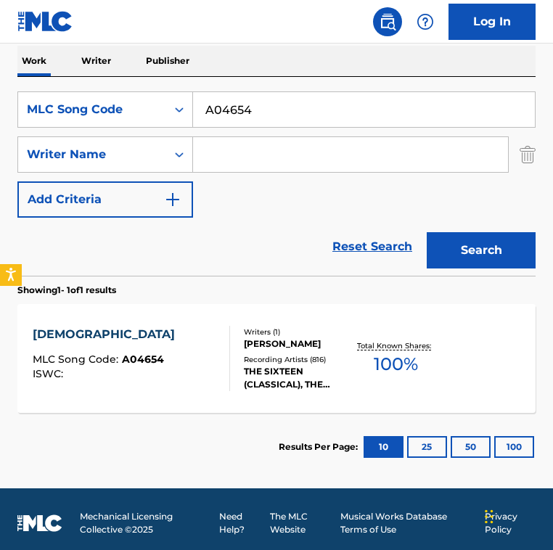
scroll to position [250, 0]
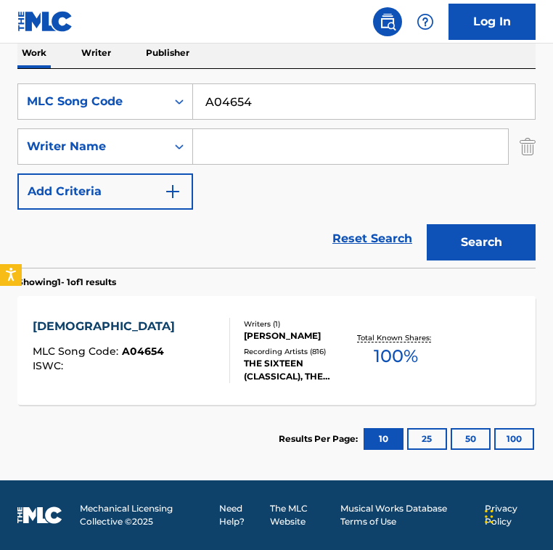
click at [228, 359] on div at bounding box center [224, 350] width 12 height 65
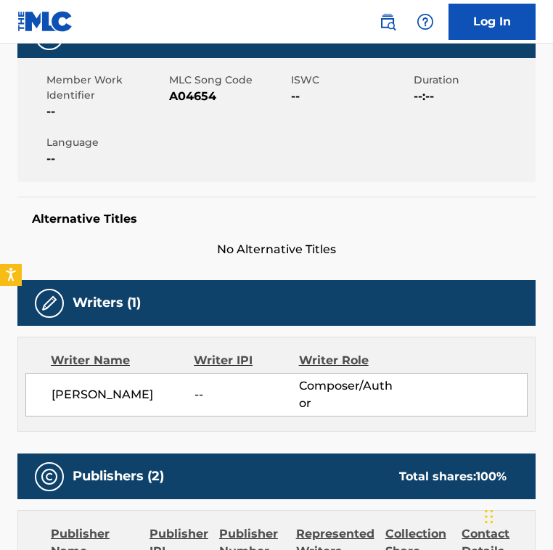
scroll to position [279, 0]
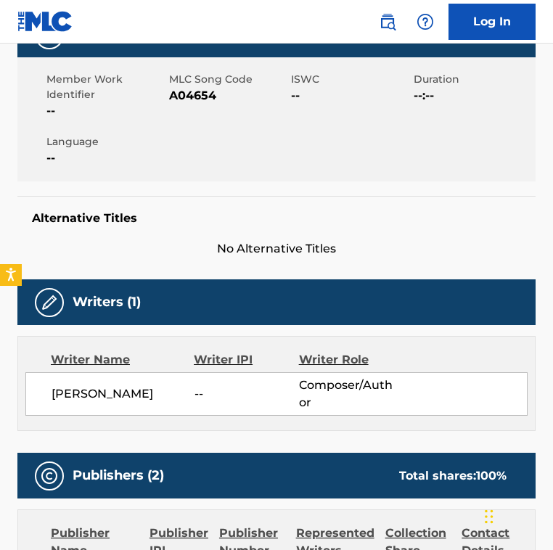
click at [198, 196] on div "Alternative Titles No Alternative Titles" at bounding box center [276, 227] width 518 height 62
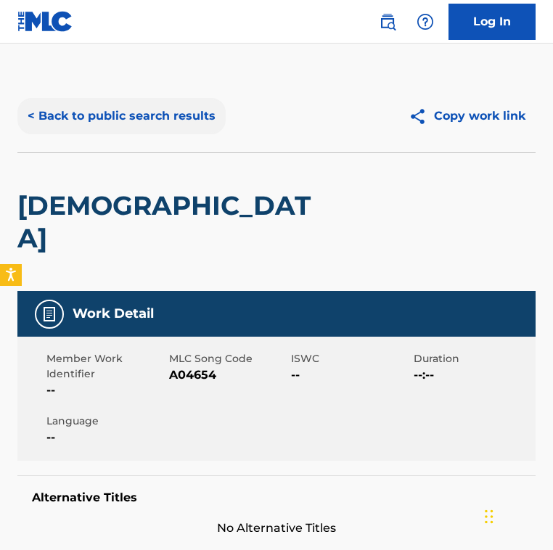
click at [141, 99] on button "< Back to public search results" at bounding box center [121, 116] width 208 height 36
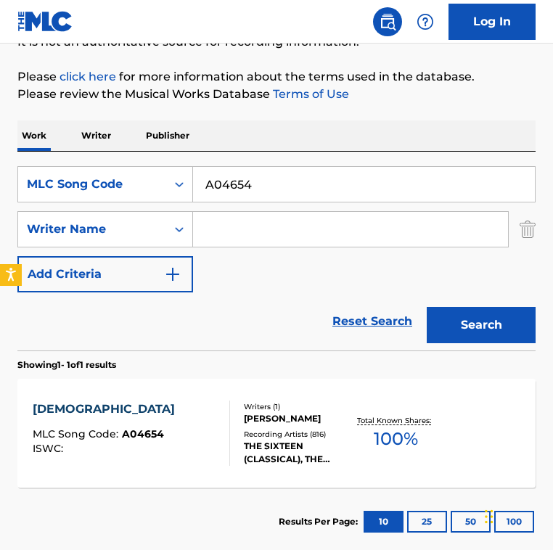
drag, startPoint x: 290, startPoint y: 184, endPoint x: 107, endPoint y: 142, distance: 187.7
click at [107, 142] on div "Work Writer Publisher SearchWithCriteriad057a68b-f89b-4514-aa2c-1bf172caa801 ML…" at bounding box center [276, 339] width 518 height 436
paste input "SV9PVX"
type input "SV9PVX"
click at [427, 307] on button "Search" at bounding box center [481, 325] width 109 height 36
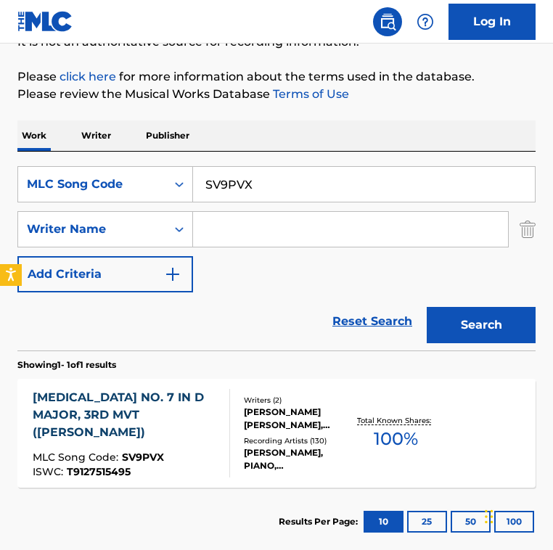
click at [269, 317] on div "Reset Search Search" at bounding box center [276, 322] width 518 height 58
click at [226, 409] on div at bounding box center [224, 433] width 12 height 89
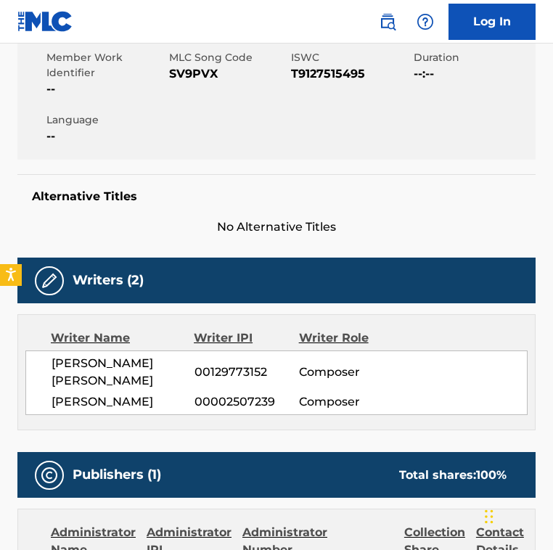
scroll to position [369, 0]
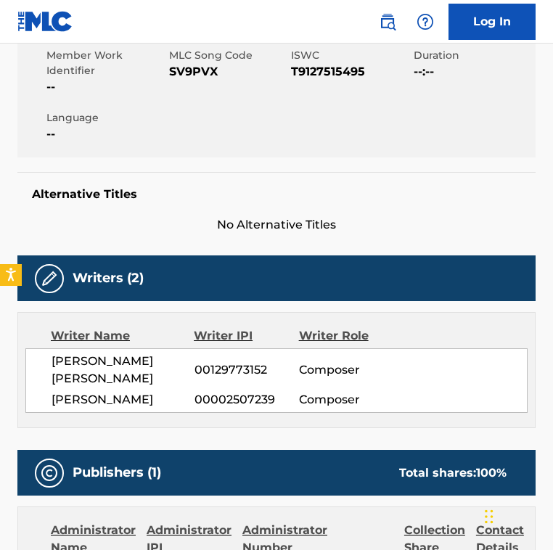
click at [225, 412] on div "Writer Name Writer IPI Writer Role [PERSON_NAME] [PERSON_NAME] 00129773152 Comp…" at bounding box center [276, 370] width 518 height 116
click at [208, 327] on div "Writer IPI" at bounding box center [246, 335] width 105 height 17
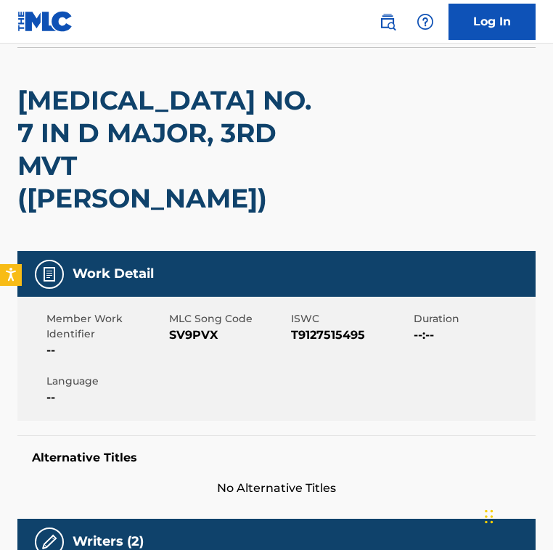
scroll to position [0, 0]
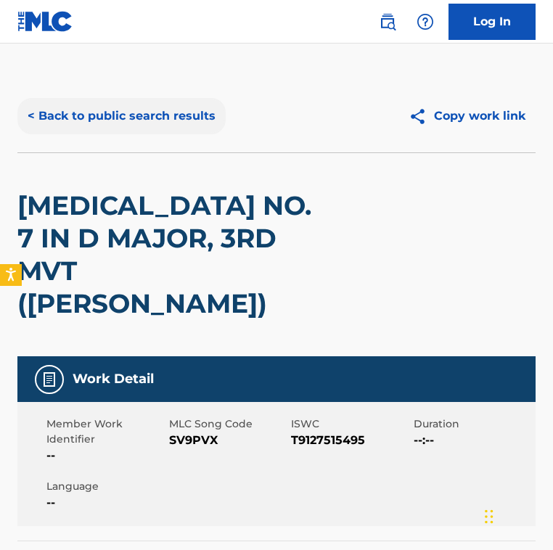
click at [147, 102] on button "< Back to public search results" at bounding box center [121, 116] width 208 height 36
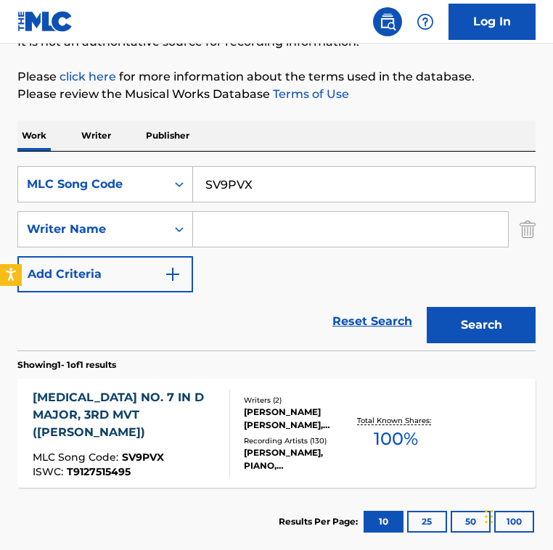
scroll to position [250, 0]
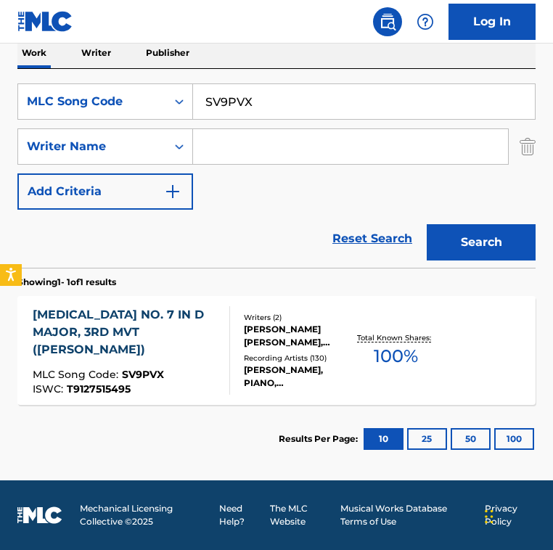
click at [0, 50] on html "Accessibility Screen-Reader Guide, Feedback, and Issue Reporting | New window 0…" at bounding box center [276, 25] width 553 height 550
click at [427, 224] on button "Search" at bounding box center [481, 242] width 109 height 36
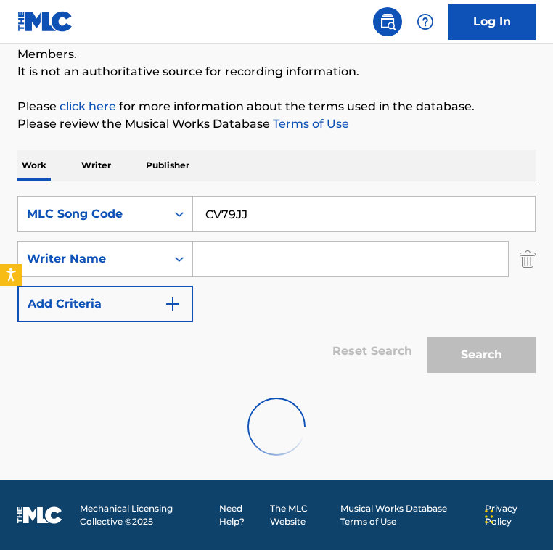
scroll to position [250, 0]
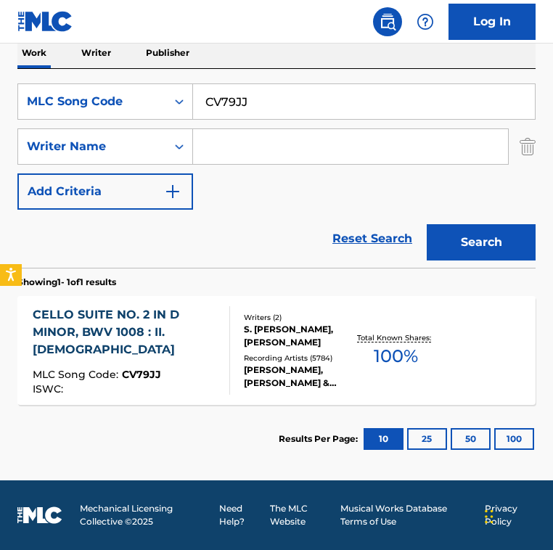
drag, startPoint x: 295, startPoint y: 91, endPoint x: 327, endPoint y: 115, distance: 39.9
click at [326, 117] on input "CV79JJ" at bounding box center [364, 101] width 342 height 35
paste input "TC9V7U"
type input "TC9V7U"
click at [427, 224] on button "Search" at bounding box center [481, 242] width 109 height 36
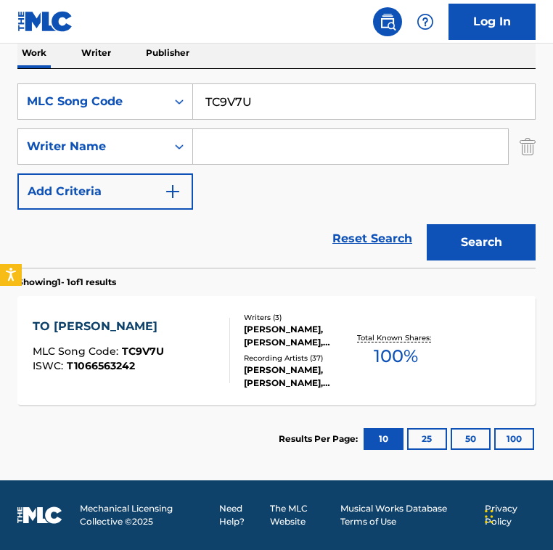
click at [221, 356] on div at bounding box center [224, 350] width 12 height 65
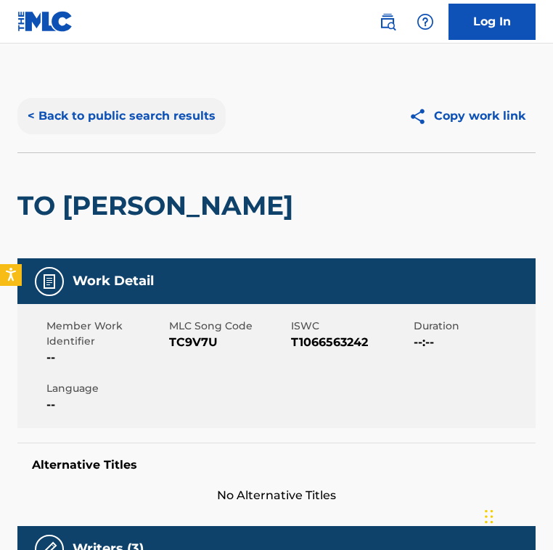
click at [139, 126] on button "< Back to public search results" at bounding box center [121, 116] width 208 height 36
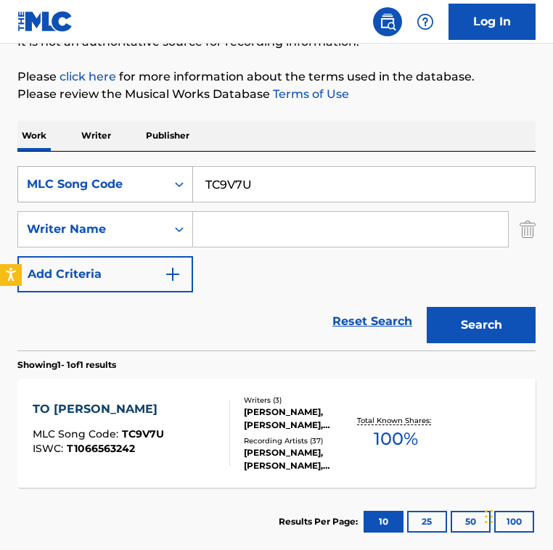
drag, startPoint x: 293, startPoint y: 188, endPoint x: 78, endPoint y: 174, distance: 216.1
click at [78, 174] on div "SearchWithCriteriad057a68b-f89b-4514-aa2c-1bf172caa801 MLC Song Code TC9V7U" at bounding box center [276, 184] width 518 height 36
paste input "D49760"
click at [427, 307] on button "Search" at bounding box center [481, 325] width 109 height 36
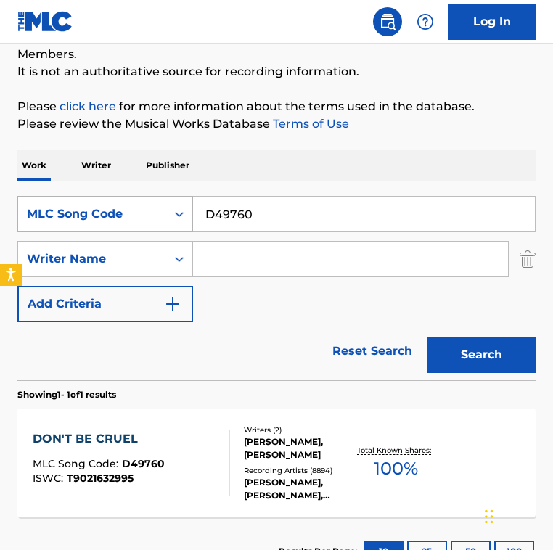
scroll to position [167, 0]
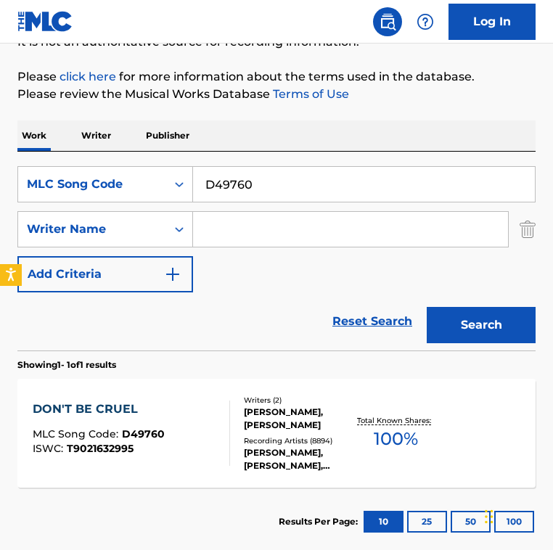
click at [210, 334] on div "Reset Search Search" at bounding box center [276, 322] width 518 height 58
click at [312, 185] on input "D49760" at bounding box center [364, 184] width 342 height 35
paste input "Zaurak the First"
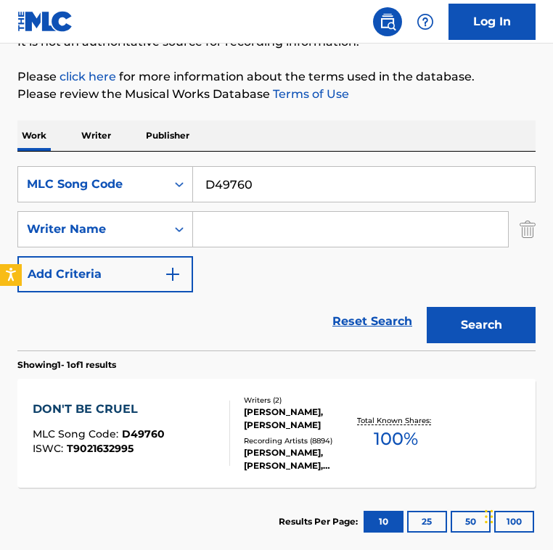
type input "Zaurak the First"
drag, startPoint x: 319, startPoint y: 182, endPoint x: -41, endPoint y: 164, distance: 361.3
click at [0, 164] on html "Accessibility Screen-Reader Guide, Feedback, and Issue Reporting | New window 0…" at bounding box center [276, 108] width 553 height 550
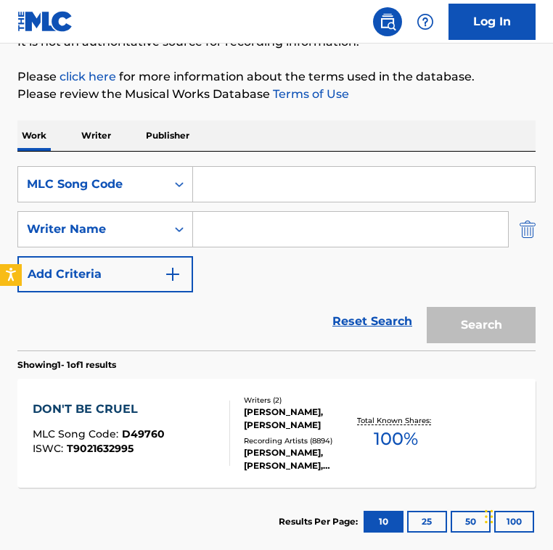
click at [524, 223] on img "Search Form" at bounding box center [528, 229] width 16 height 36
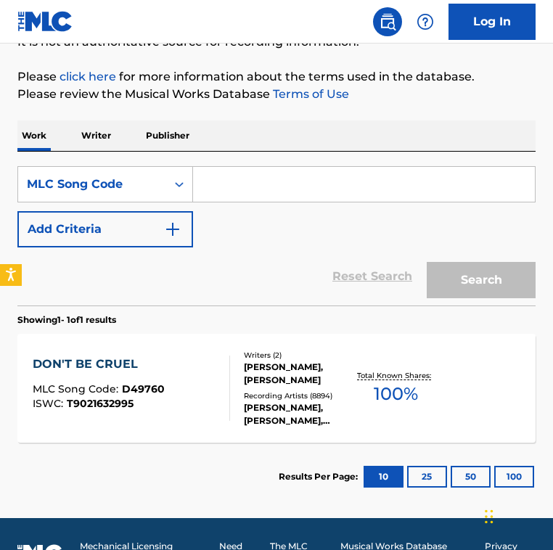
click at [264, 192] on input "Search Form" at bounding box center [364, 184] width 342 height 35
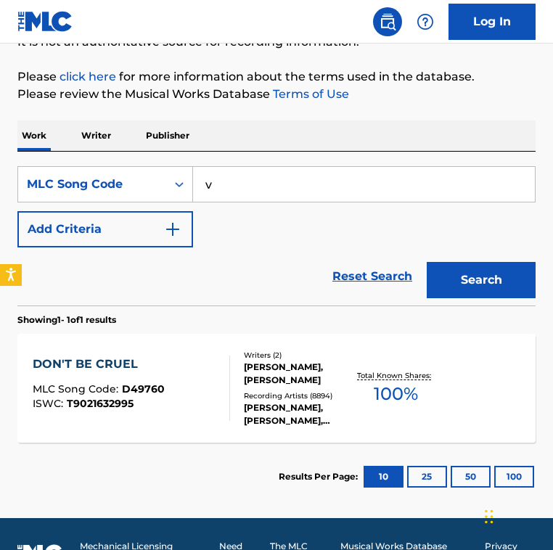
click at [427, 262] on button "Search" at bounding box center [481, 280] width 109 height 36
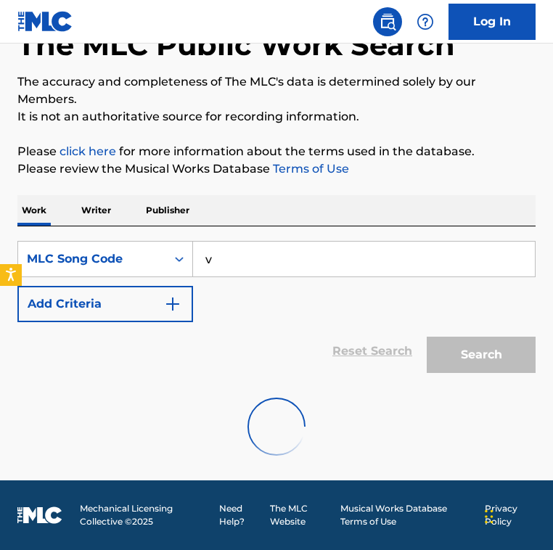
click at [264, 192] on div "The MLC Public Work Search The accuracy and completeness of The MLC's data is d…" at bounding box center [276, 231] width 553 height 486
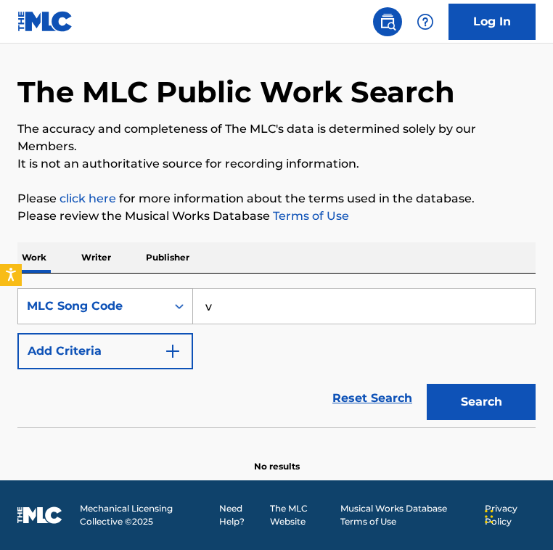
drag, startPoint x: 224, startPoint y: 311, endPoint x: 133, endPoint y: 290, distance: 93.9
click at [133, 290] on div "SearchWithCriteriad057a68b-f89b-4514-aa2c-1bf172caa801 MLC Song Code v" at bounding box center [276, 306] width 518 height 36
paste input "Y40958"
type input "Y40958"
click at [427, 384] on button "Search" at bounding box center [481, 402] width 109 height 36
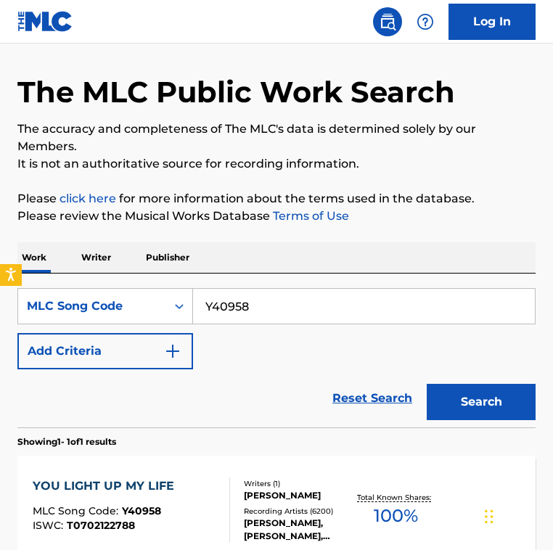
click at [221, 401] on div "Reset Search Search" at bounding box center [276, 399] width 518 height 58
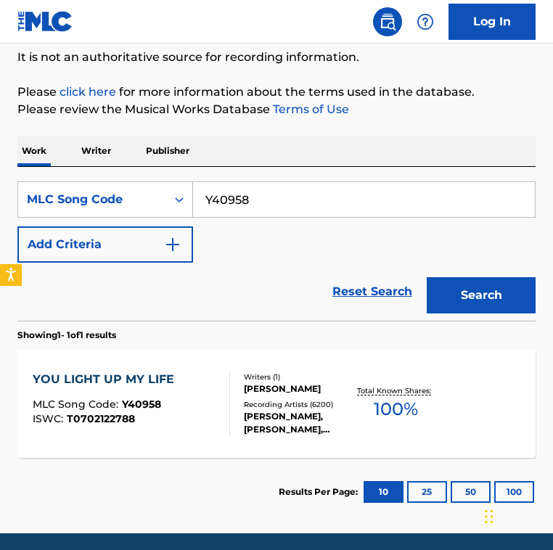
click at [221, 401] on div at bounding box center [224, 403] width 12 height 65
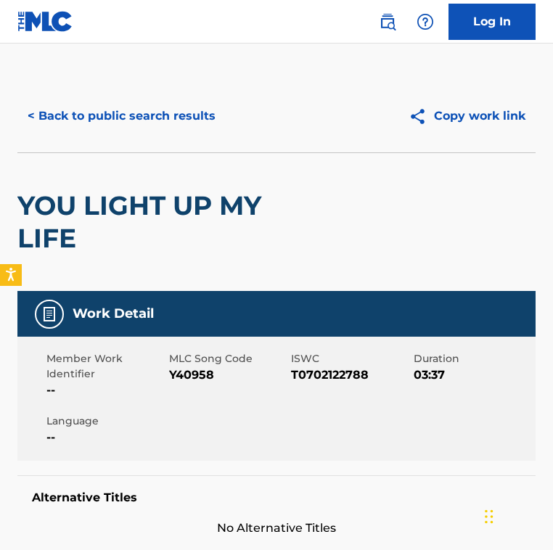
click at [188, 374] on span "Y40958" at bounding box center [228, 375] width 119 height 17
copy span "Y40958"
click at [155, 116] on button "< Back to public search results" at bounding box center [121, 116] width 208 height 36
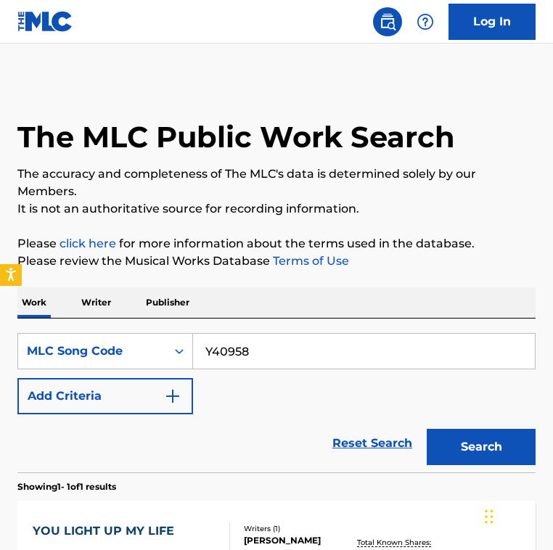
scroll to position [152, 0]
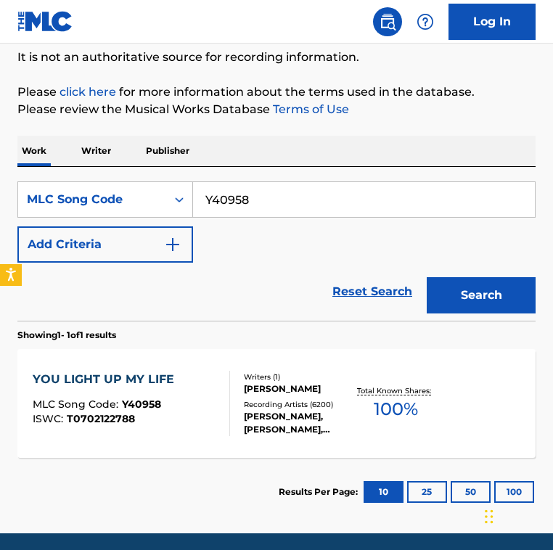
drag, startPoint x: 266, startPoint y: 200, endPoint x: -32, endPoint y: 157, distance: 301.5
click at [0, 157] on html "Accessibility Screen-Reader Guide, Feedback, and Issue Reporting | New window 0…" at bounding box center [276, 123] width 553 height 550
paste input "0534Z"
type input "Y0534Z"
click at [427, 277] on button "Search" at bounding box center [481, 295] width 109 height 36
